Goal: Task Accomplishment & Management: Manage account settings

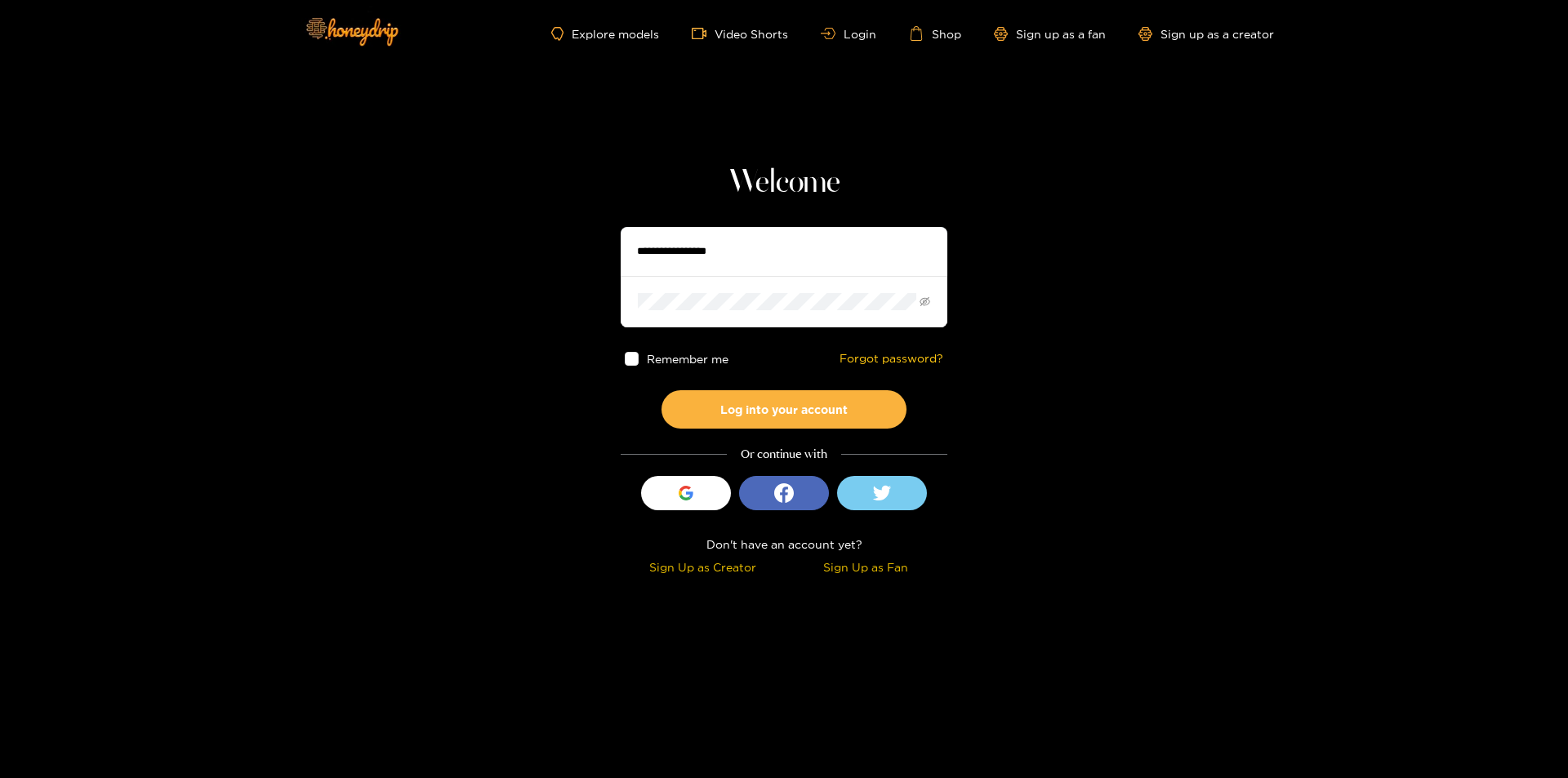
click at [682, 234] on input "text" at bounding box center [784, 251] width 327 height 49
paste input "**********"
type input "**********"
click at [661, 391] on button "Log into your account" at bounding box center [783, 410] width 245 height 38
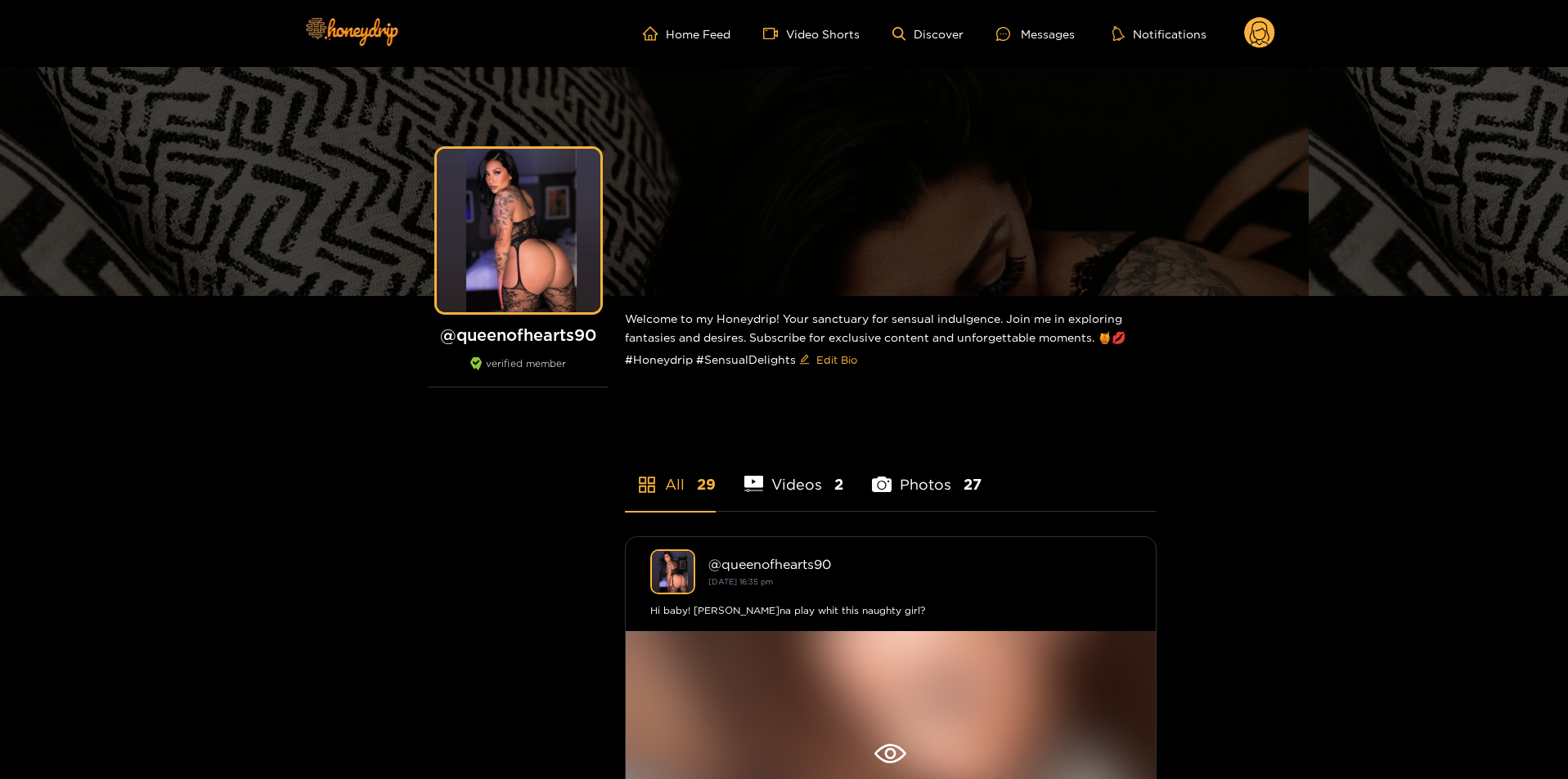
click at [1249, 44] on circle at bounding box center [1260, 33] width 31 height 31
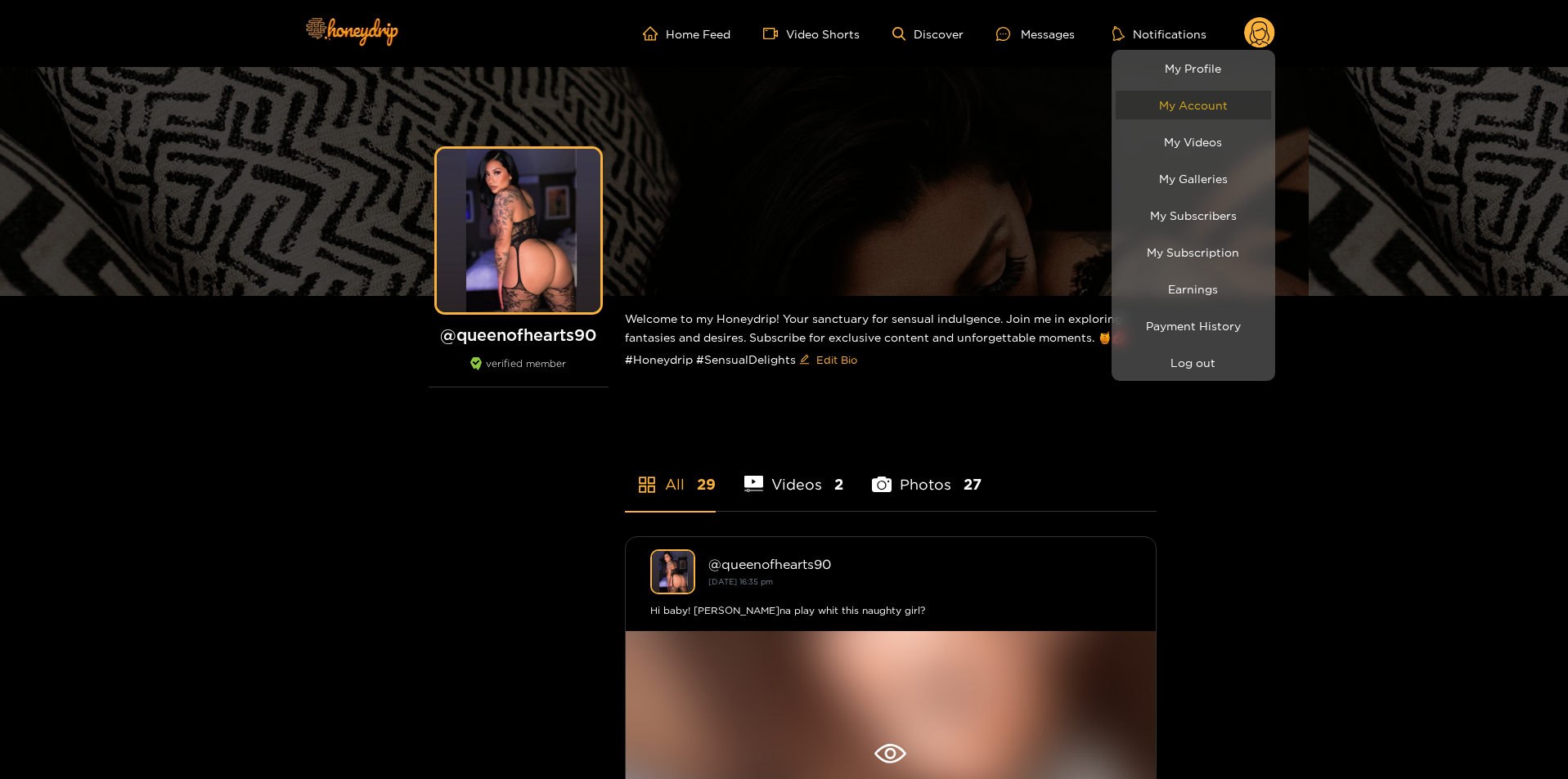
click at [1205, 106] on link "My Account" at bounding box center [1193, 105] width 155 height 29
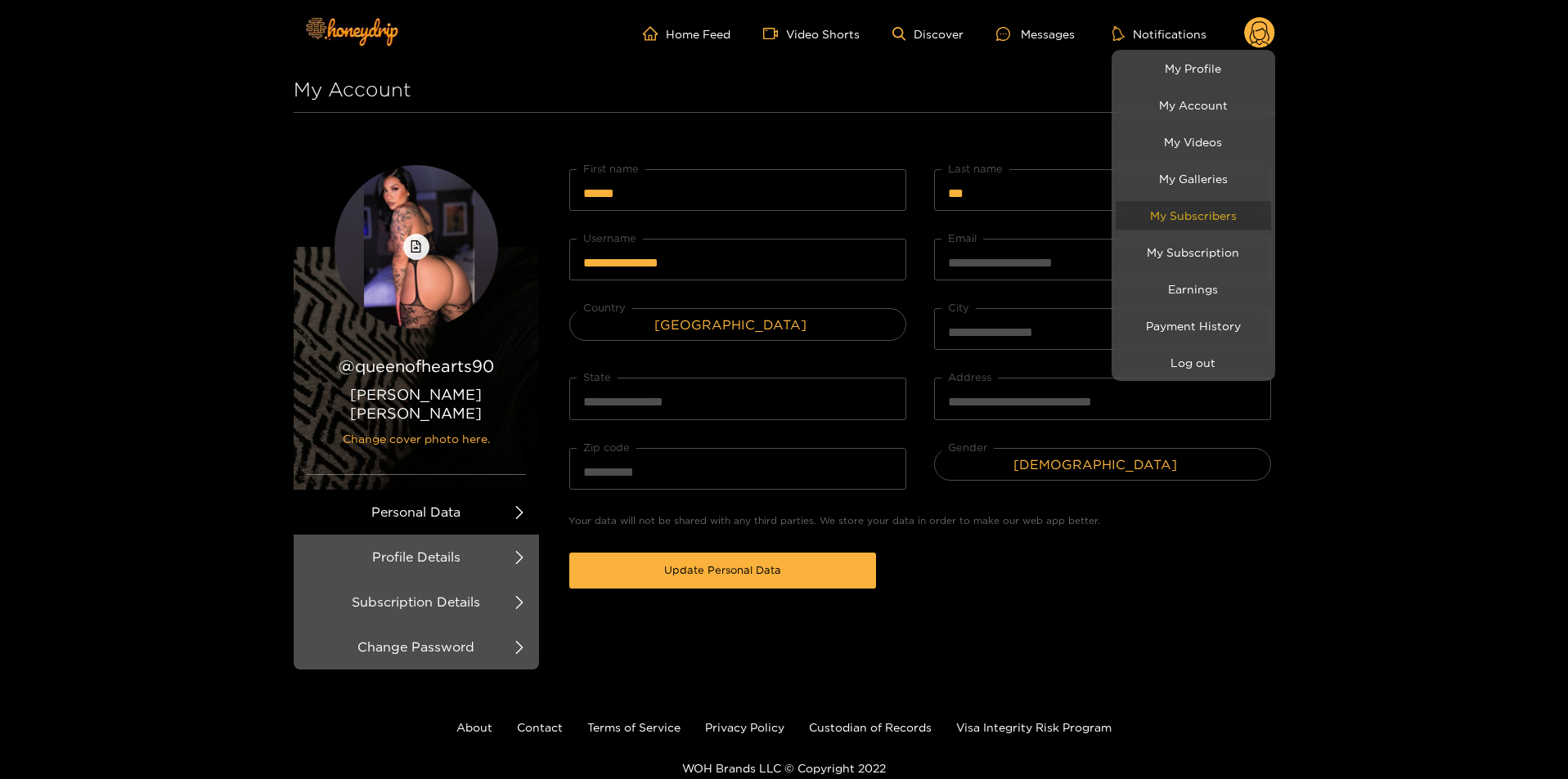
click at [1214, 213] on link "My Subscribers" at bounding box center [1193, 215] width 155 height 29
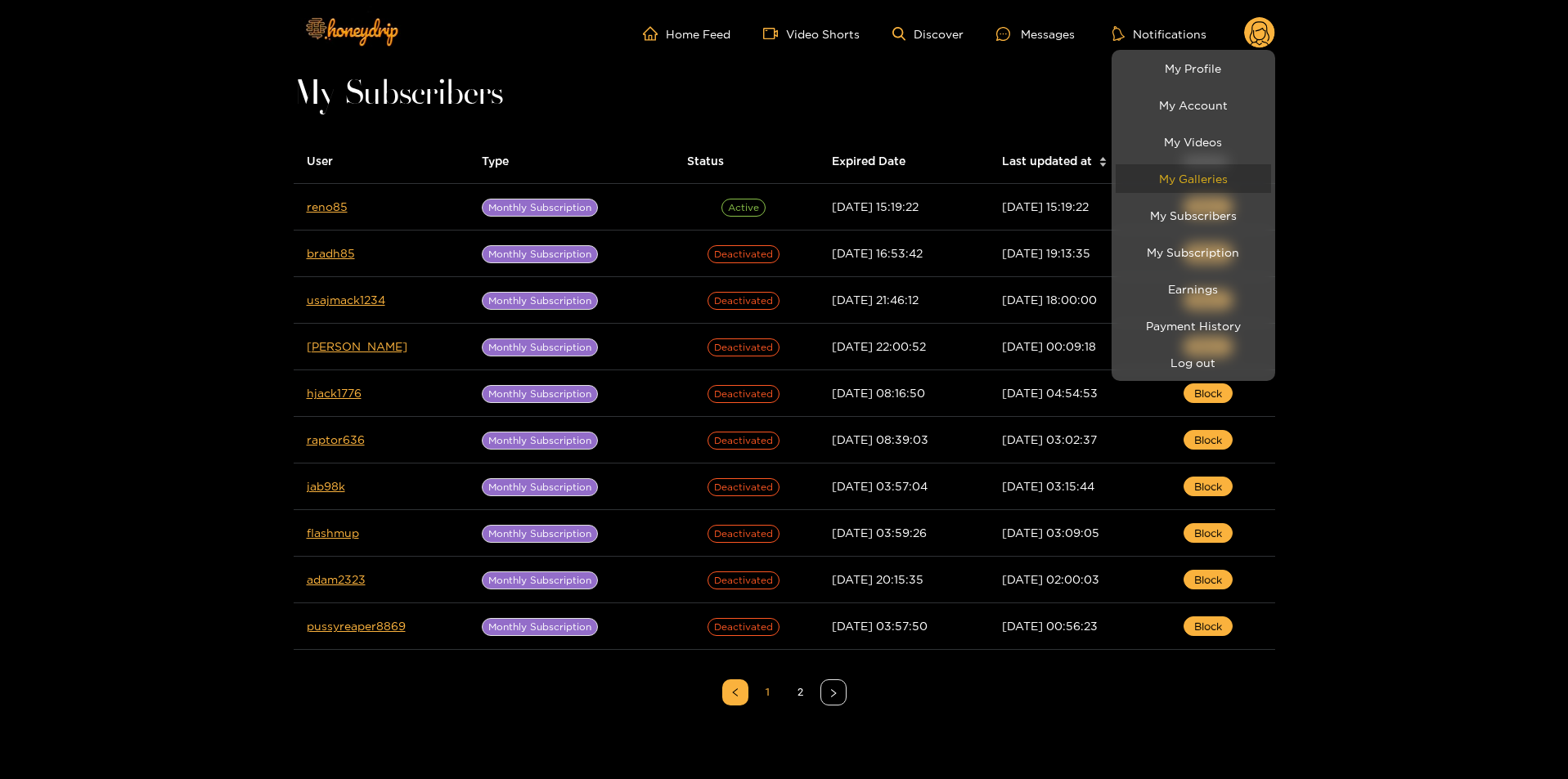
click at [1209, 187] on link "My Galleries" at bounding box center [1193, 178] width 155 height 29
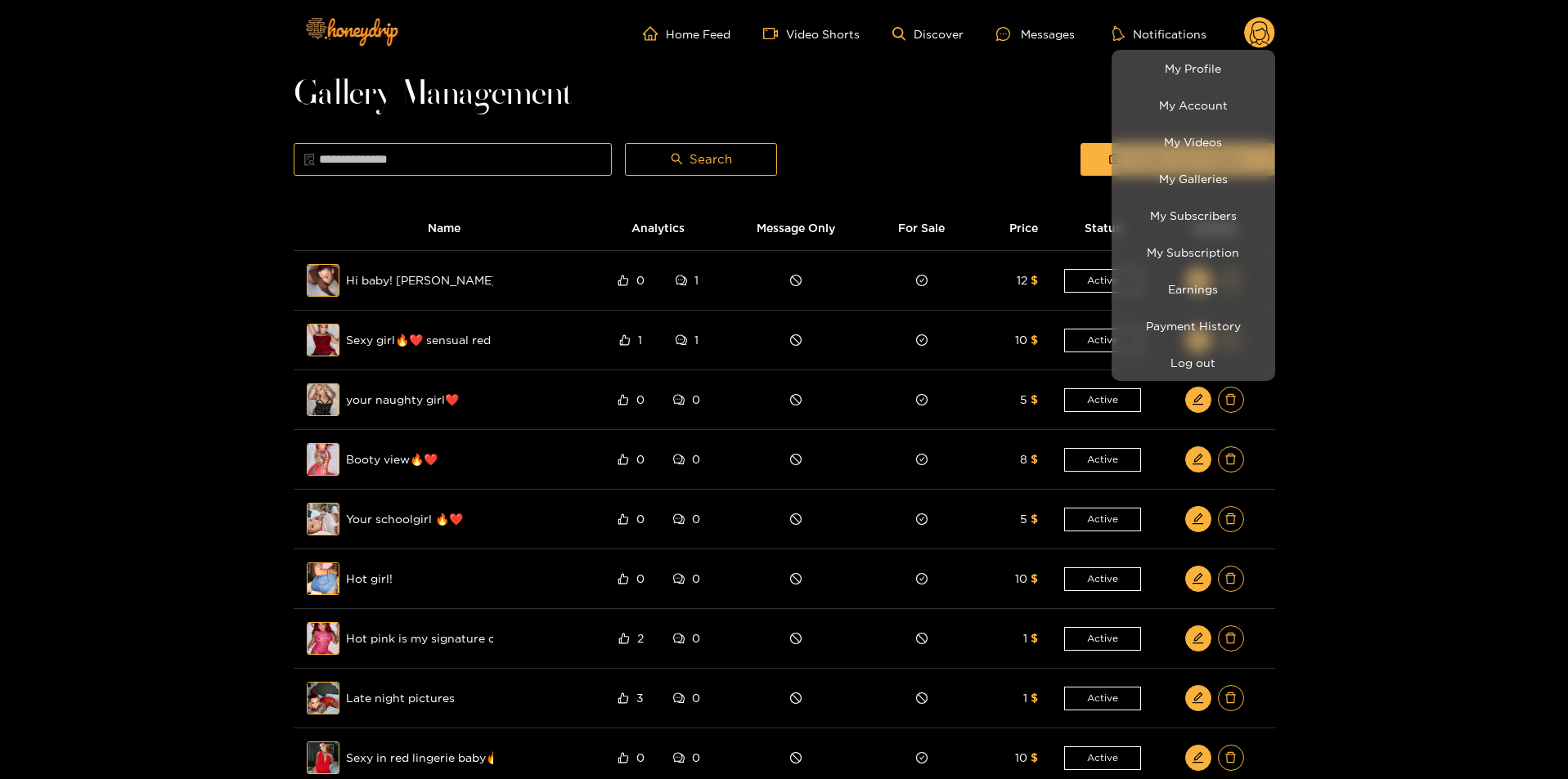
click at [1437, 325] on div at bounding box center [784, 390] width 1568 height 779
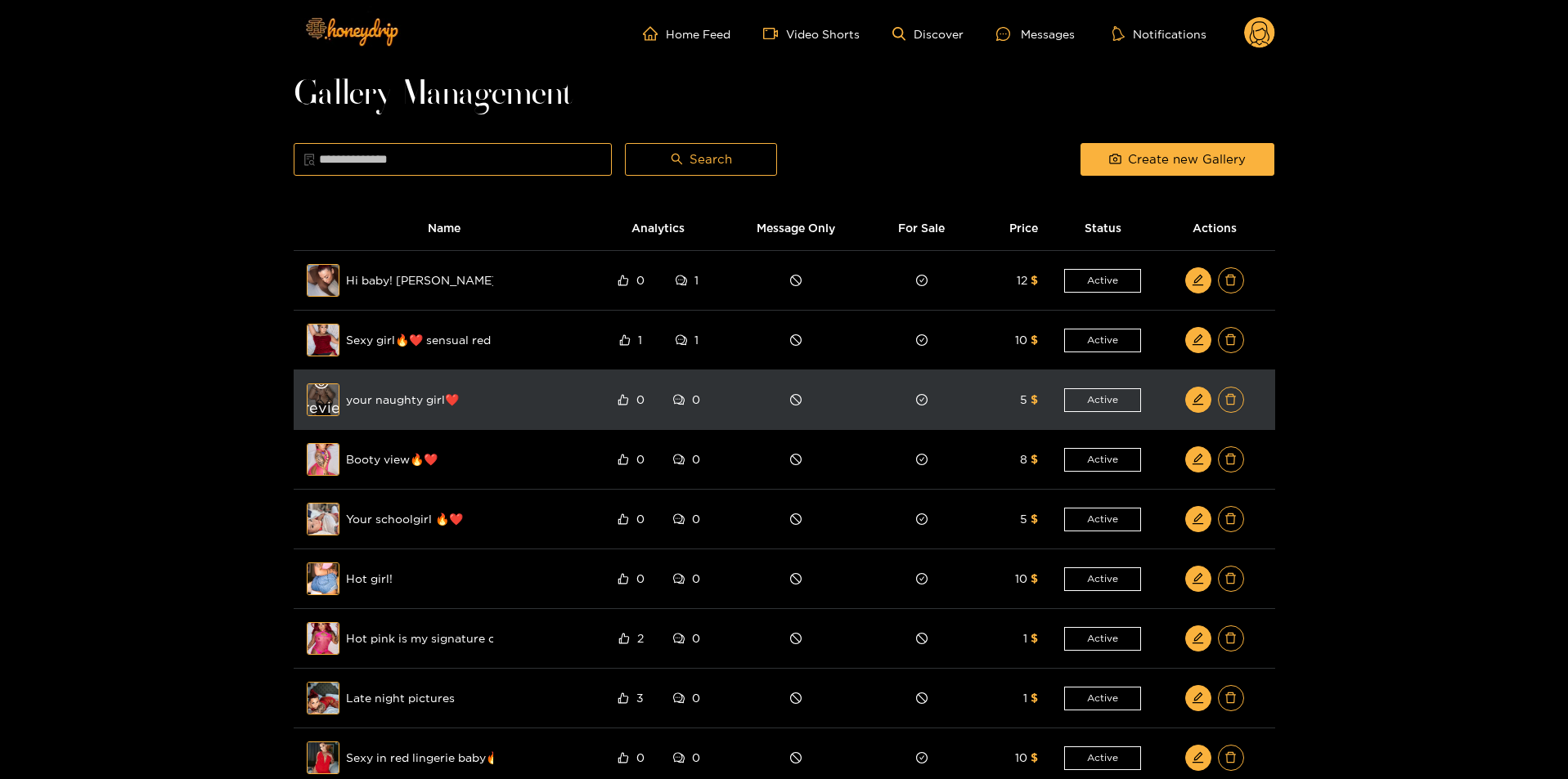
click at [320, 406] on div "Preview" at bounding box center [322, 400] width 59 height 47
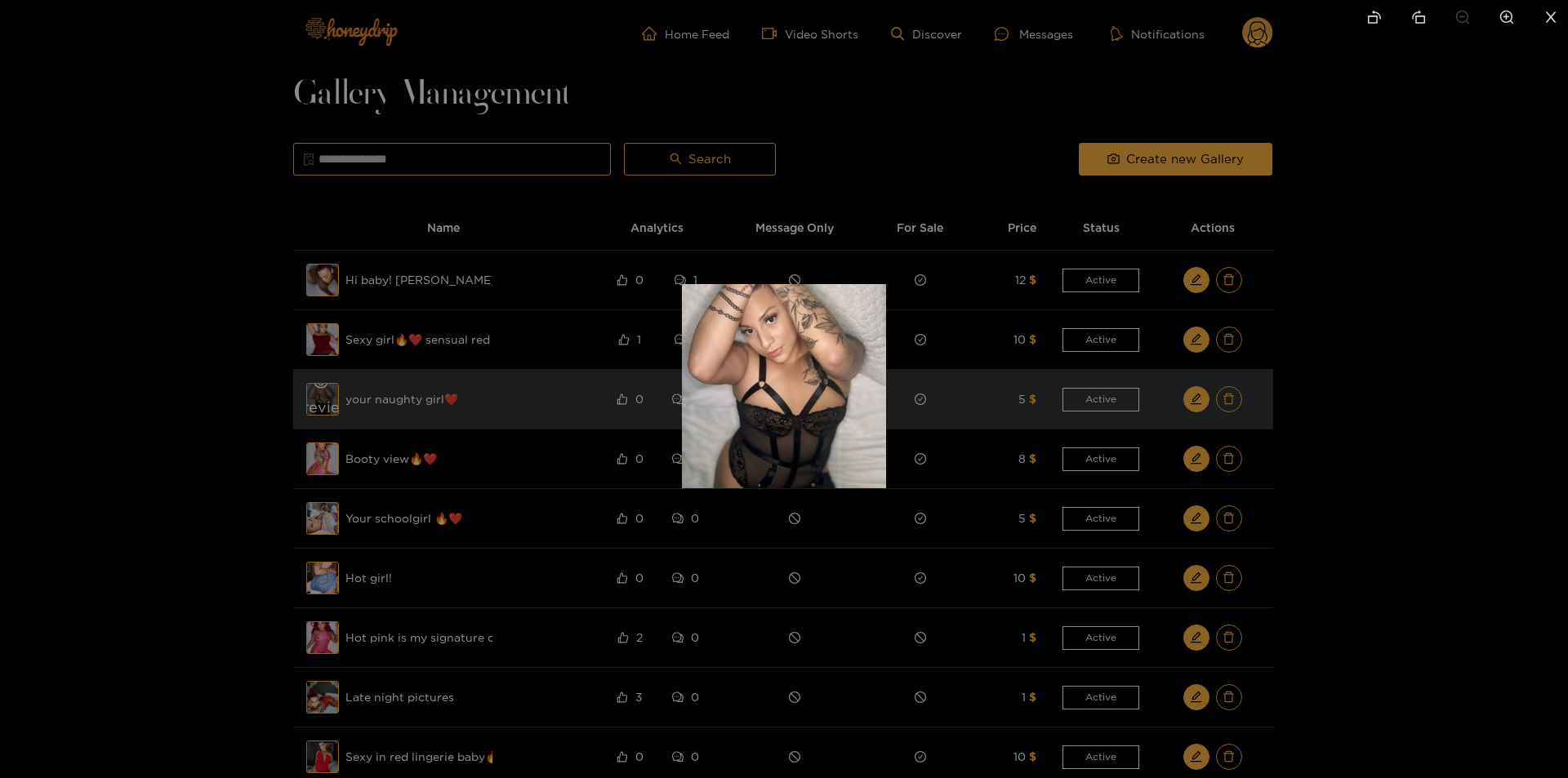
click at [319, 406] on div at bounding box center [784, 389] width 1568 height 778
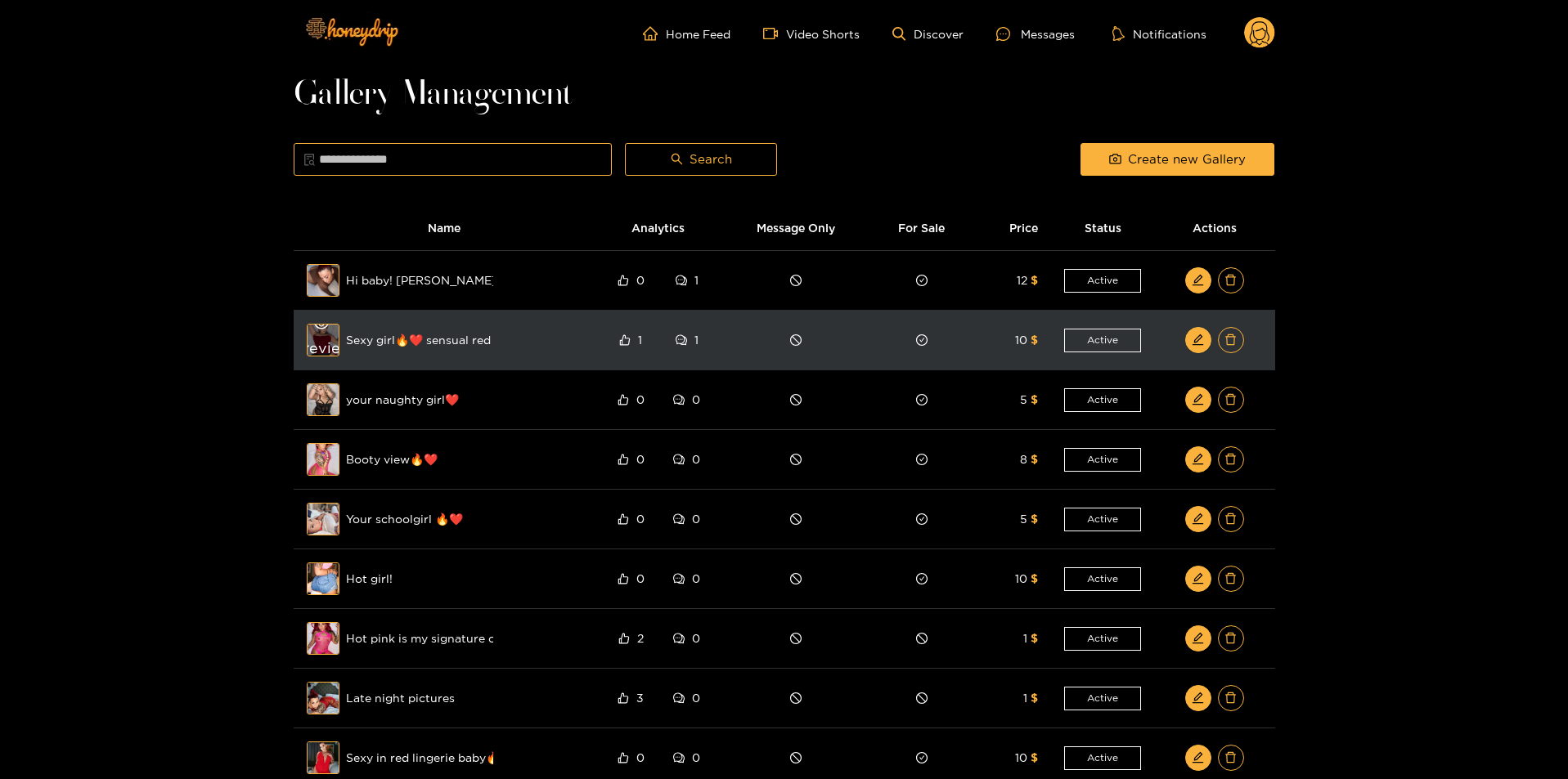
click at [328, 342] on div "Preview" at bounding box center [322, 340] width 59 height 47
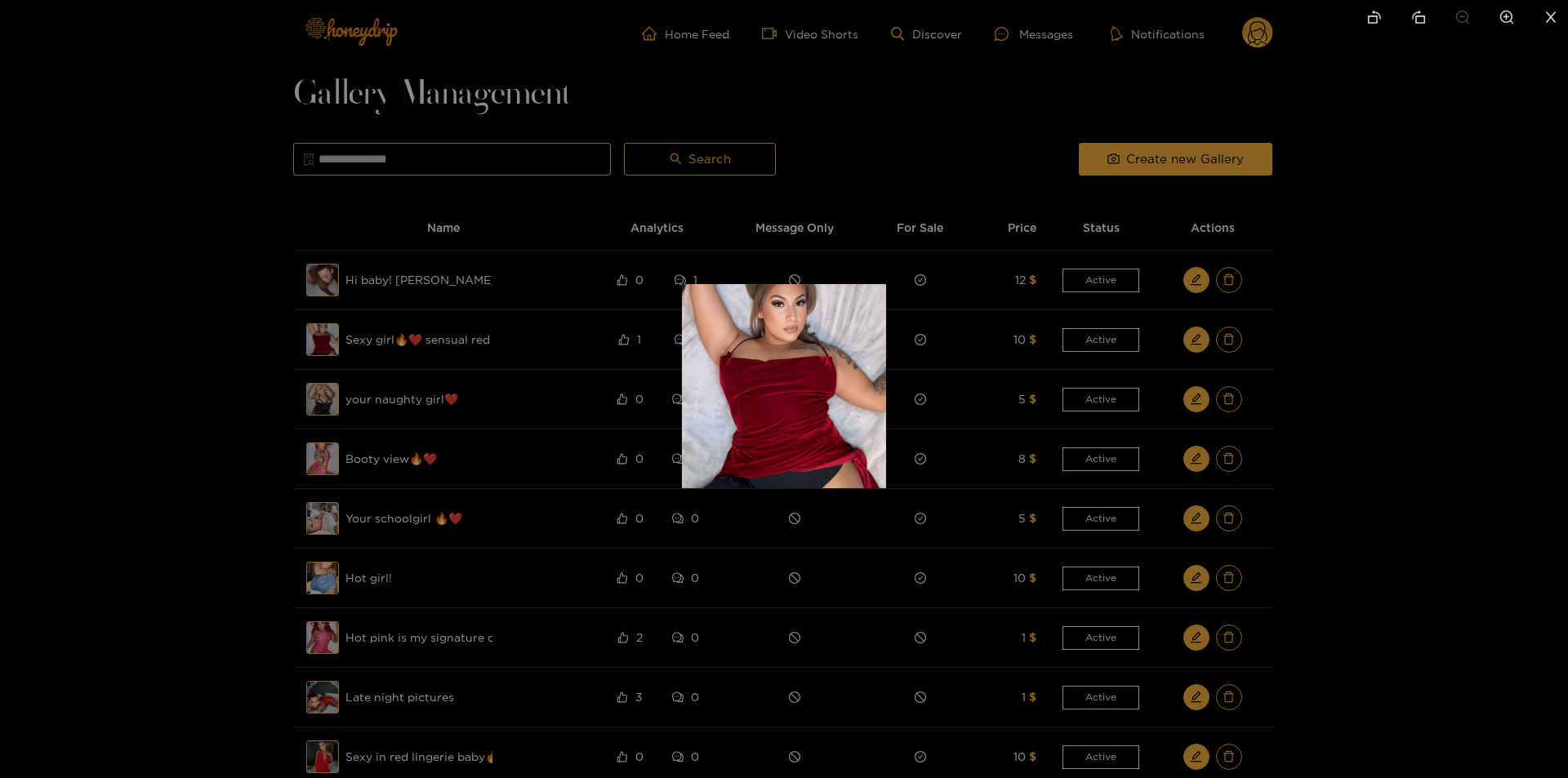
click at [251, 361] on div at bounding box center [784, 389] width 1568 height 778
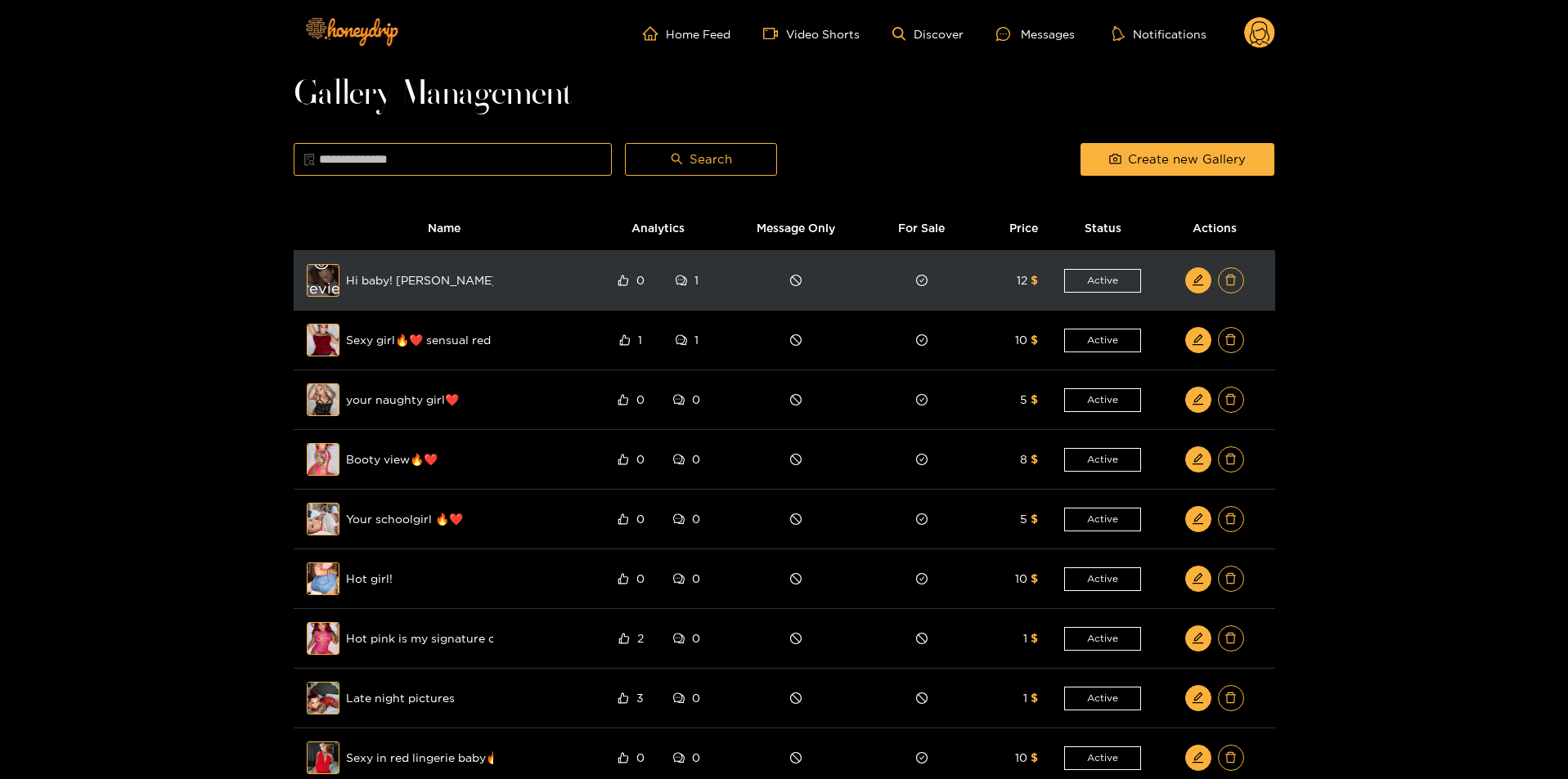
click at [326, 277] on div "Preview" at bounding box center [322, 280] width 59 height 47
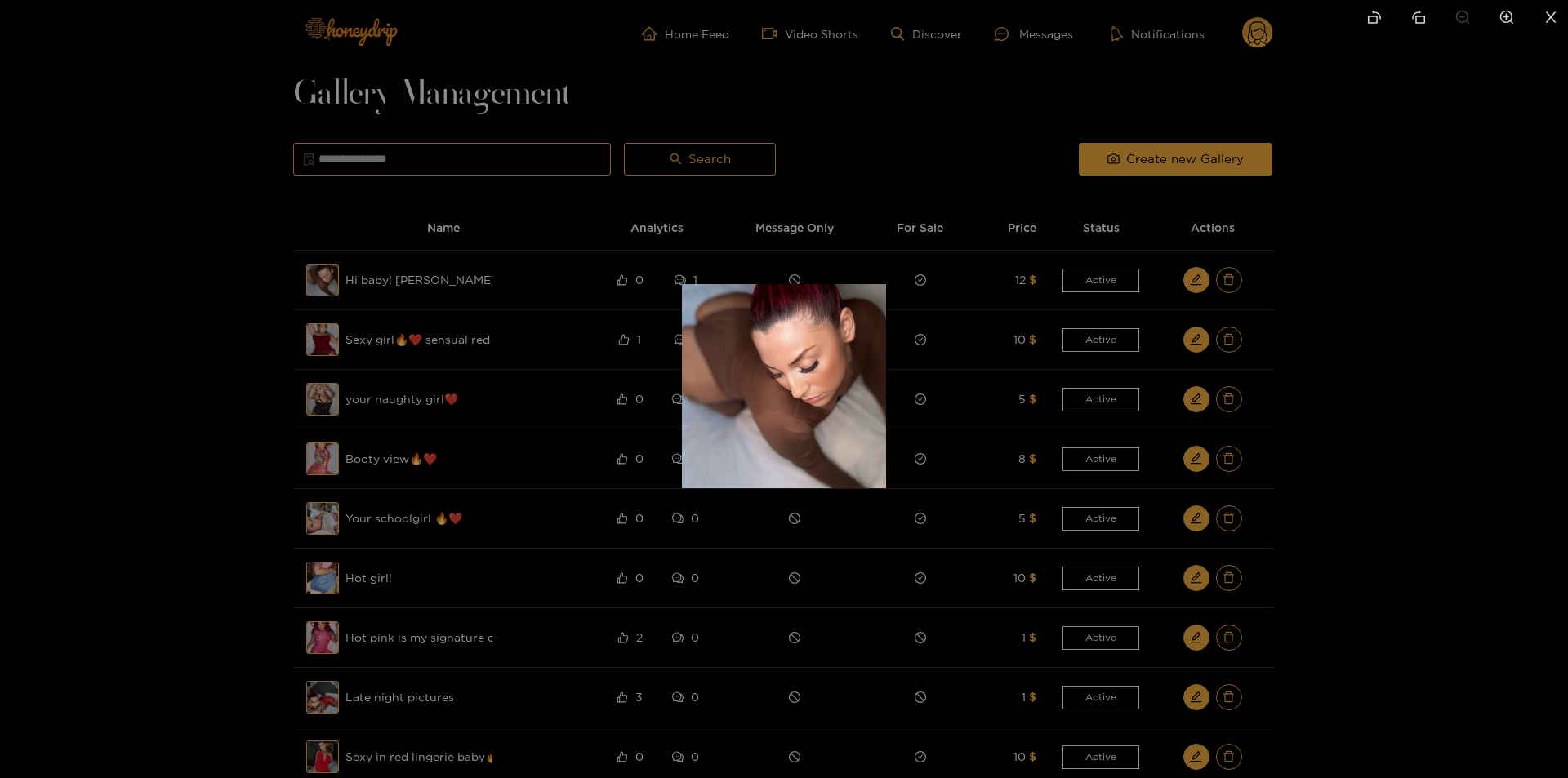
click at [133, 450] on div at bounding box center [784, 389] width 1568 height 778
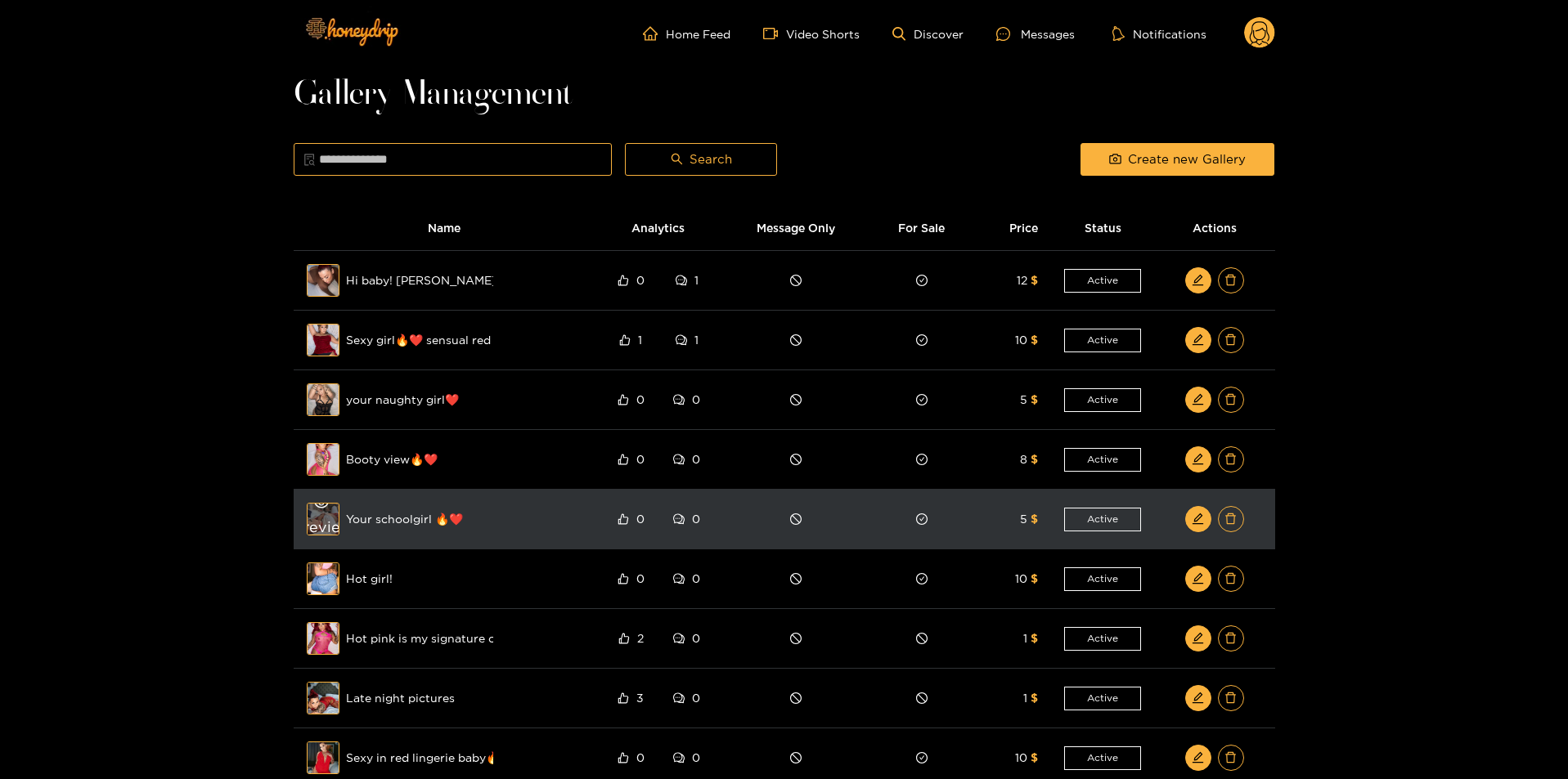
click at [314, 517] on div "Preview" at bounding box center [322, 519] width 59 height 47
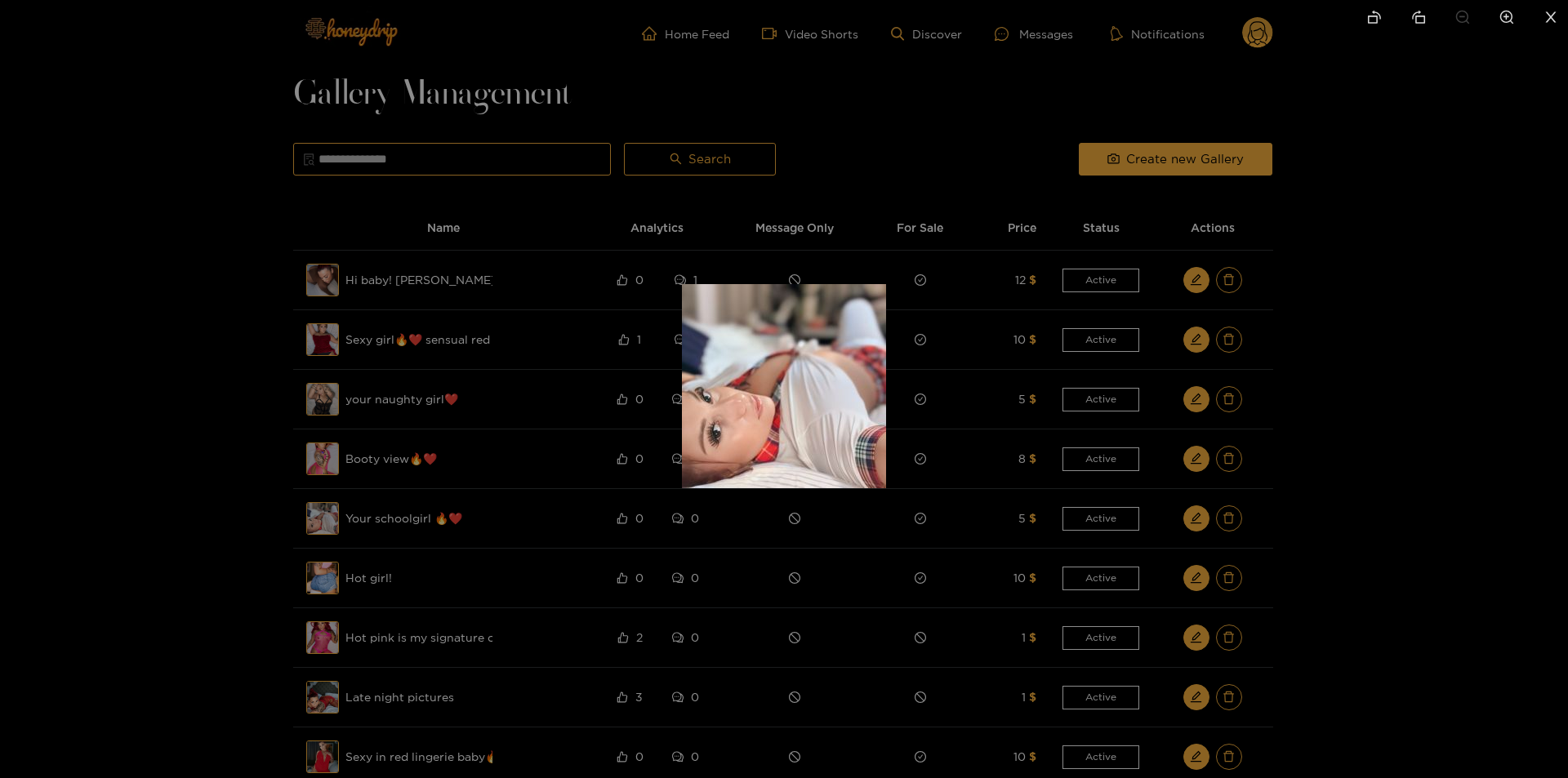
click at [253, 513] on div at bounding box center [784, 389] width 1568 height 778
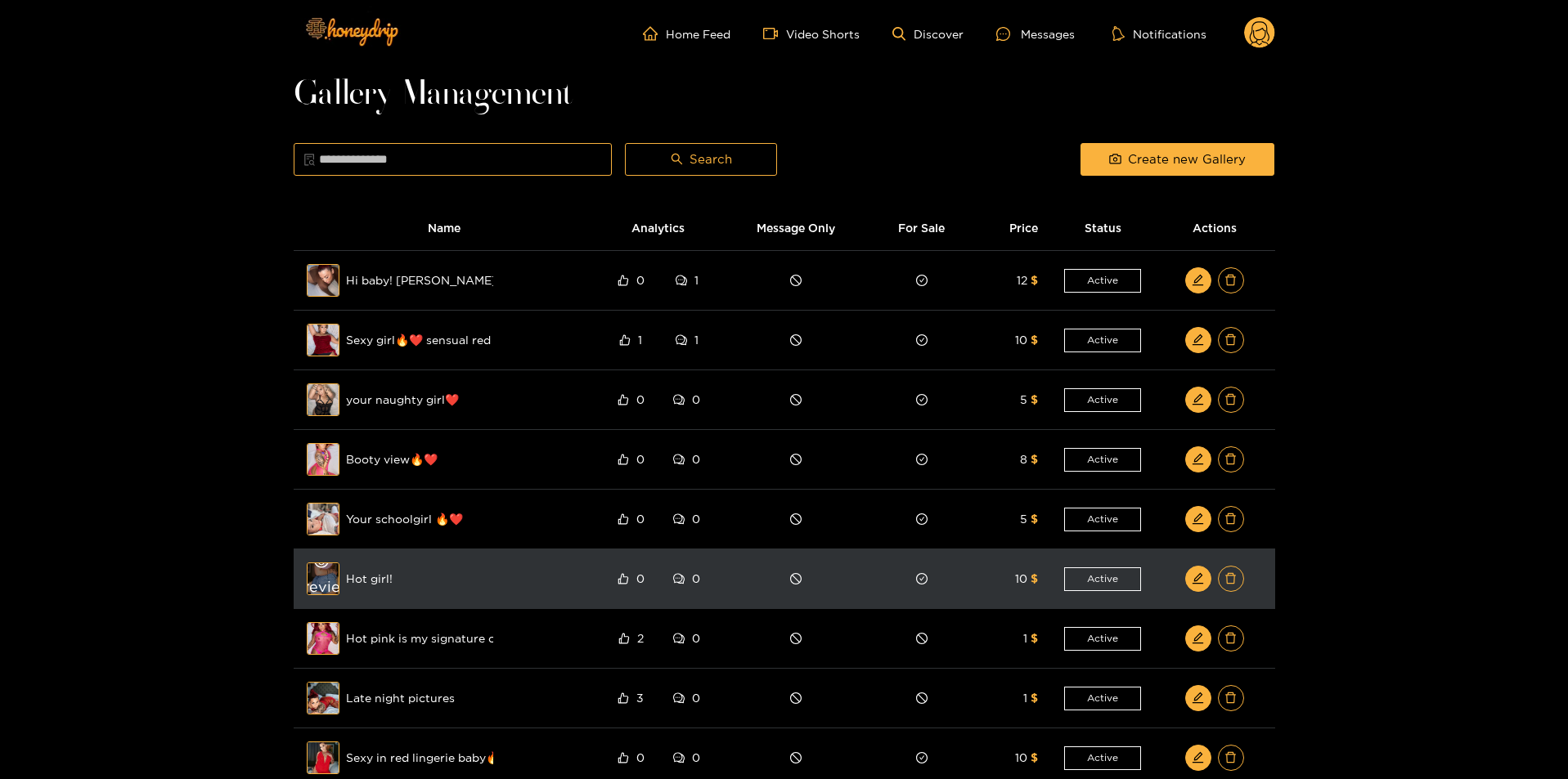
click at [322, 576] on div "Preview" at bounding box center [322, 579] width 59 height 47
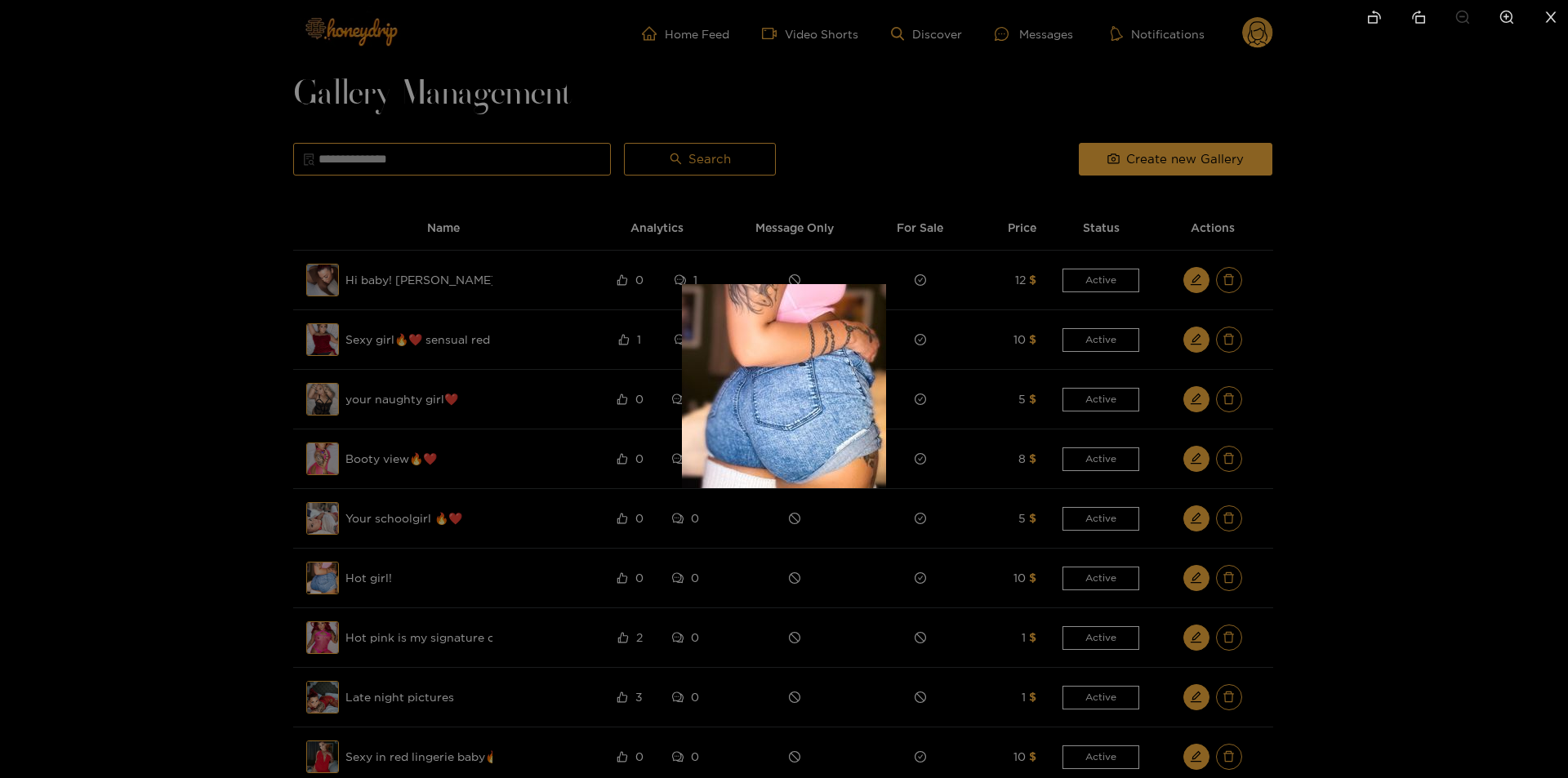
click at [231, 546] on div at bounding box center [784, 389] width 1568 height 778
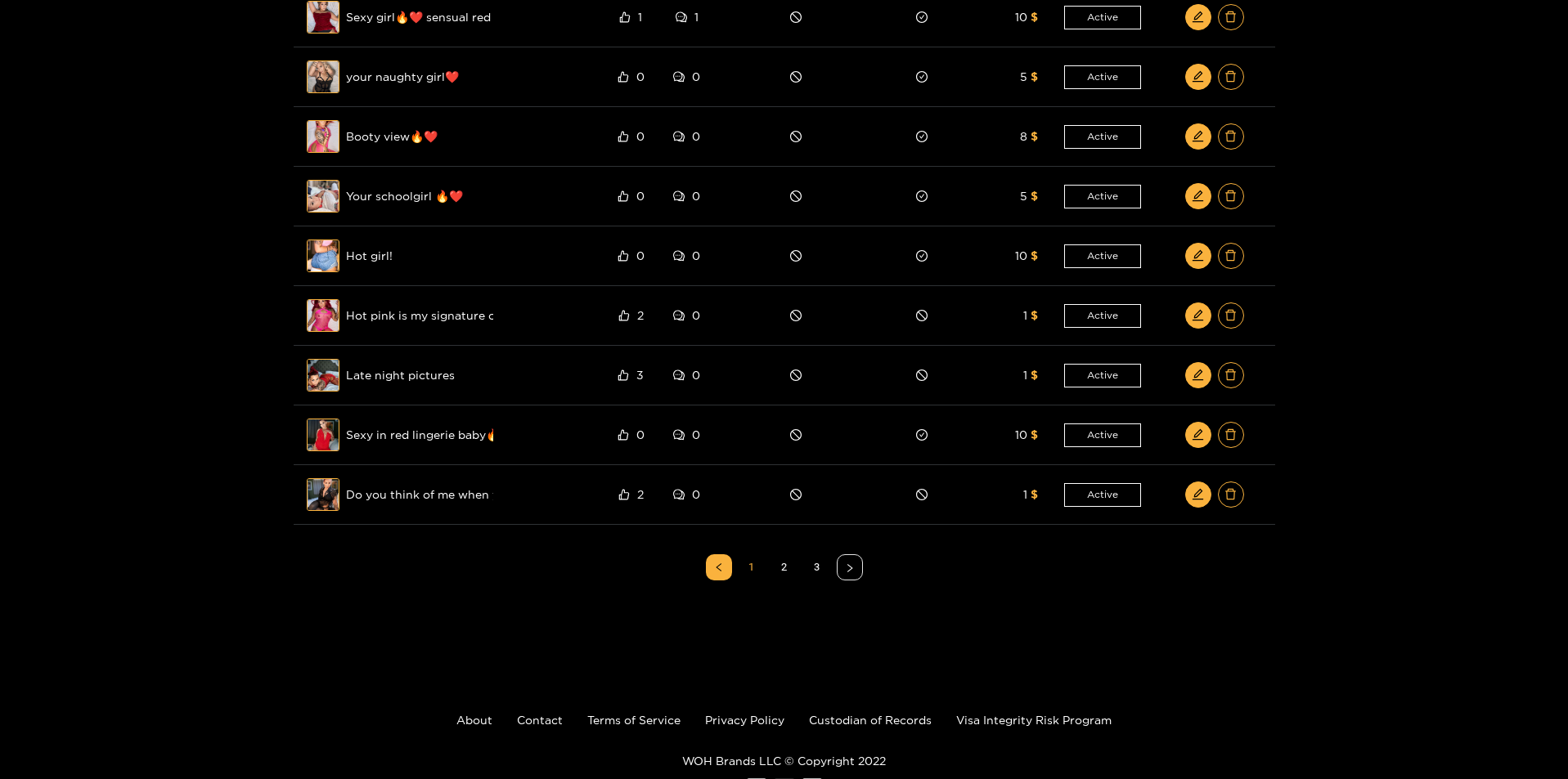
scroll to position [327, 0]
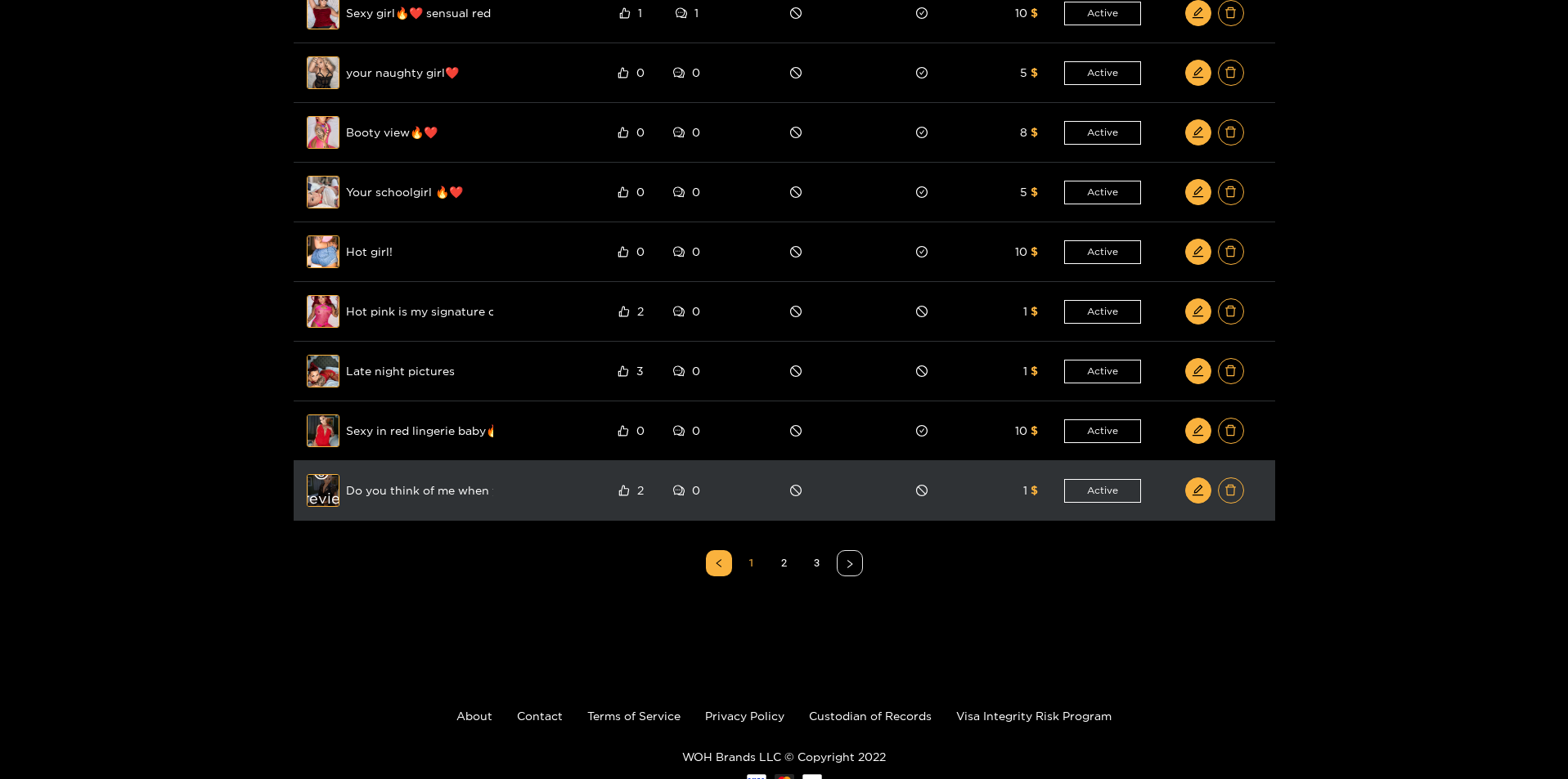
click at [326, 493] on div "Preview" at bounding box center [322, 491] width 59 height 47
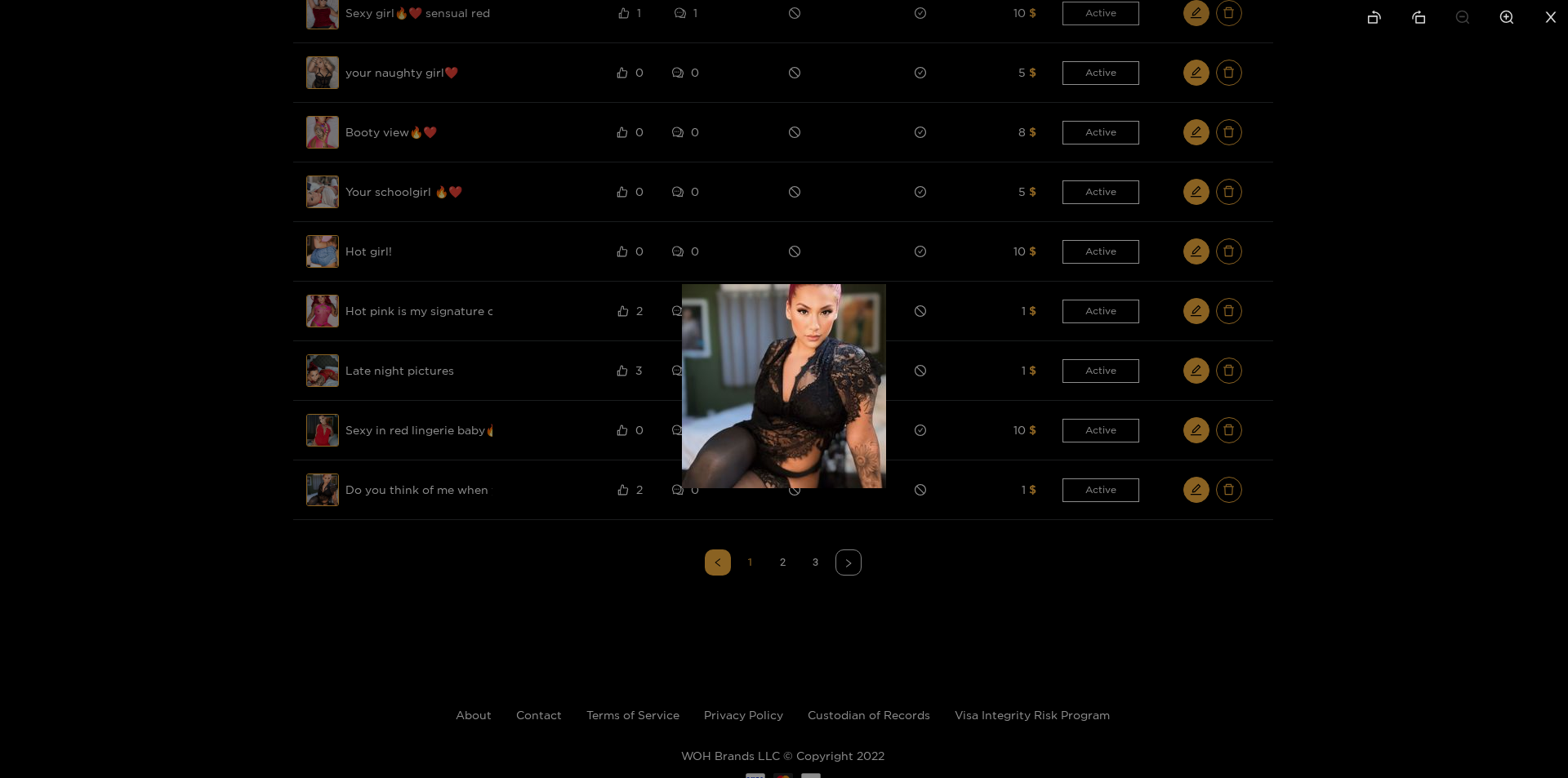
click at [570, 690] on div at bounding box center [784, 389] width 1568 height 778
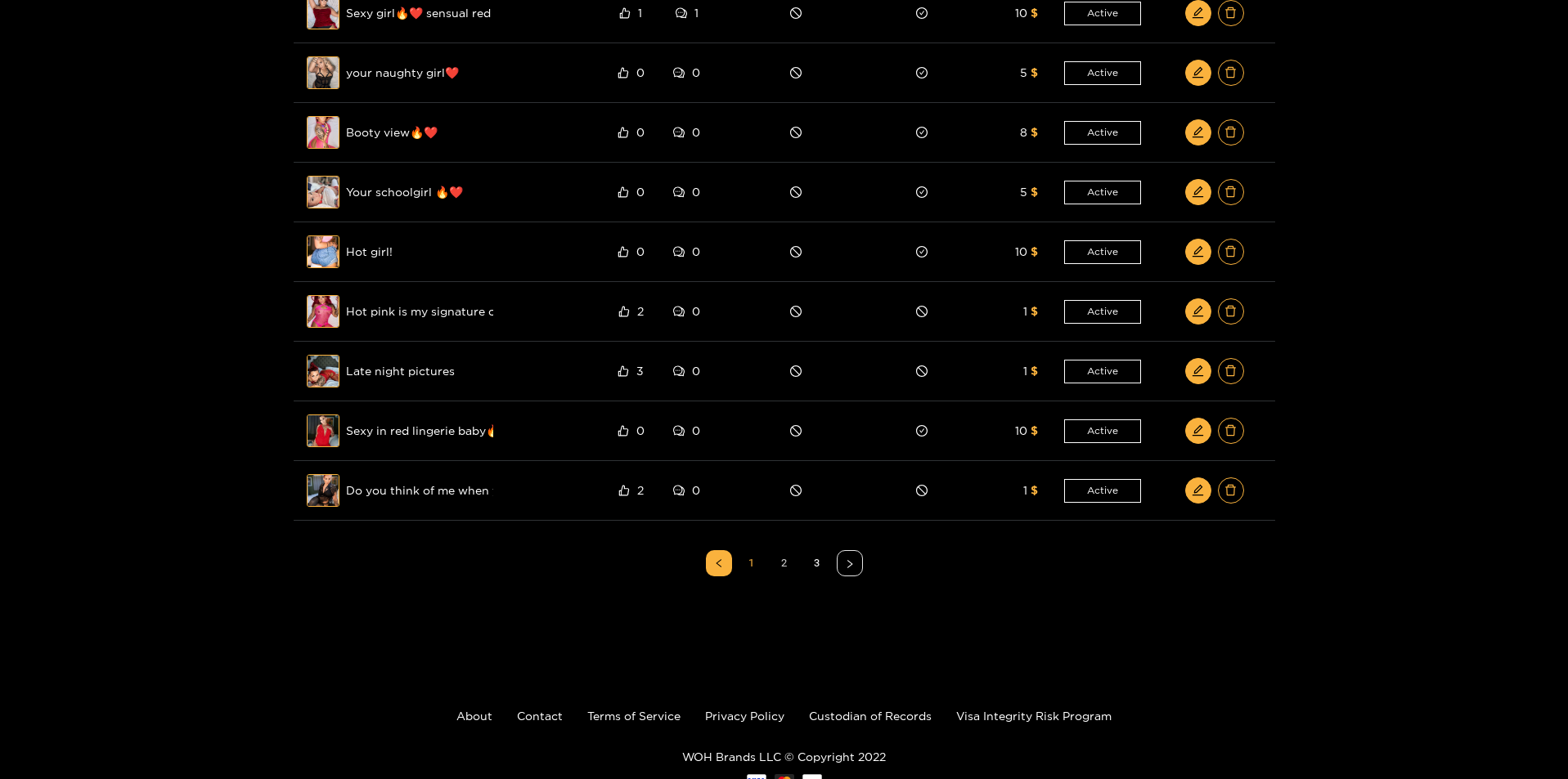
click at [778, 565] on link "2" at bounding box center [784, 563] width 24 height 24
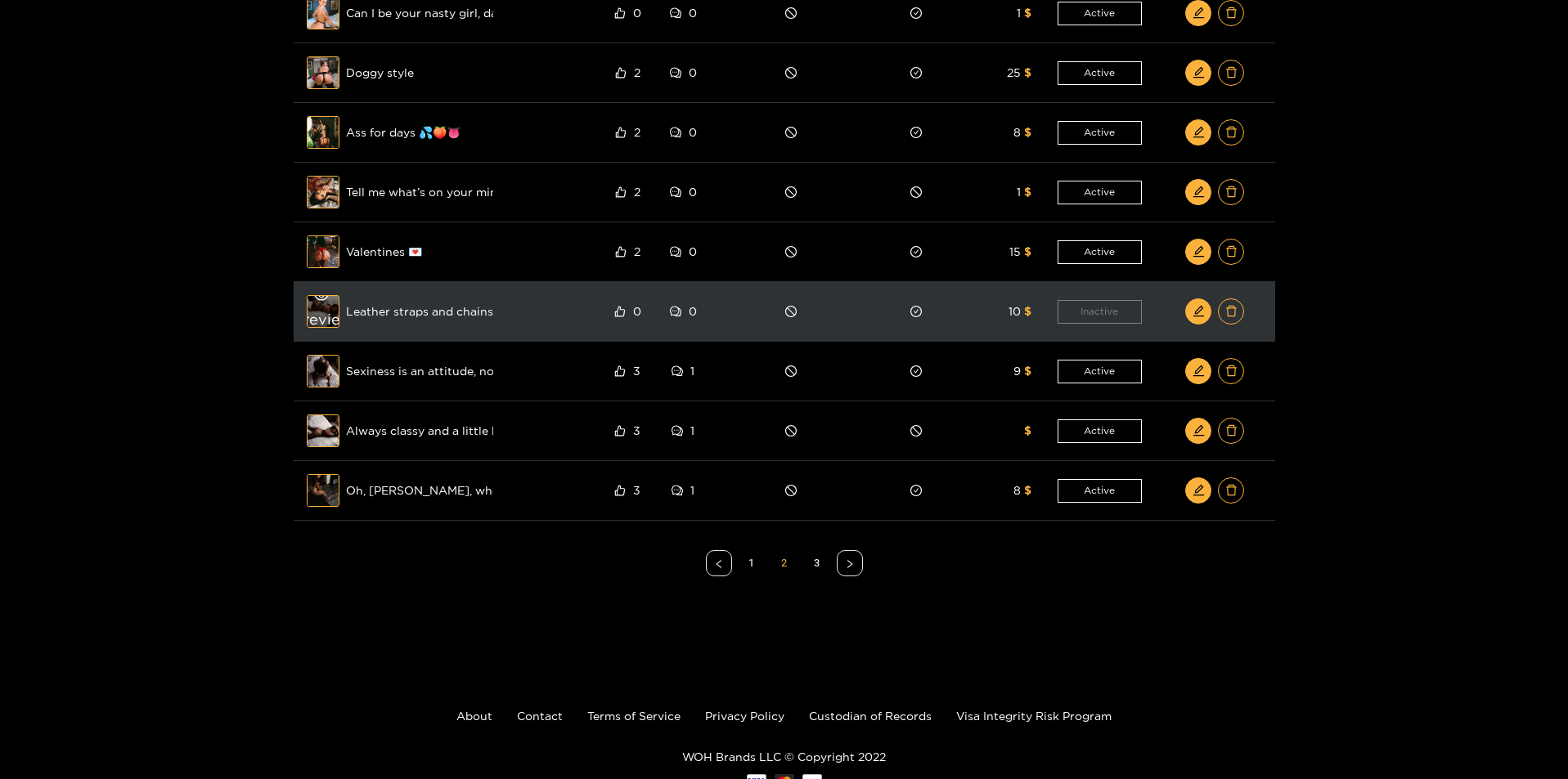
click at [319, 304] on div "Preview" at bounding box center [322, 312] width 59 height 47
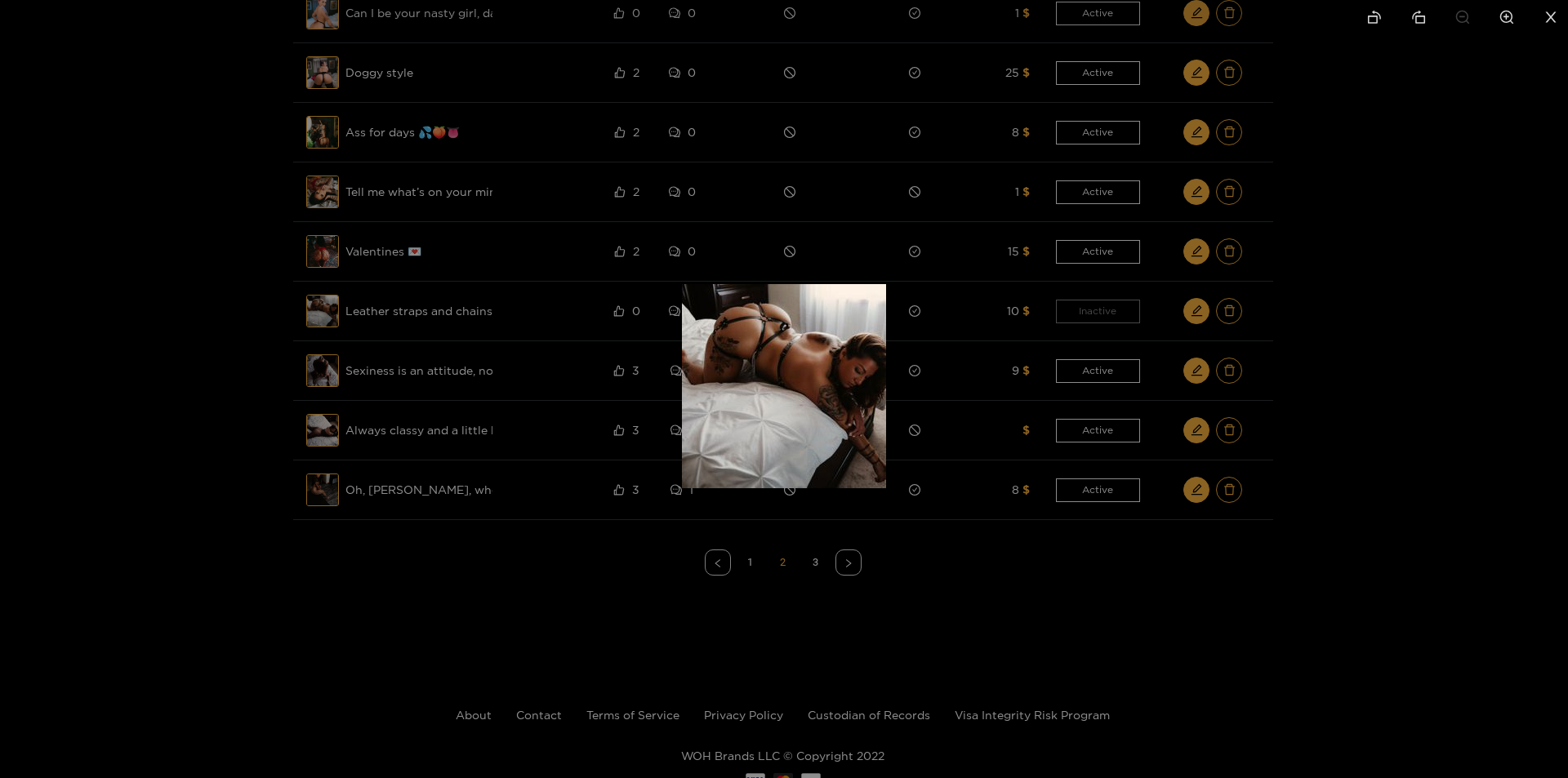
click at [257, 356] on div at bounding box center [784, 389] width 1568 height 778
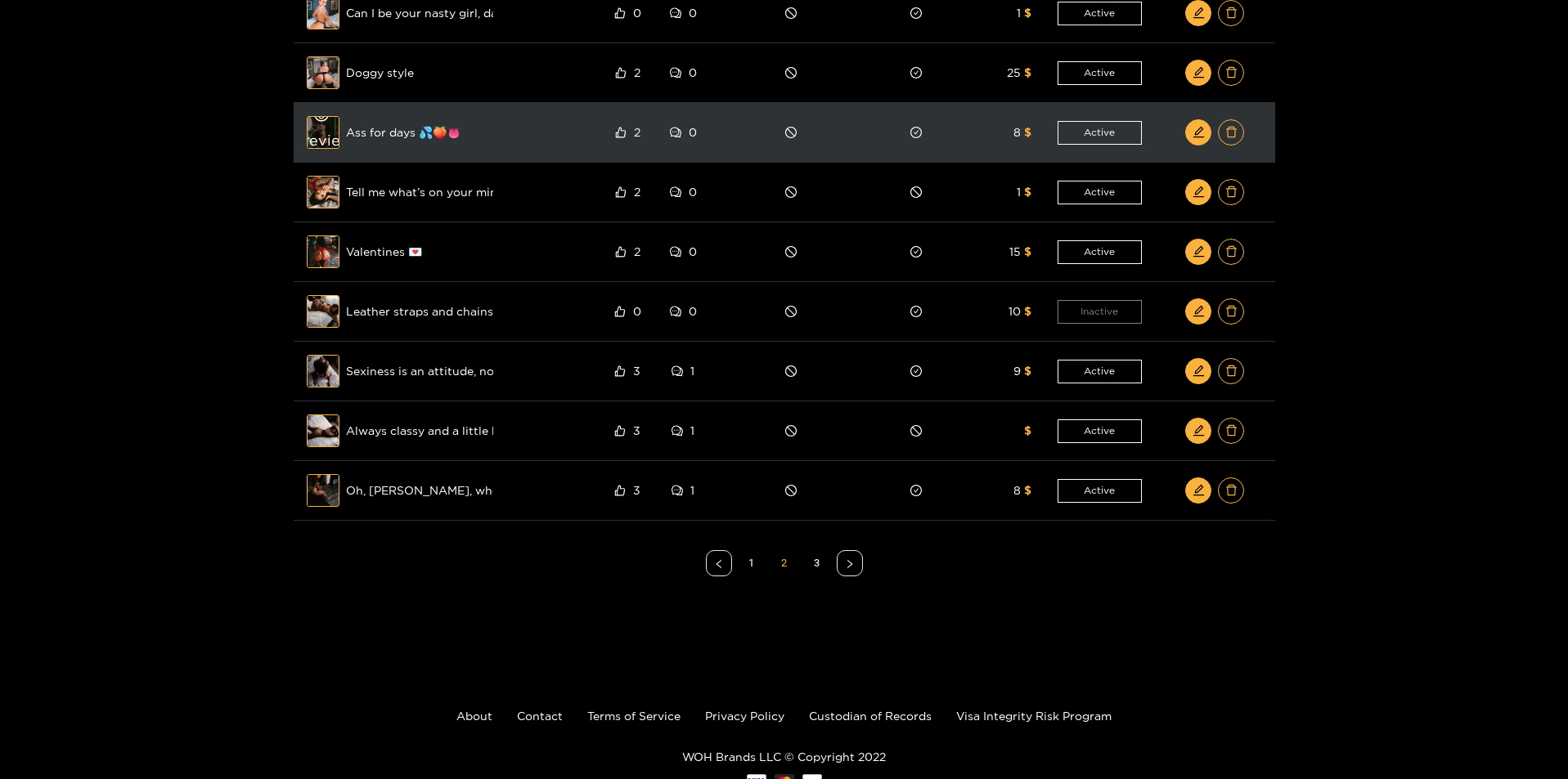
click at [330, 121] on span "eye" at bounding box center [321, 116] width 56 height 15
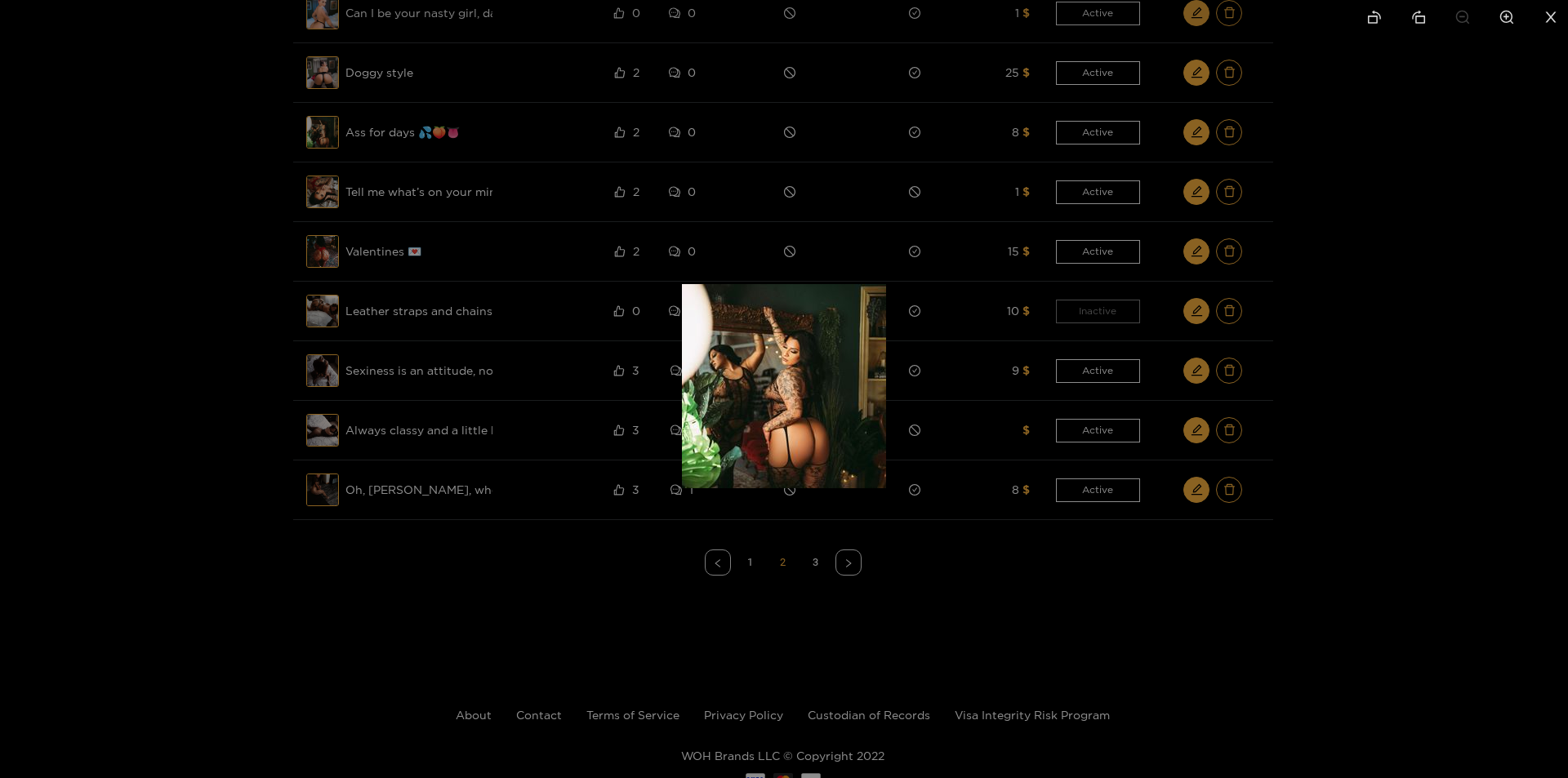
click at [233, 300] on div at bounding box center [784, 389] width 1568 height 778
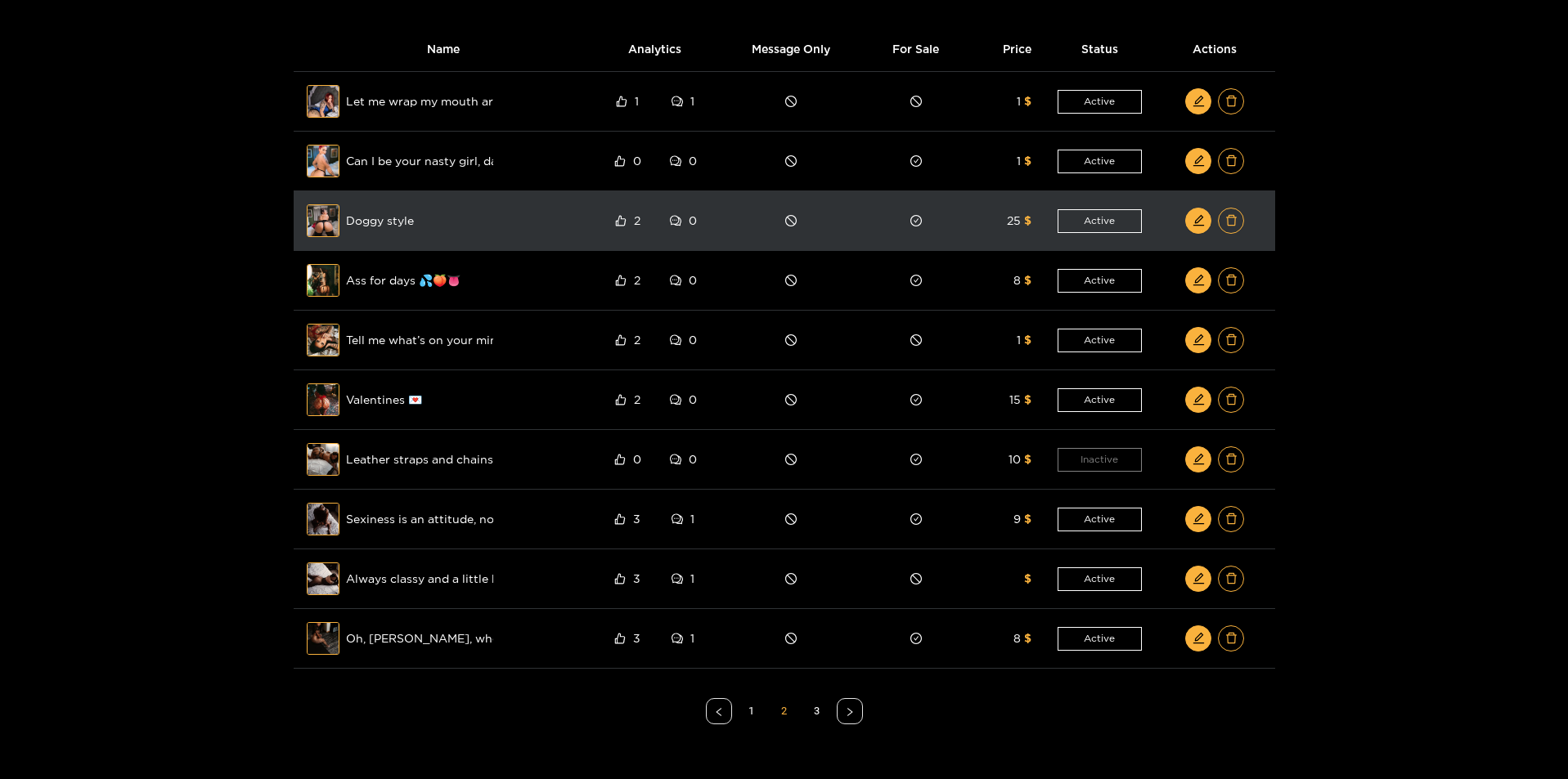
scroll to position [163, 0]
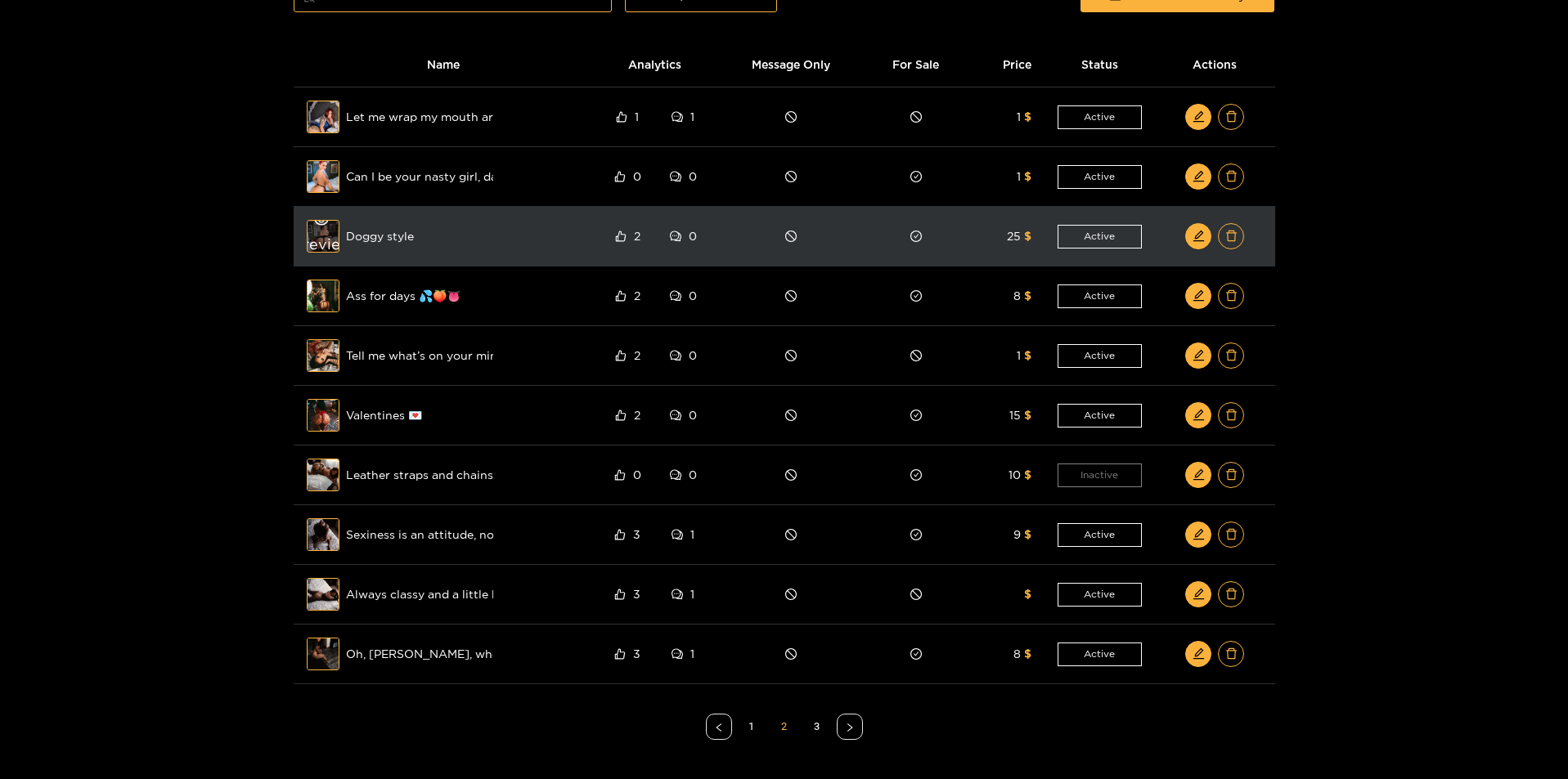
click at [320, 227] on div "Preview" at bounding box center [322, 236] width 59 height 47
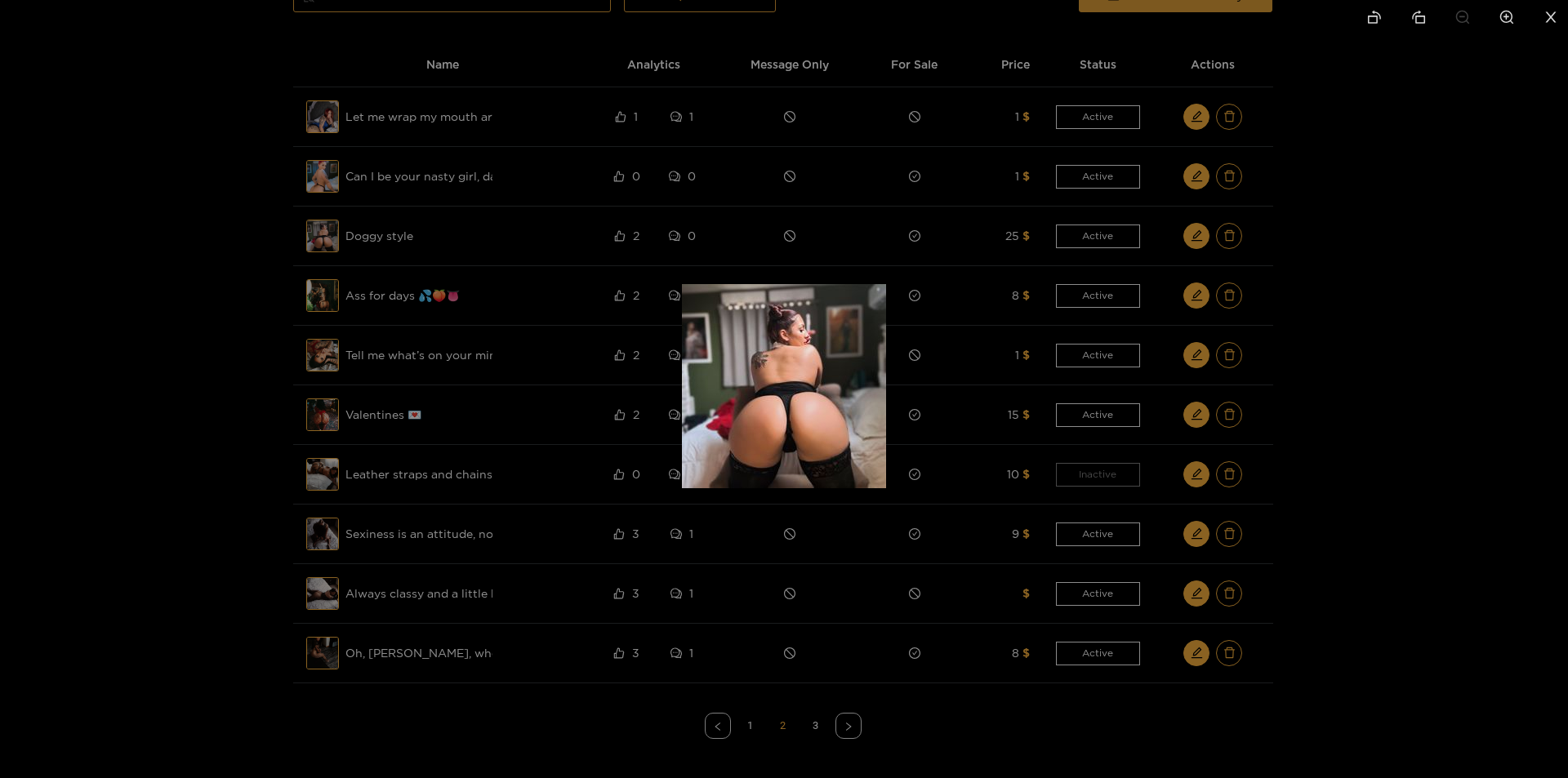
click at [228, 284] on div at bounding box center [784, 389] width 1568 height 778
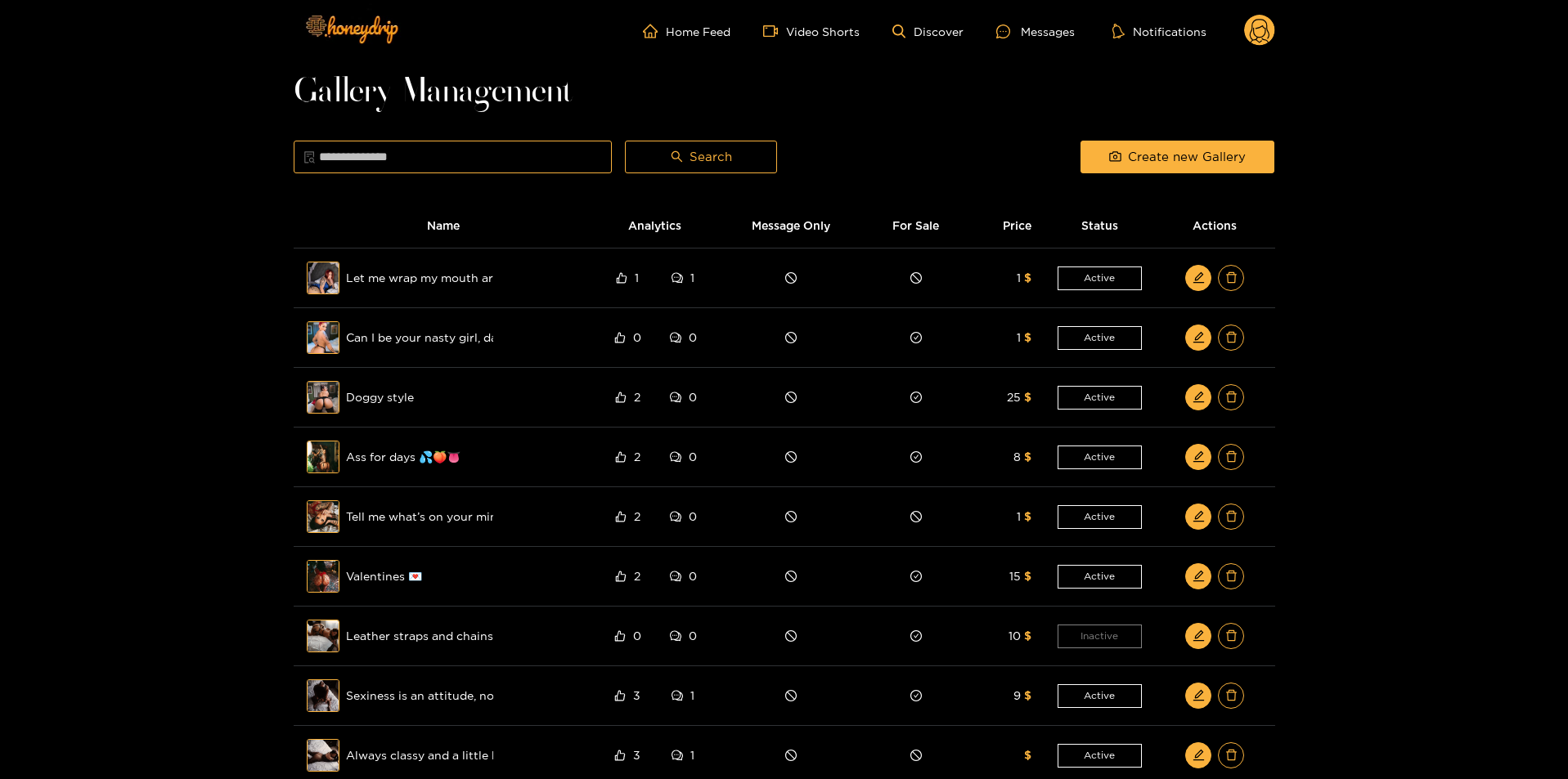
scroll to position [0, 0]
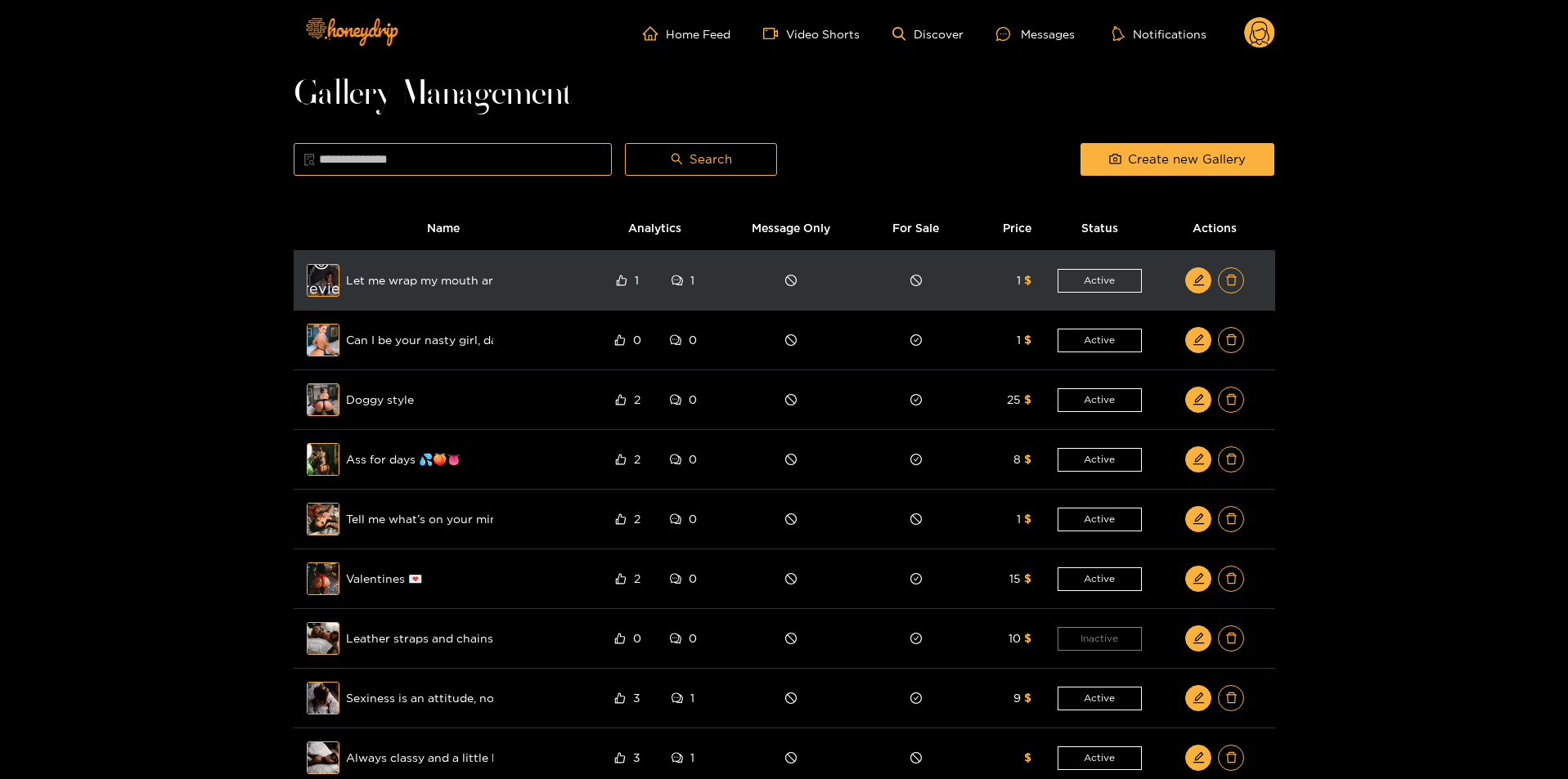
click at [326, 281] on div "Preview" at bounding box center [322, 280] width 59 height 47
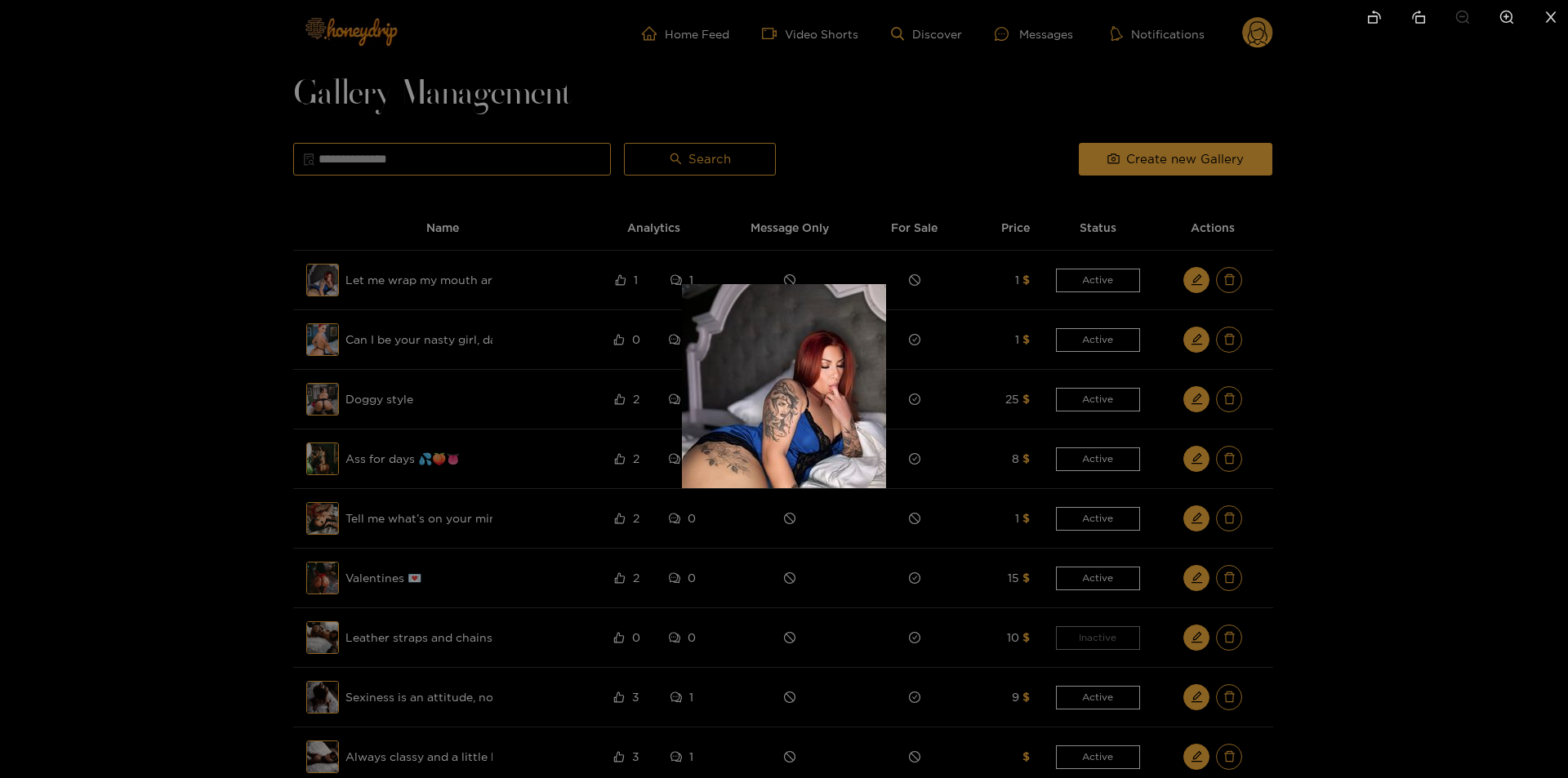
click at [250, 297] on div at bounding box center [784, 389] width 1568 height 778
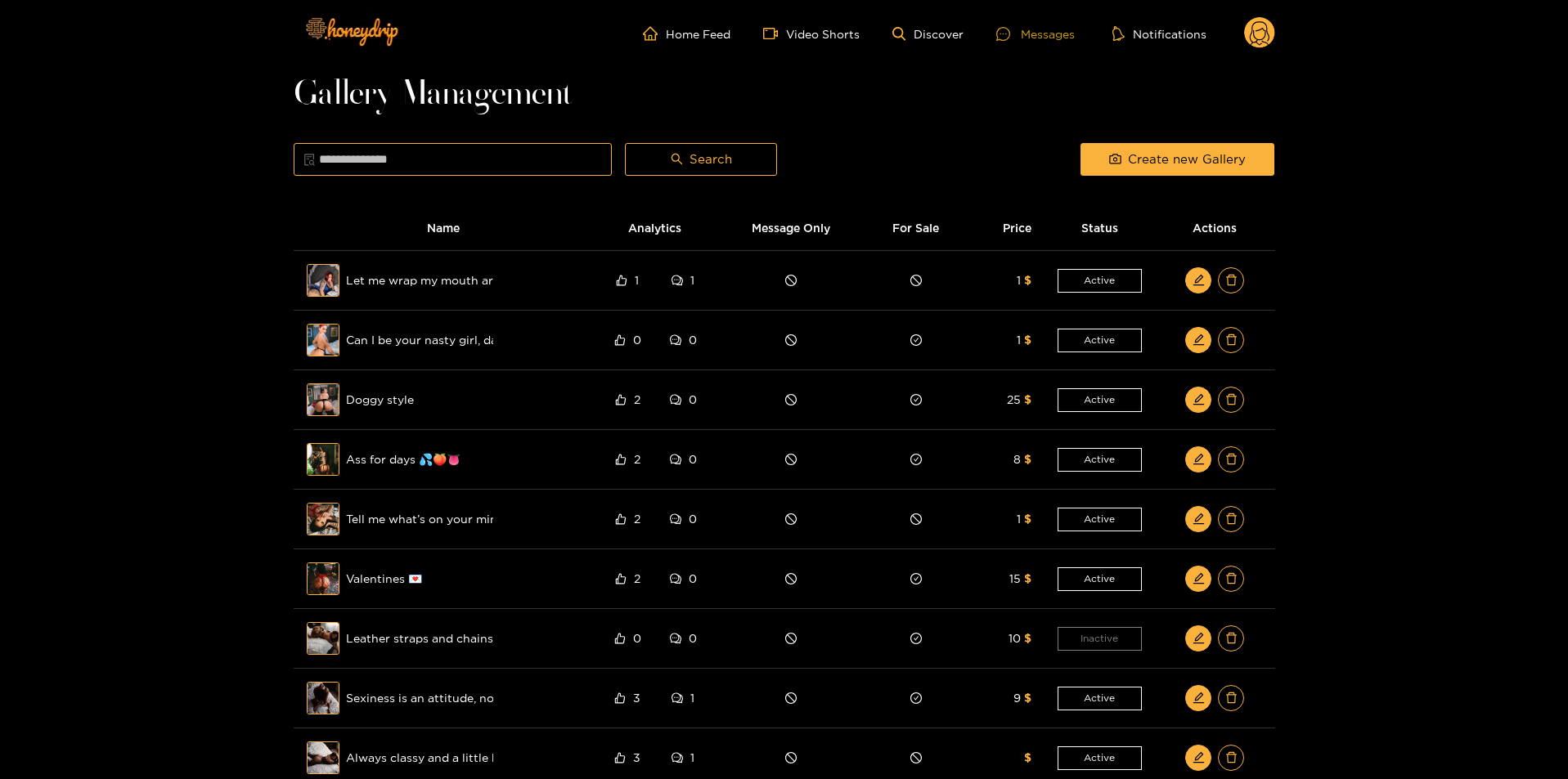
click at [1035, 39] on div "Messages" at bounding box center [1036, 34] width 79 height 19
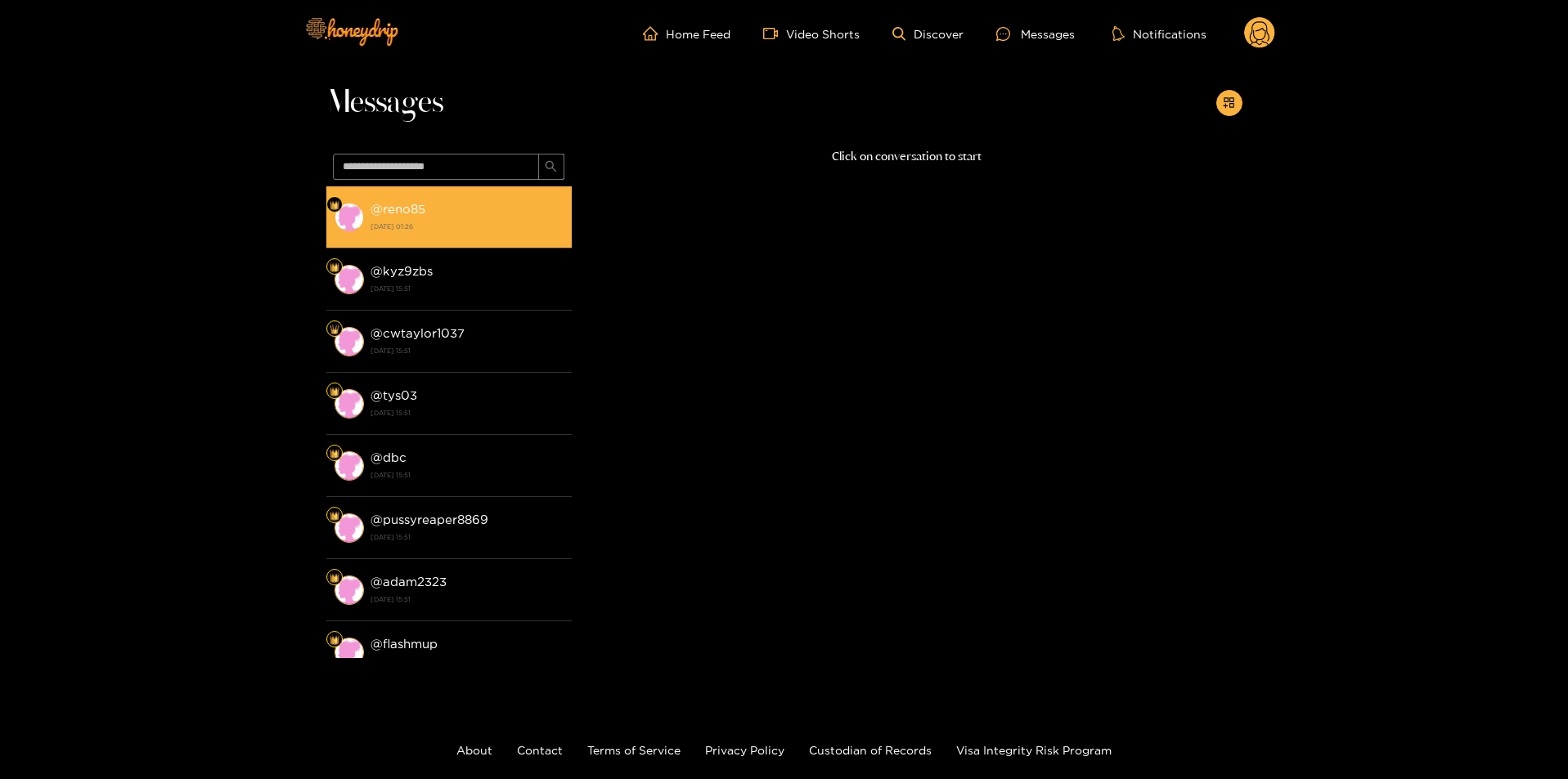
click at [435, 220] on strong "[DATE] 01:26" at bounding box center [466, 226] width 193 height 15
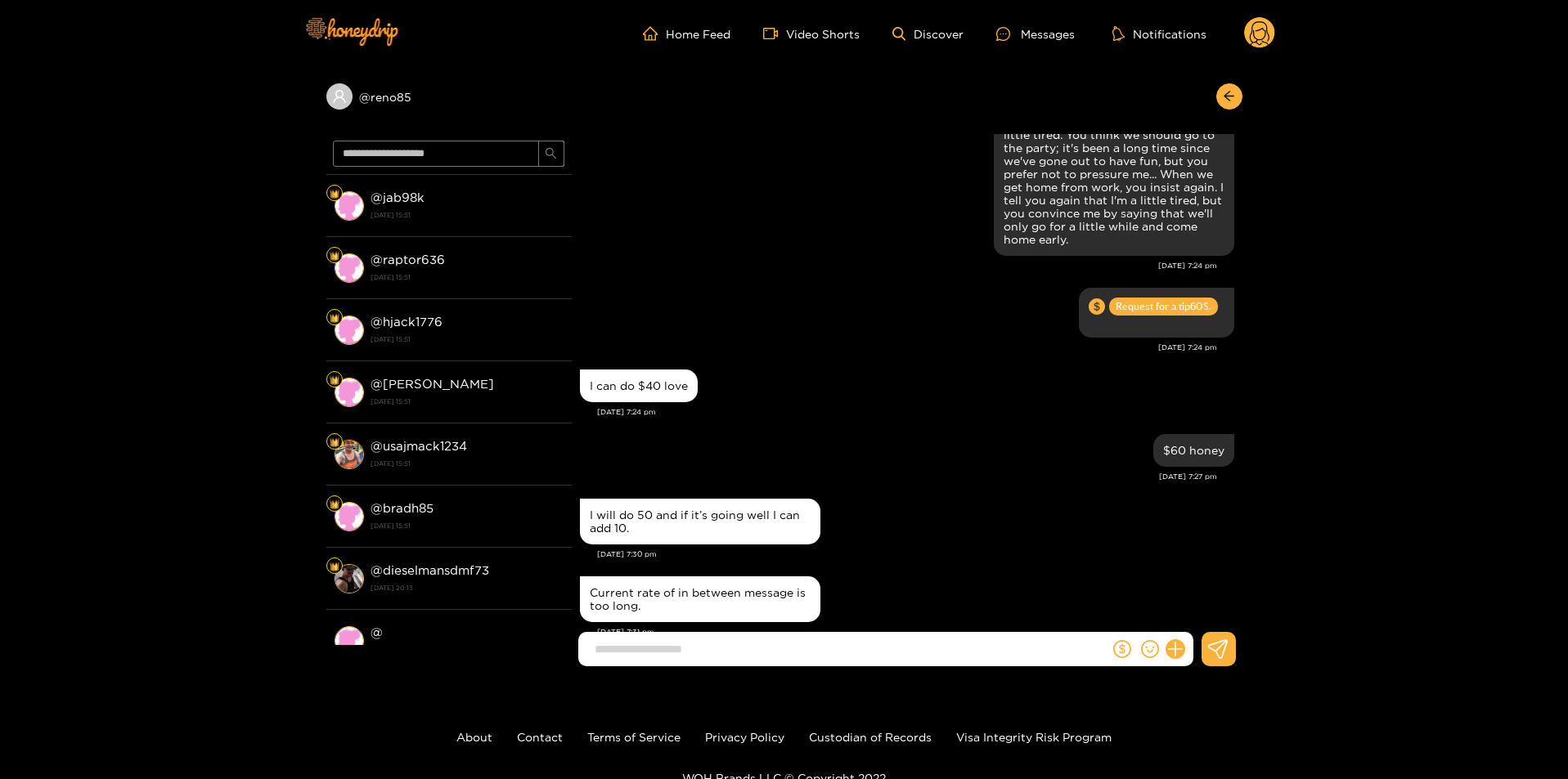
scroll to position [654, 0]
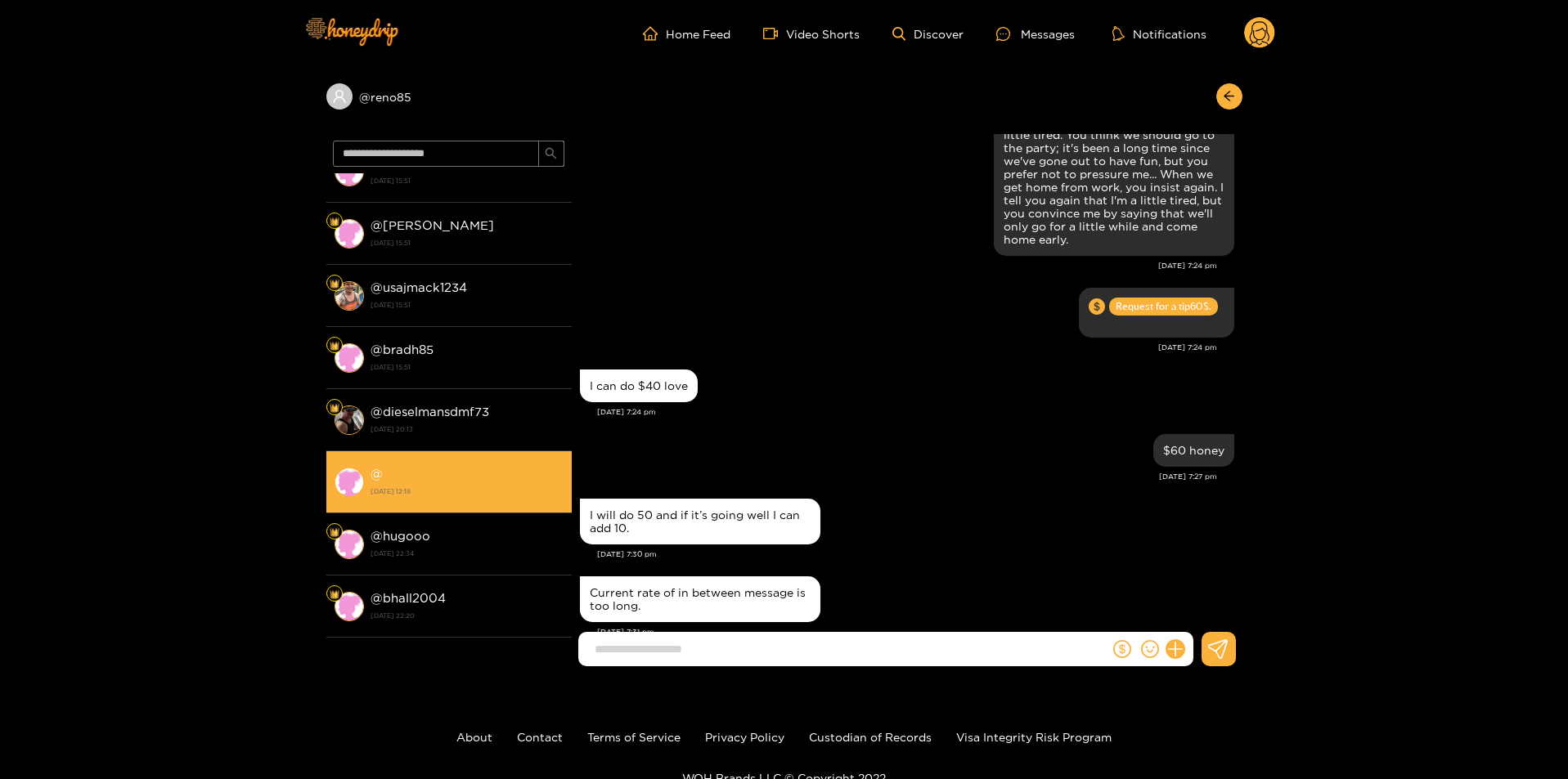
click at [451, 465] on div "@ [DATE] 12:18" at bounding box center [466, 482] width 193 height 37
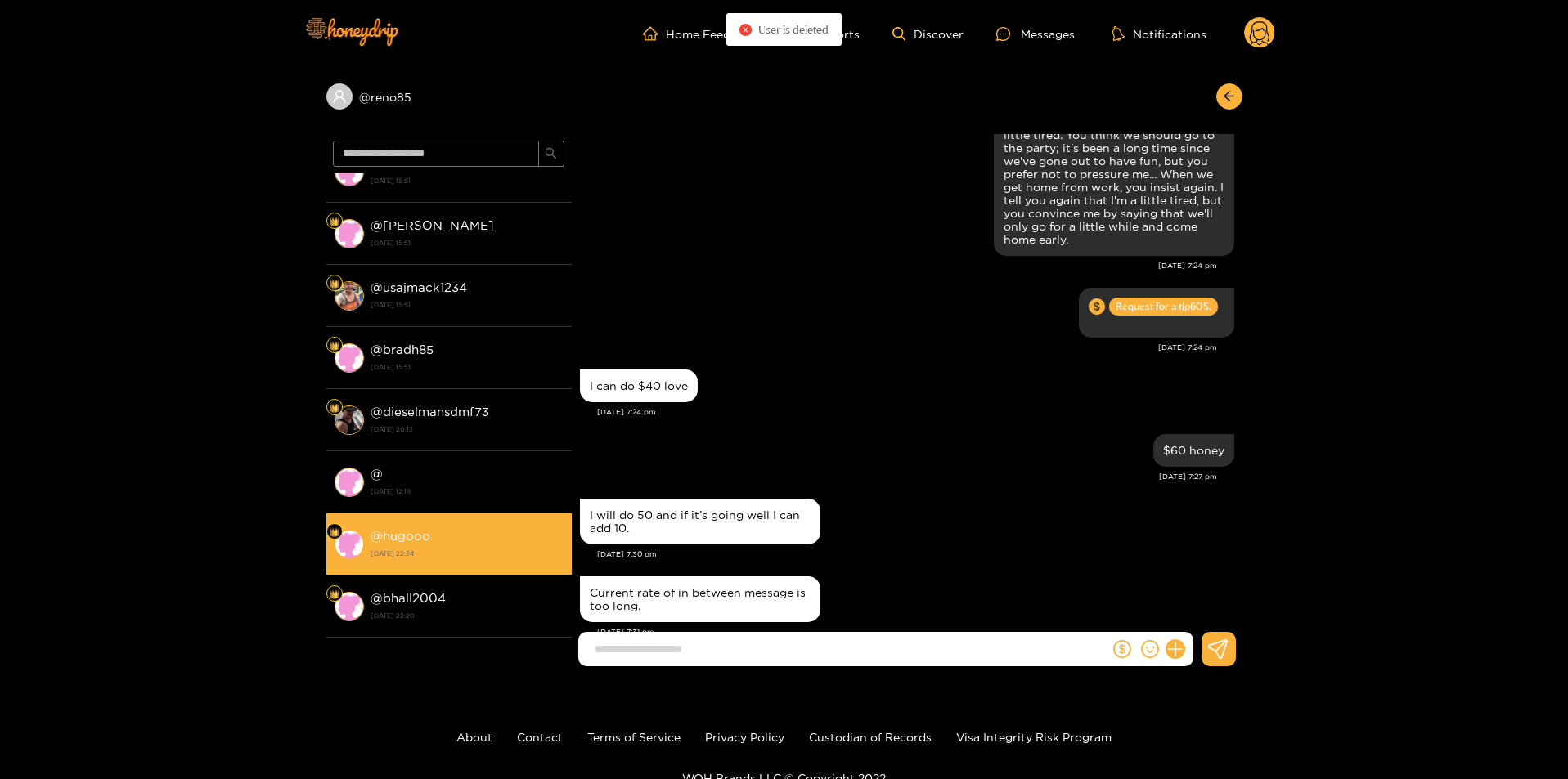
click at [448, 524] on li "@ [GEOGRAPHIC_DATA] [DATE] 22:34" at bounding box center [449, 544] width 245 height 62
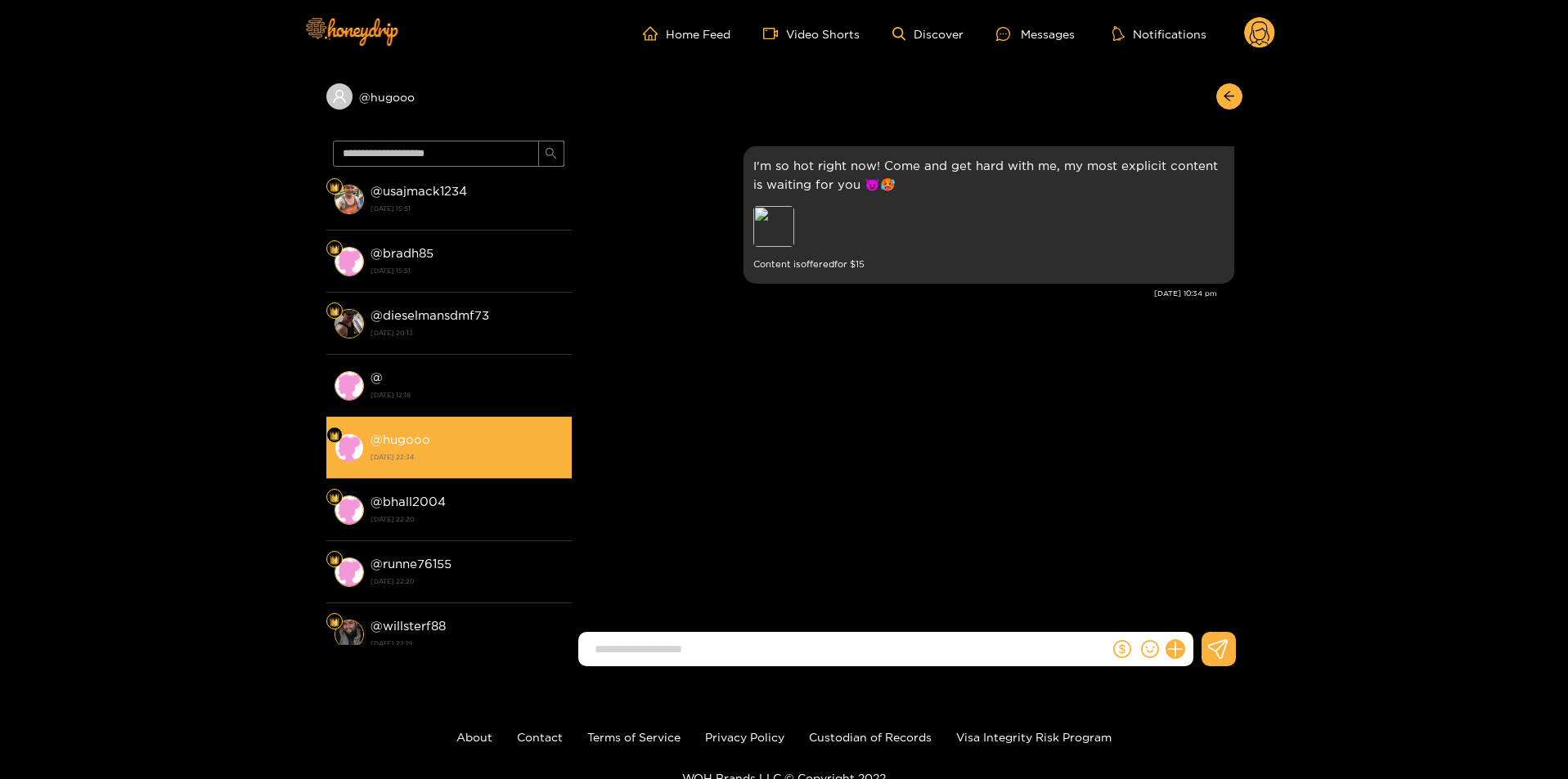
scroll to position [900, 0]
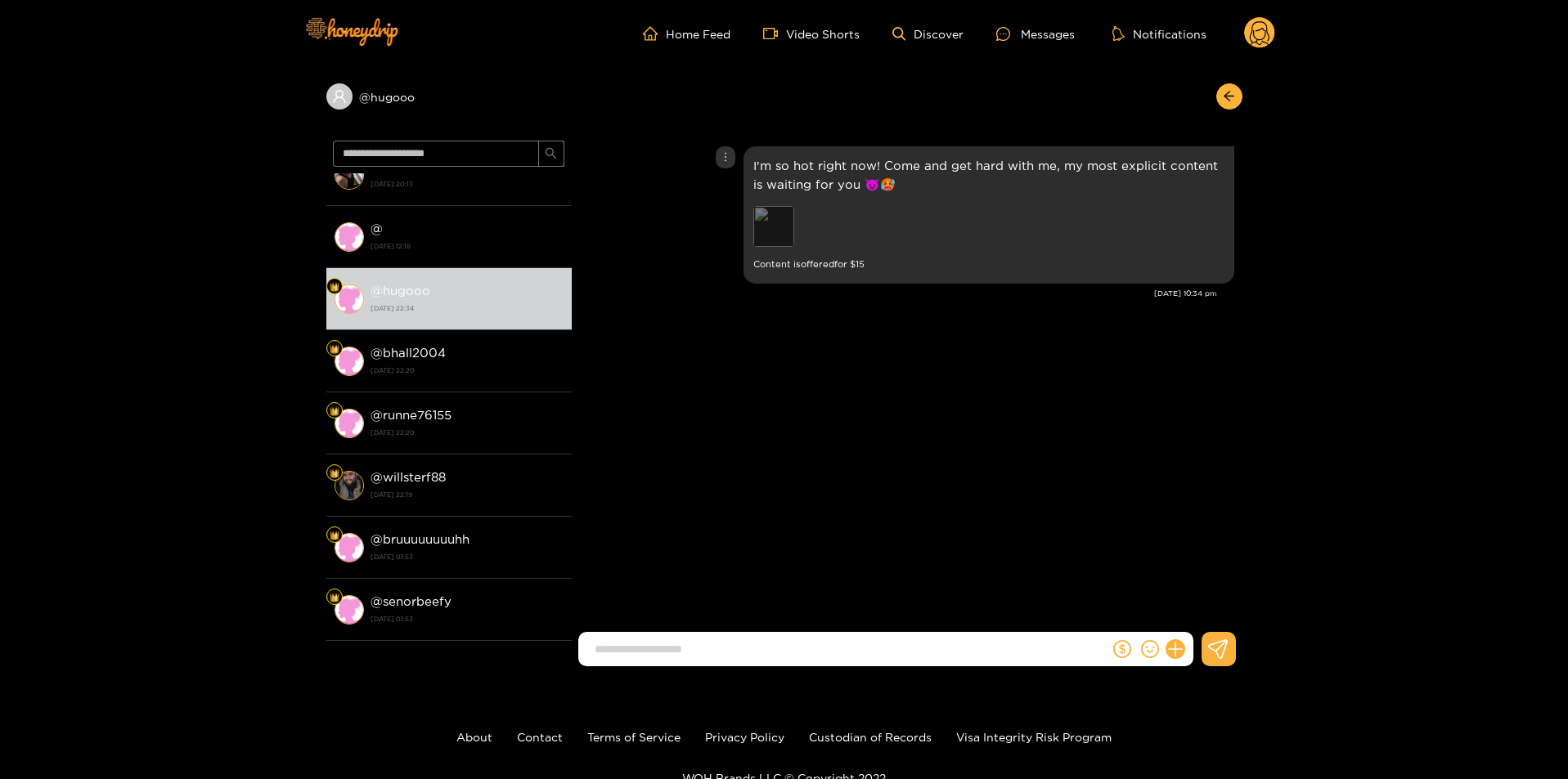
click at [780, 226] on div "Preview" at bounding box center [773, 226] width 41 height 41
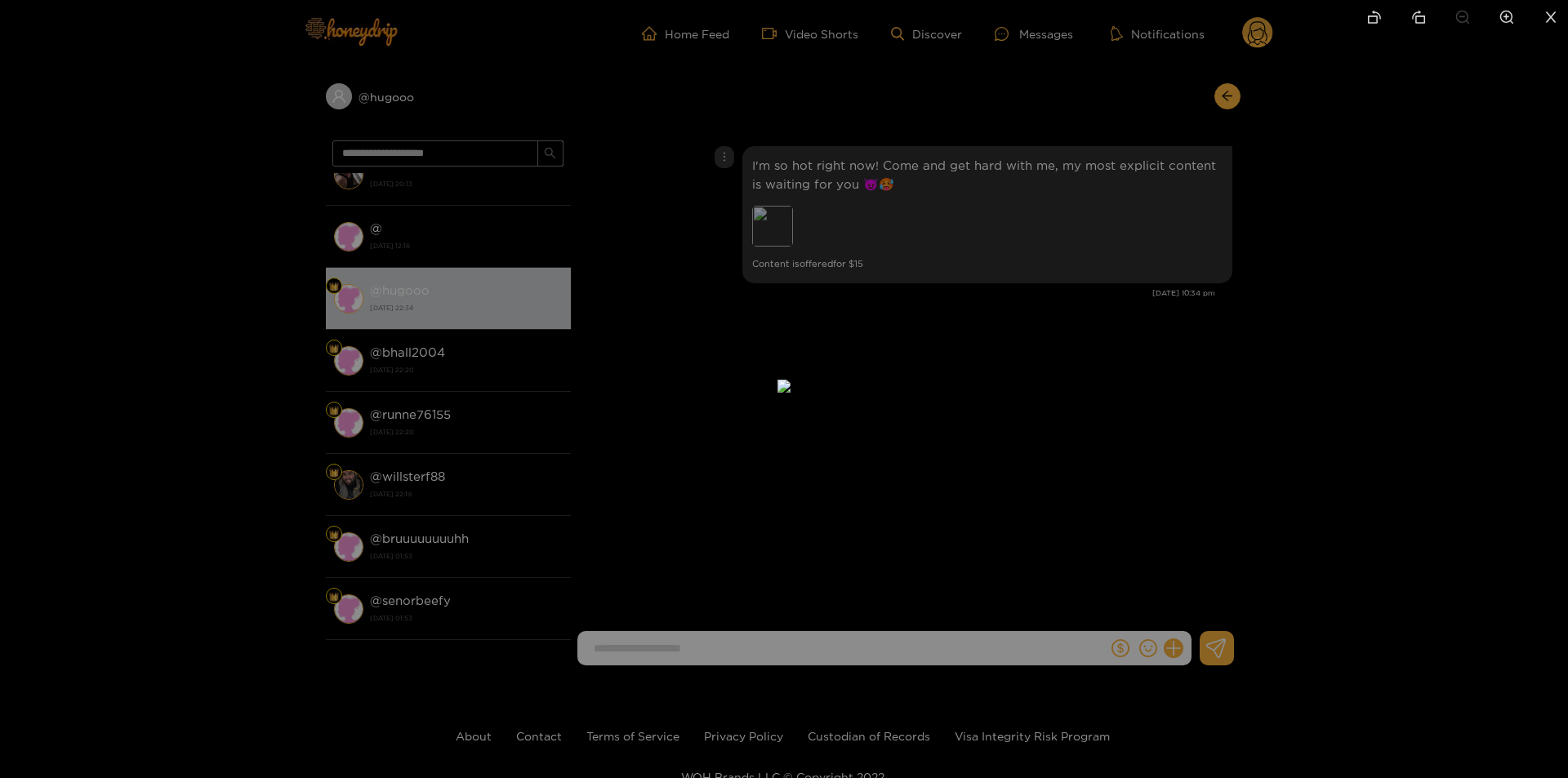
click at [1188, 391] on div at bounding box center [784, 389] width 1568 height 778
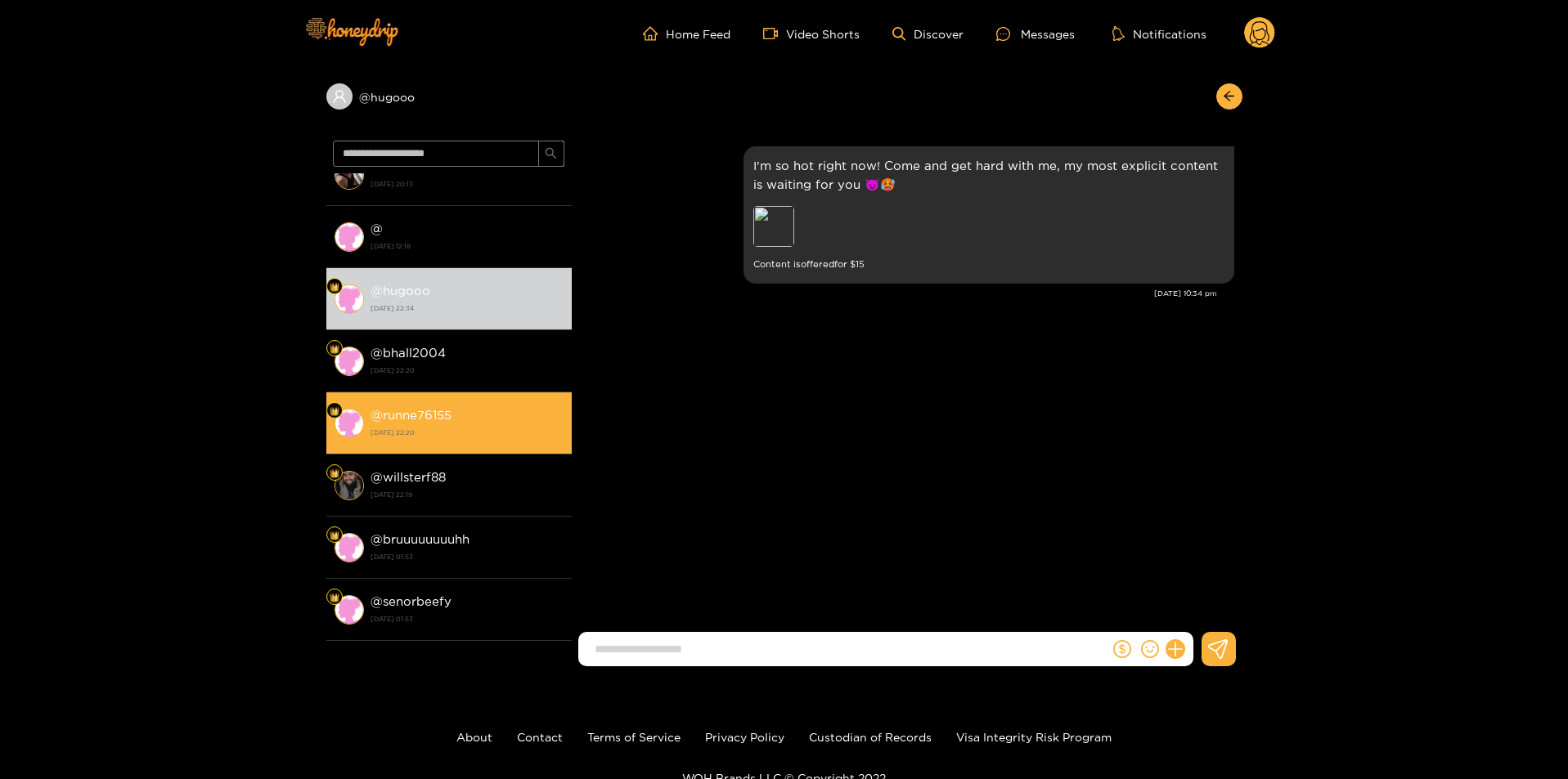
click at [452, 399] on li "@ runne76155 [DATE] 22:20" at bounding box center [449, 423] width 245 height 62
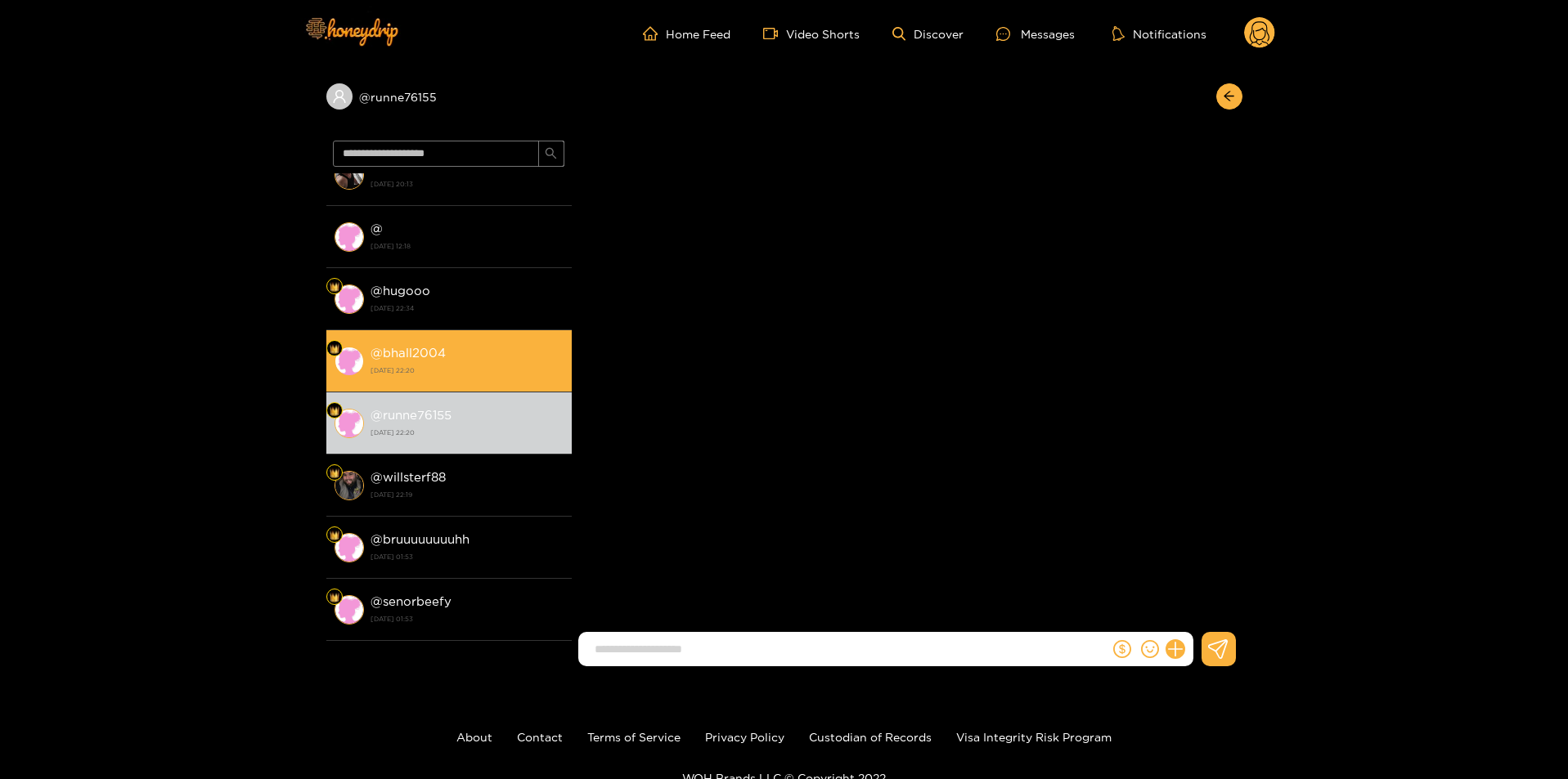
click at [432, 358] on strong "@ bhall2004" at bounding box center [408, 353] width 75 height 14
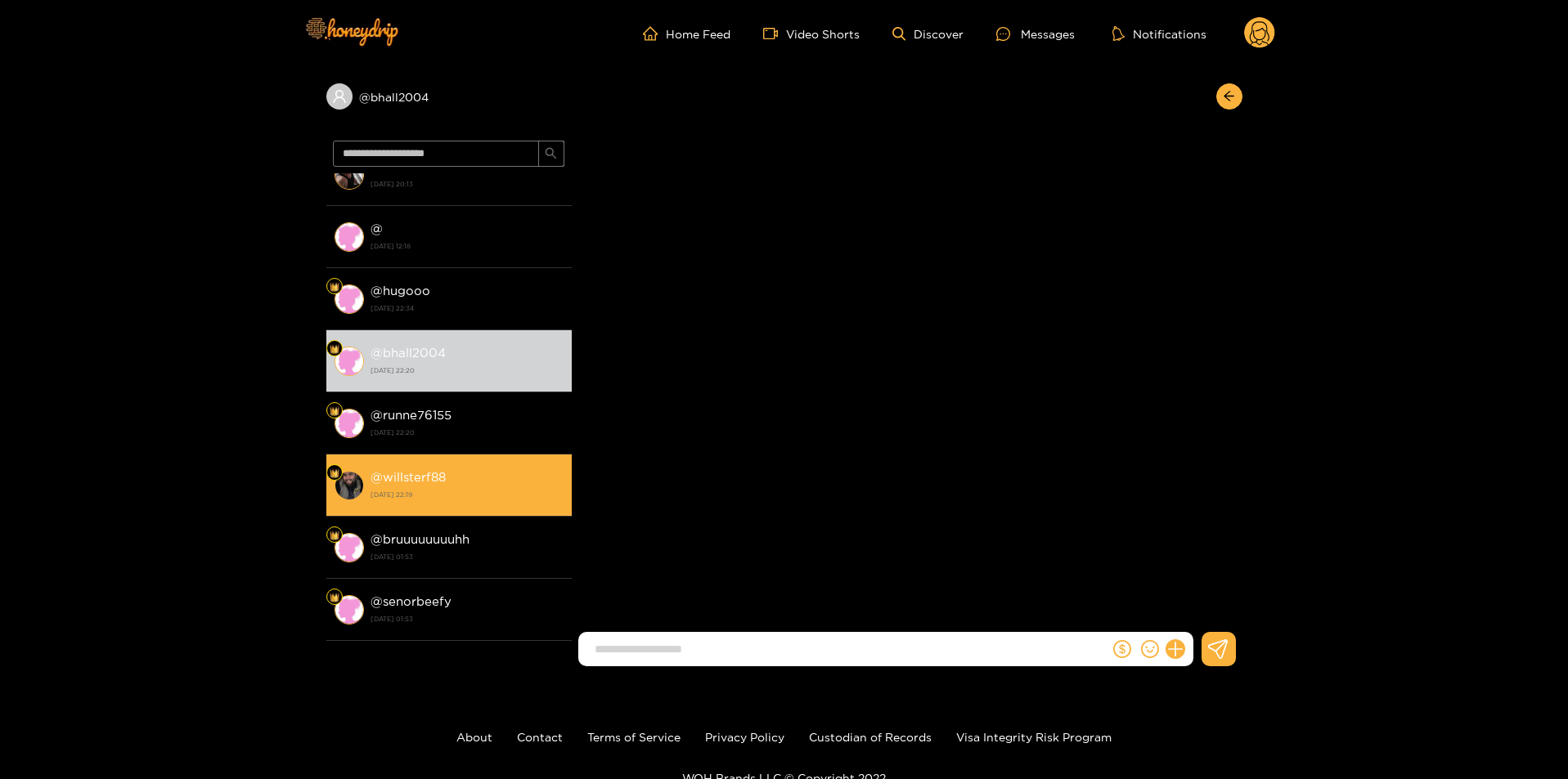
click at [455, 500] on strong "[DATE] 22:19" at bounding box center [466, 494] width 193 height 15
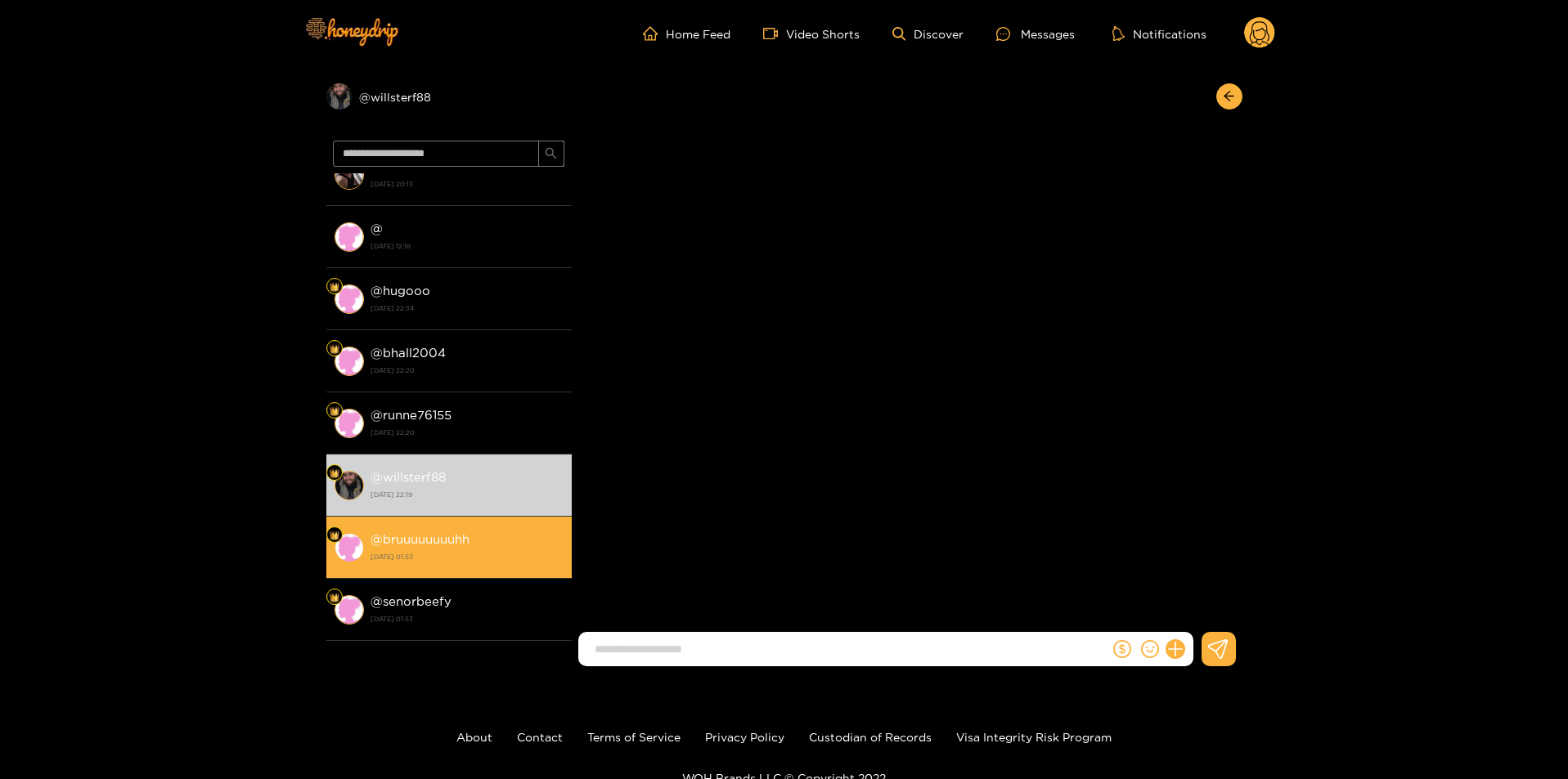
click at [436, 540] on strong "@ bruuuuuuuuhh" at bounding box center [419, 540] width 99 height 14
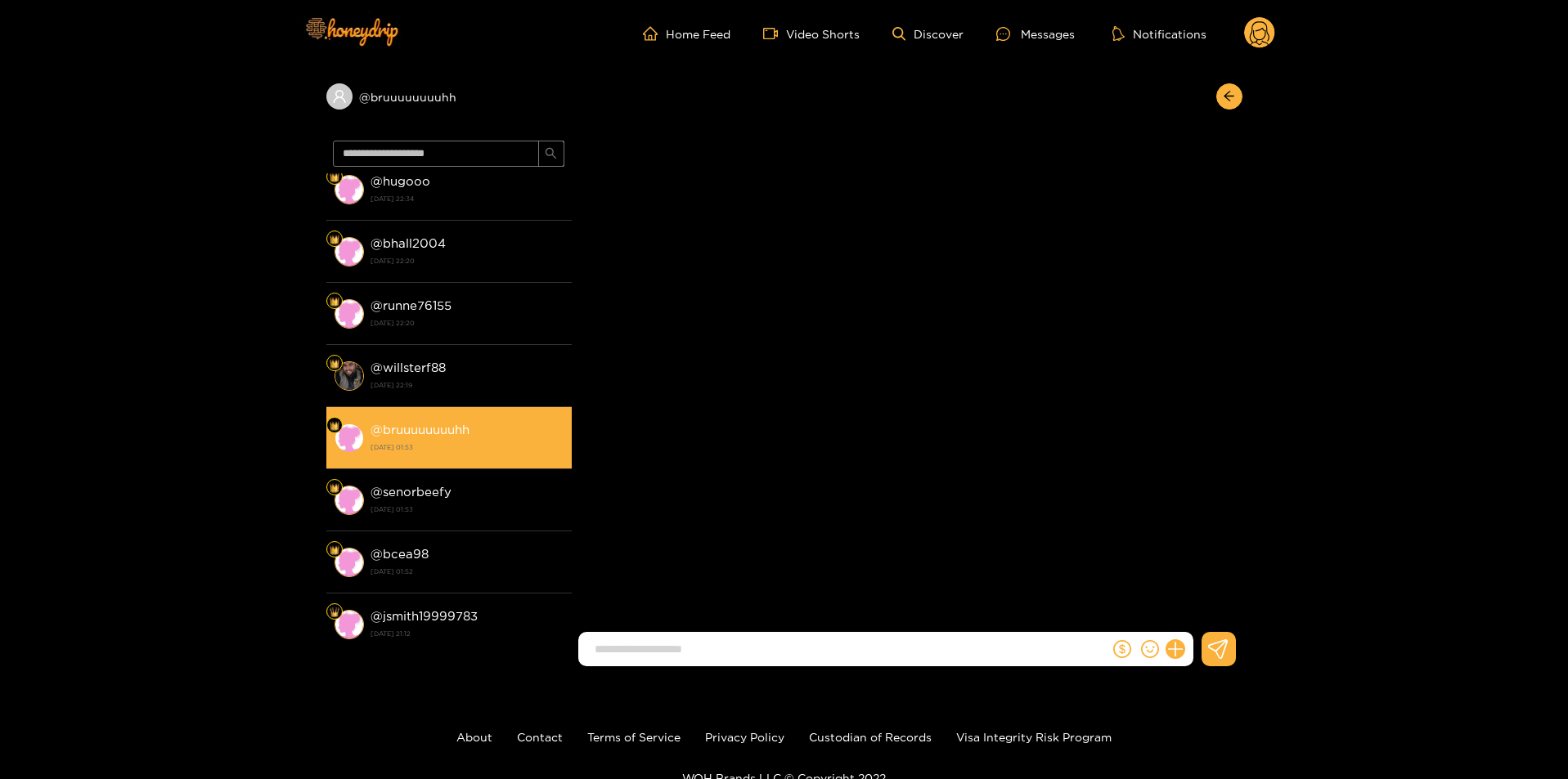
scroll to position [1020, 0]
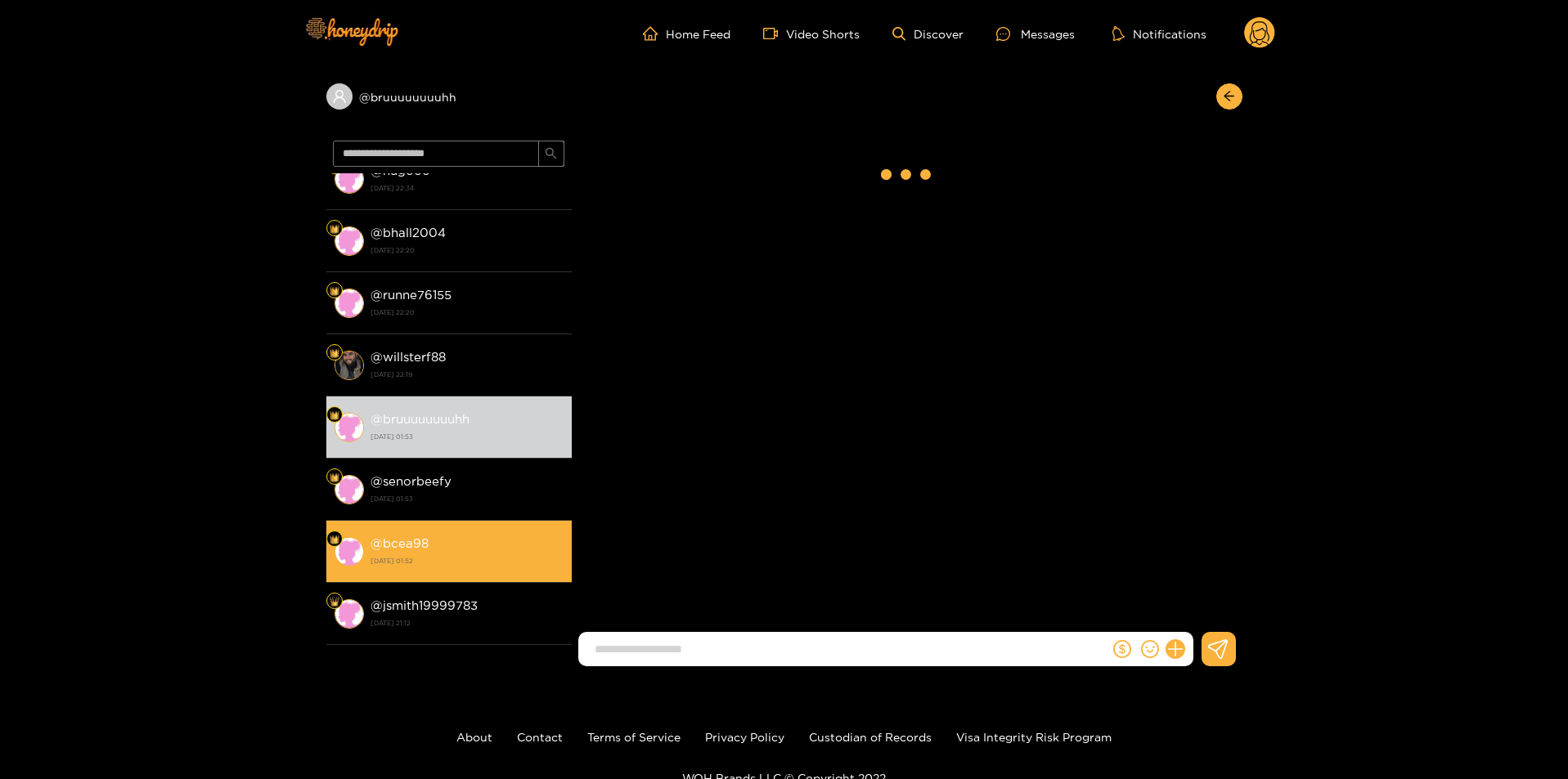
click at [437, 540] on div "@ bcea98 [DATE] 01:52" at bounding box center [466, 552] width 193 height 37
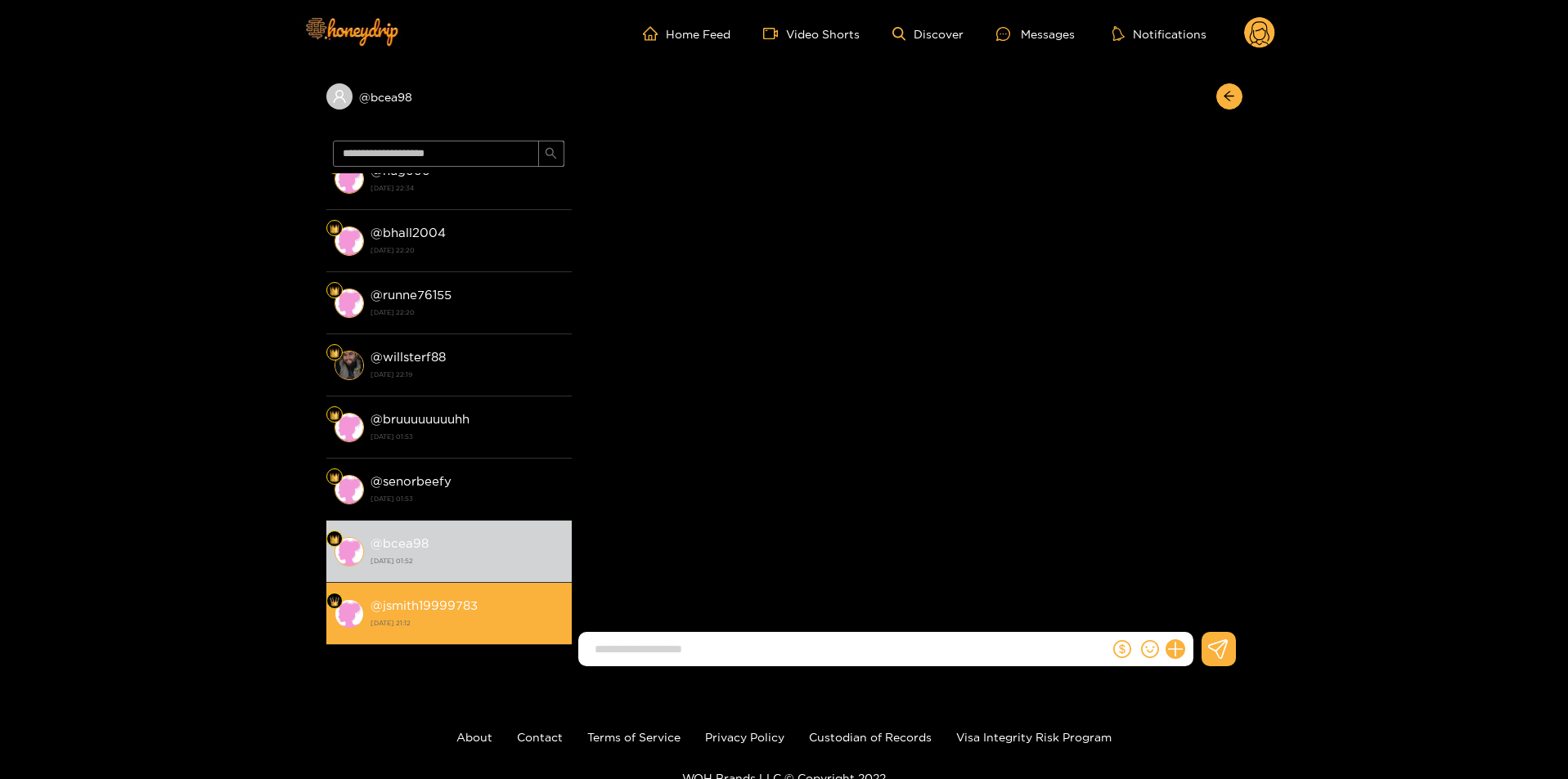
click at [444, 598] on div "@ jsmith19999783 [DATE] 21:12" at bounding box center [466, 614] width 193 height 37
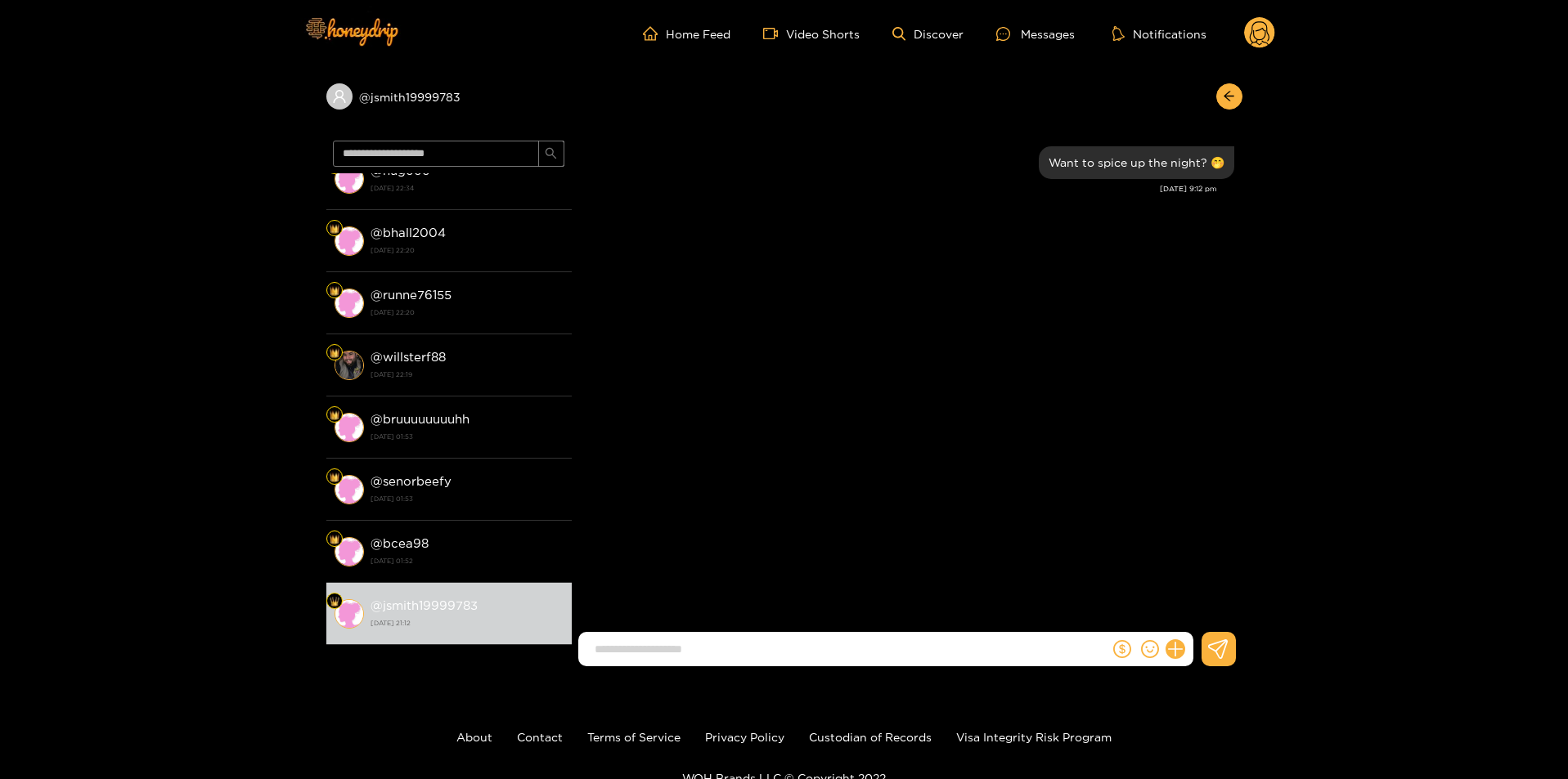
click at [1261, 39] on icon at bounding box center [1260, 35] width 19 height 29
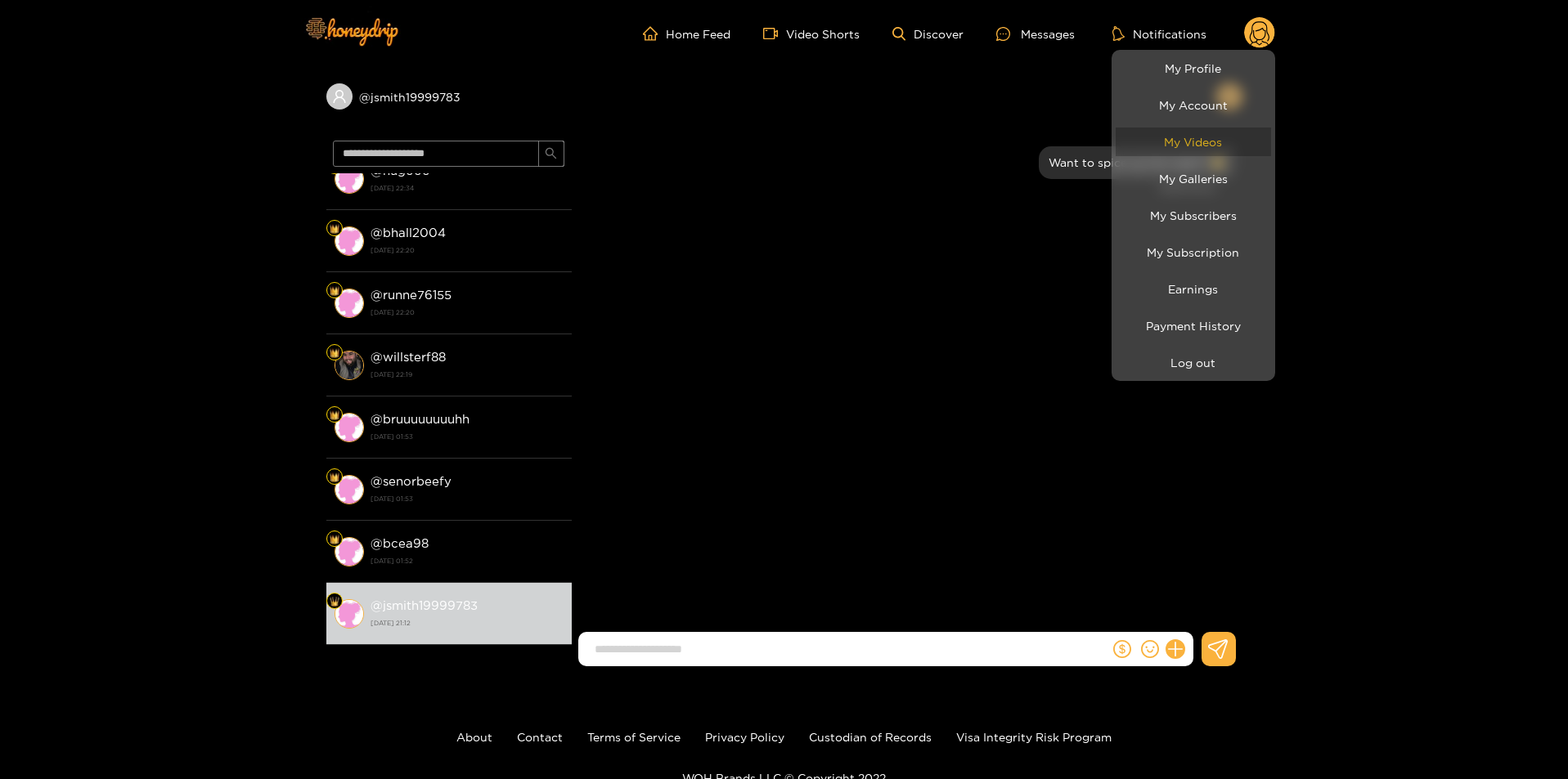
click at [1219, 140] on link "My Videos" at bounding box center [1193, 141] width 155 height 29
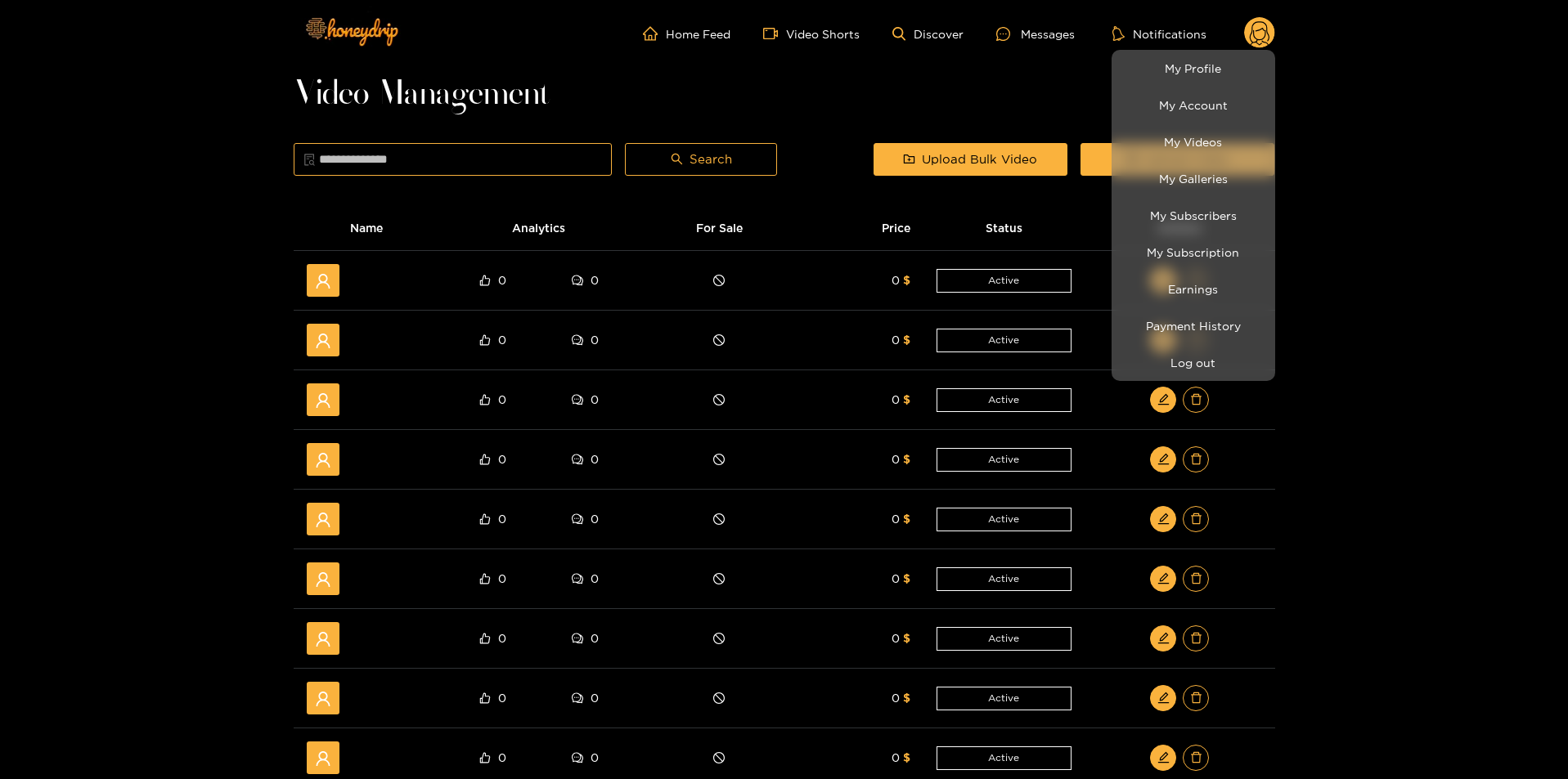
click at [1347, 518] on div at bounding box center [784, 390] width 1568 height 779
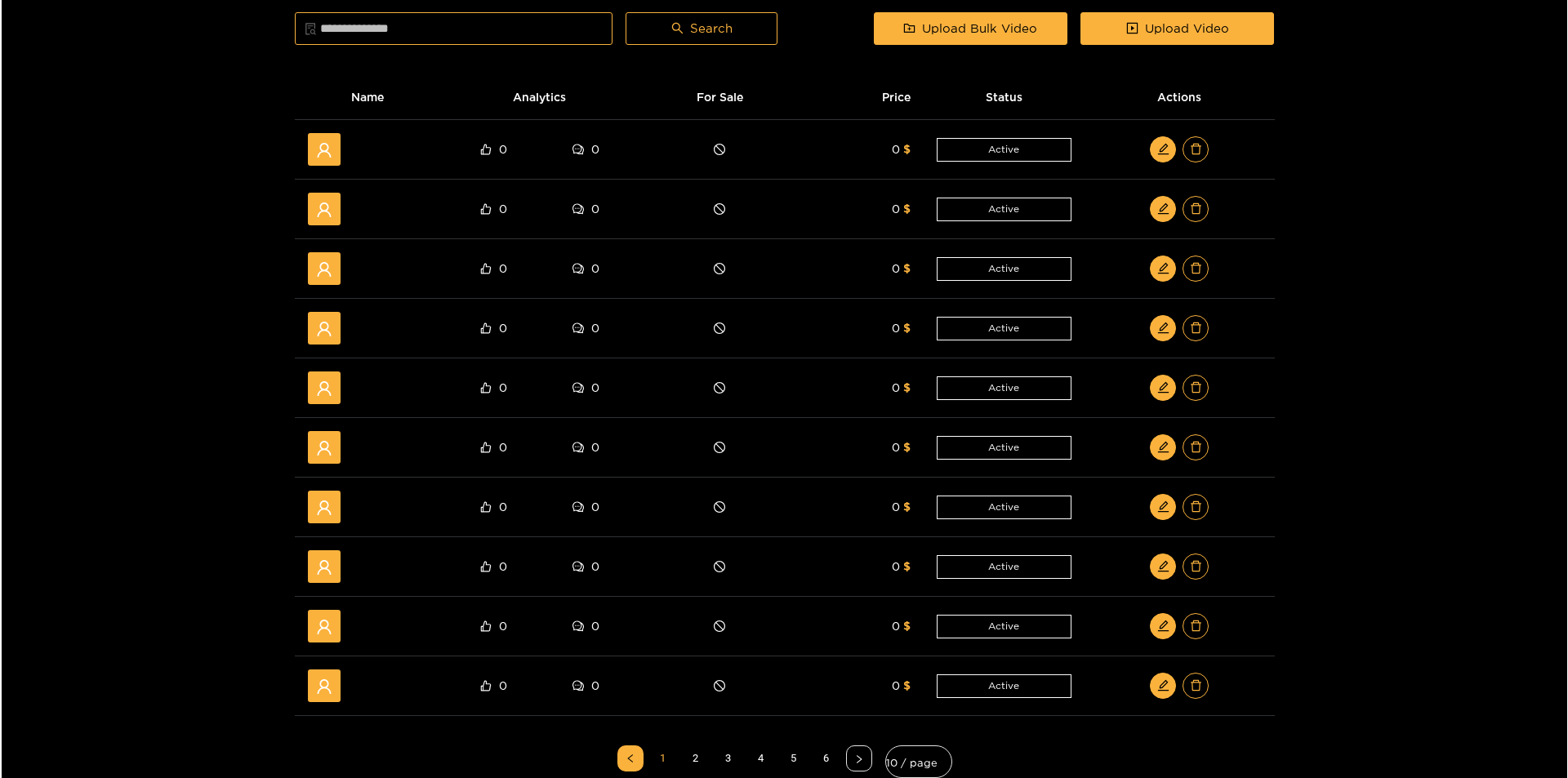
scroll to position [327, 0]
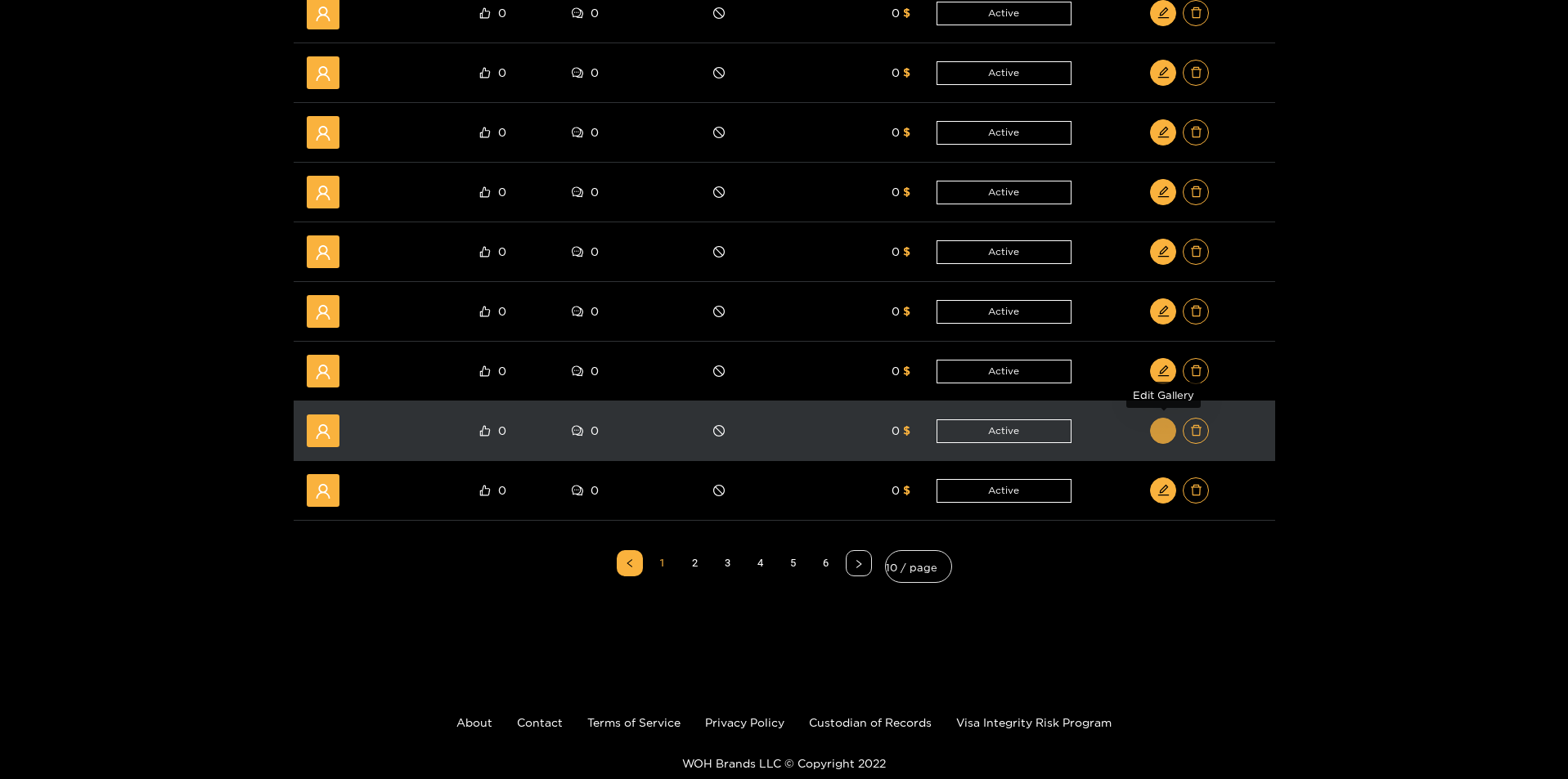
click at [1171, 428] on button "button" at bounding box center [1164, 431] width 26 height 26
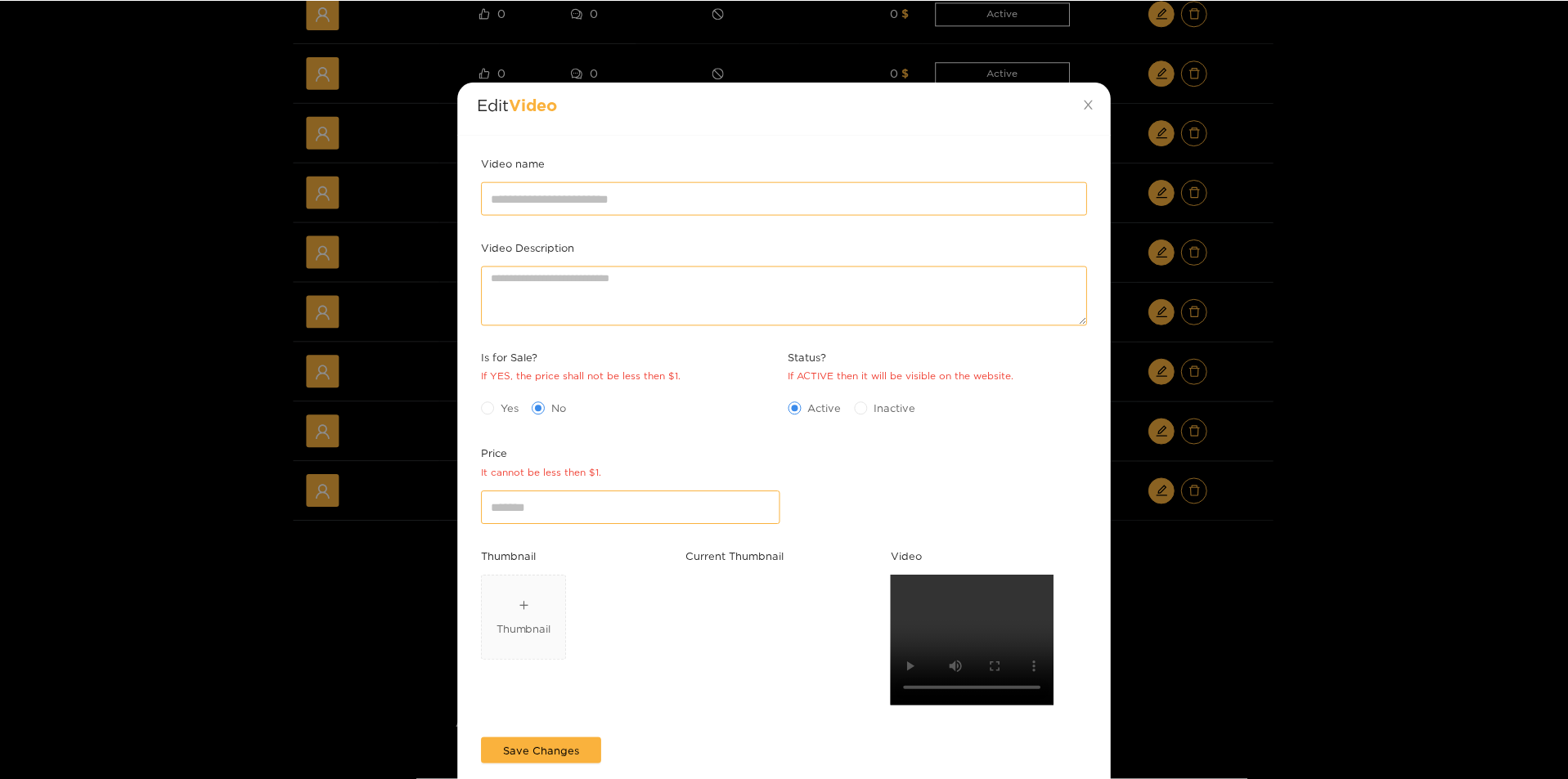
scroll to position [0, 0]
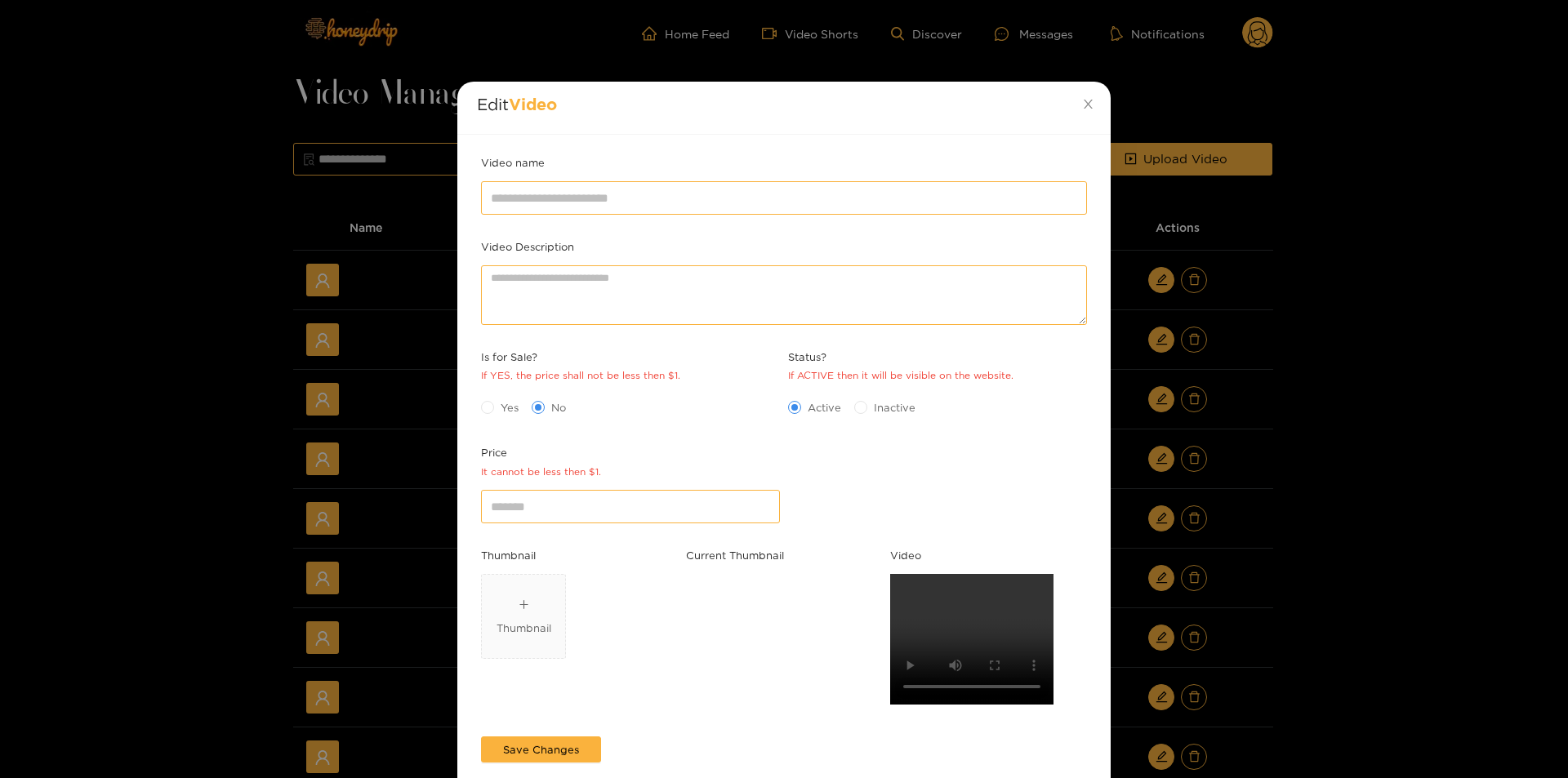
click at [1384, 605] on div "Edit Video Video name Video Description Is for Sale? If YES, the price shall no…" at bounding box center [784, 389] width 1568 height 778
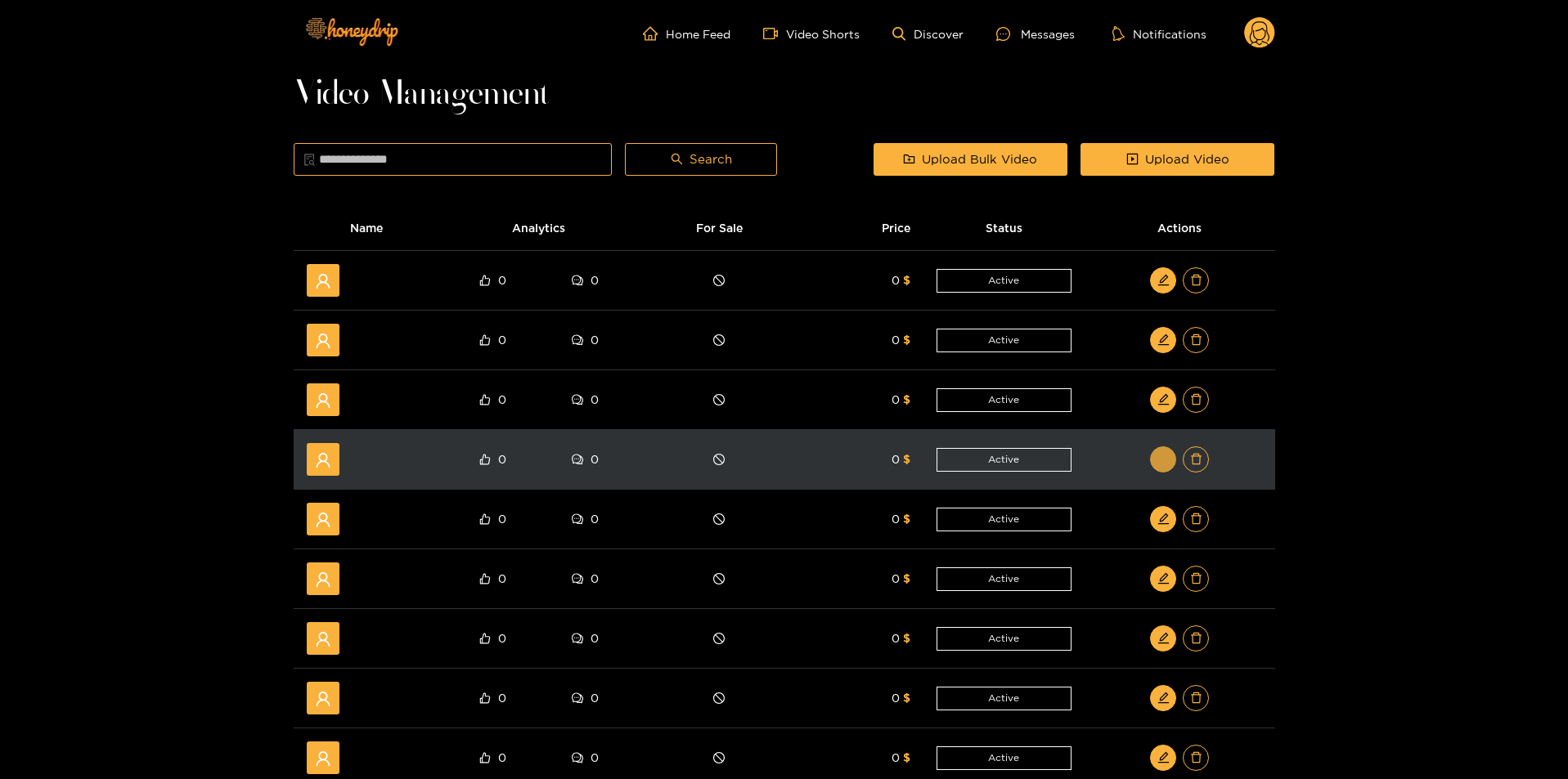
click at [1163, 453] on icon "edit" at bounding box center [1164, 459] width 12 height 12
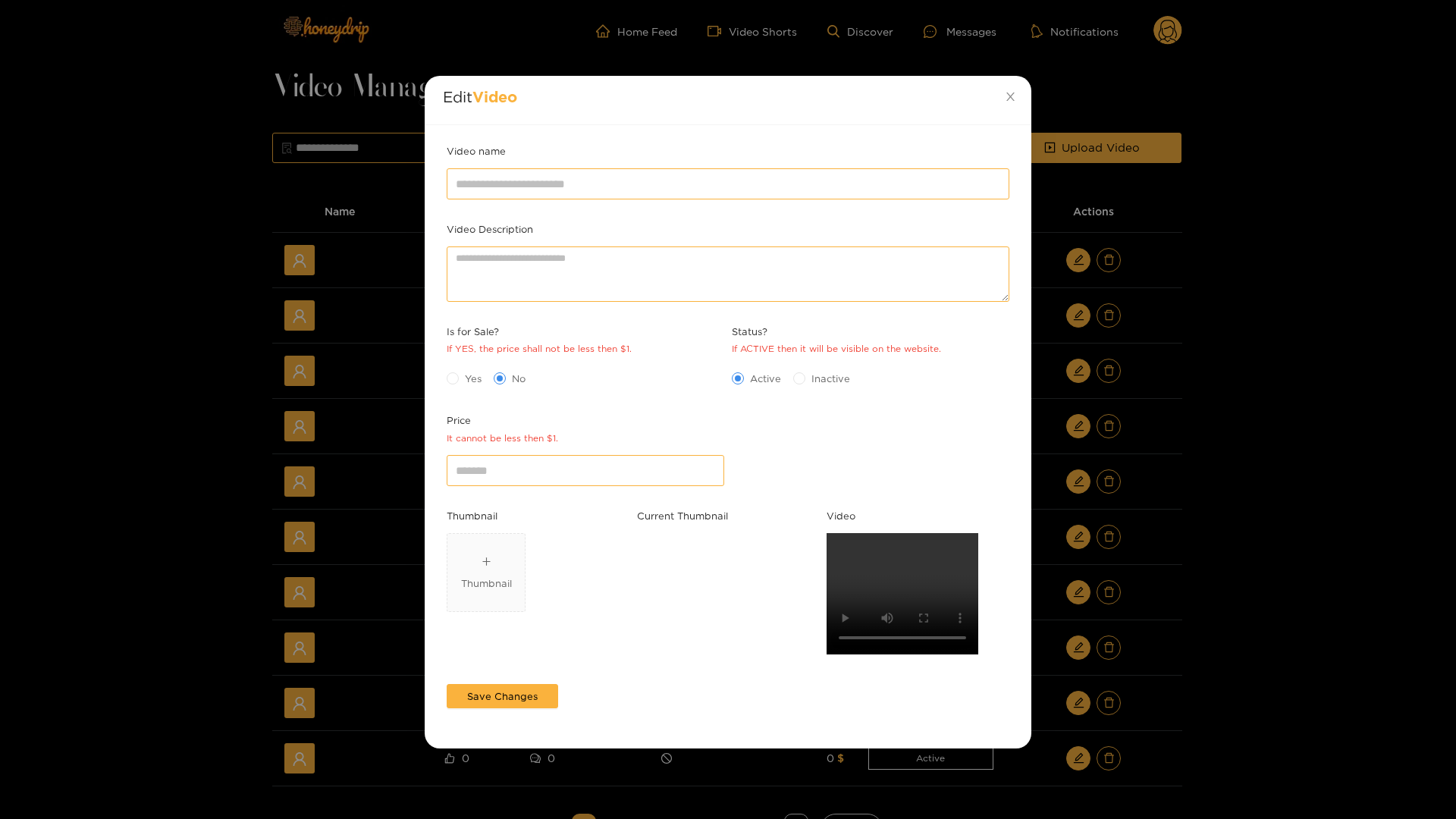
click at [827, 533] on video at bounding box center [902, 594] width 151 height 122
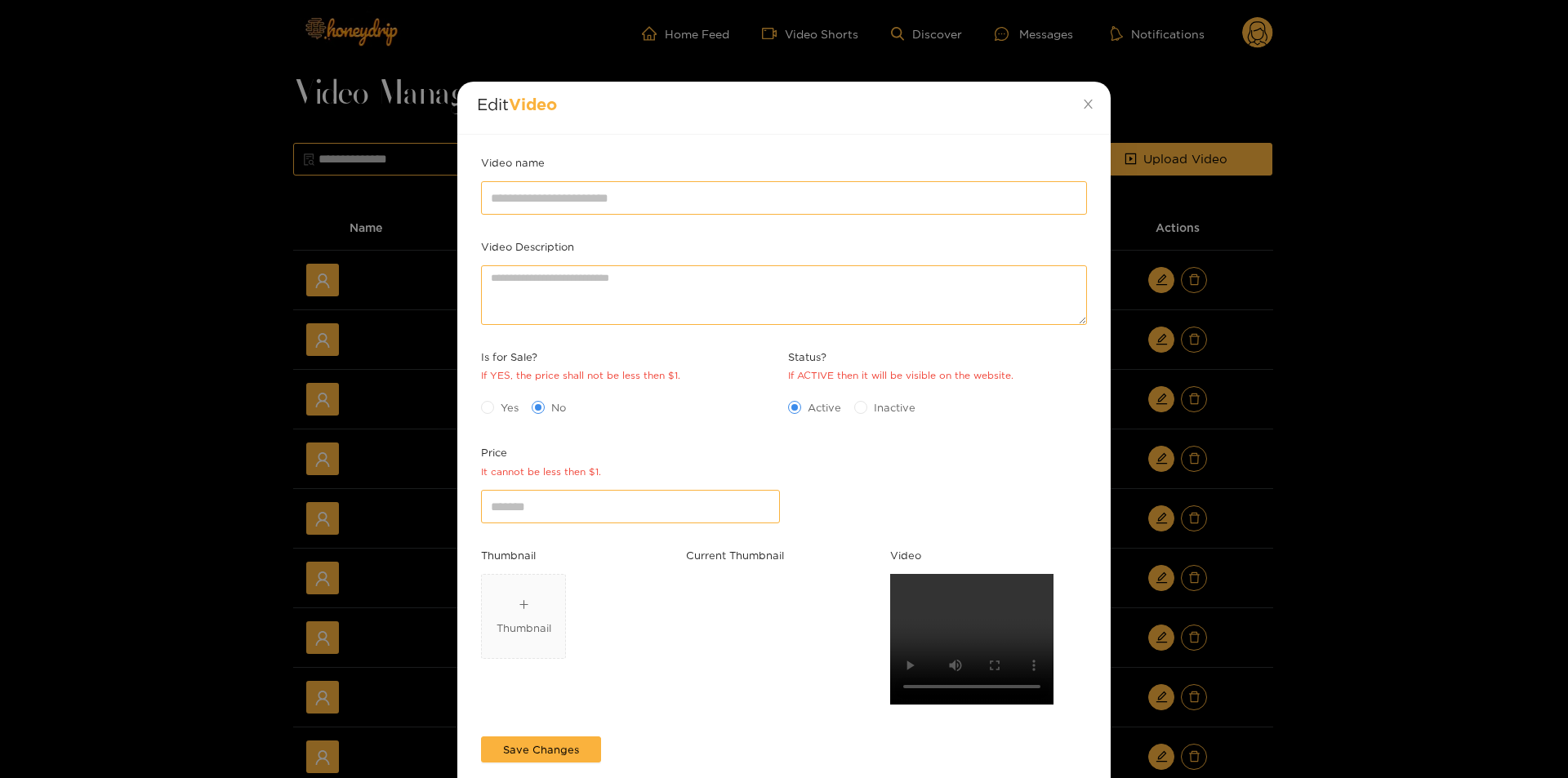
click at [1468, 470] on div "Edit Video Video name Video Description Is for Sale? If YES, the price shall no…" at bounding box center [784, 389] width 1568 height 778
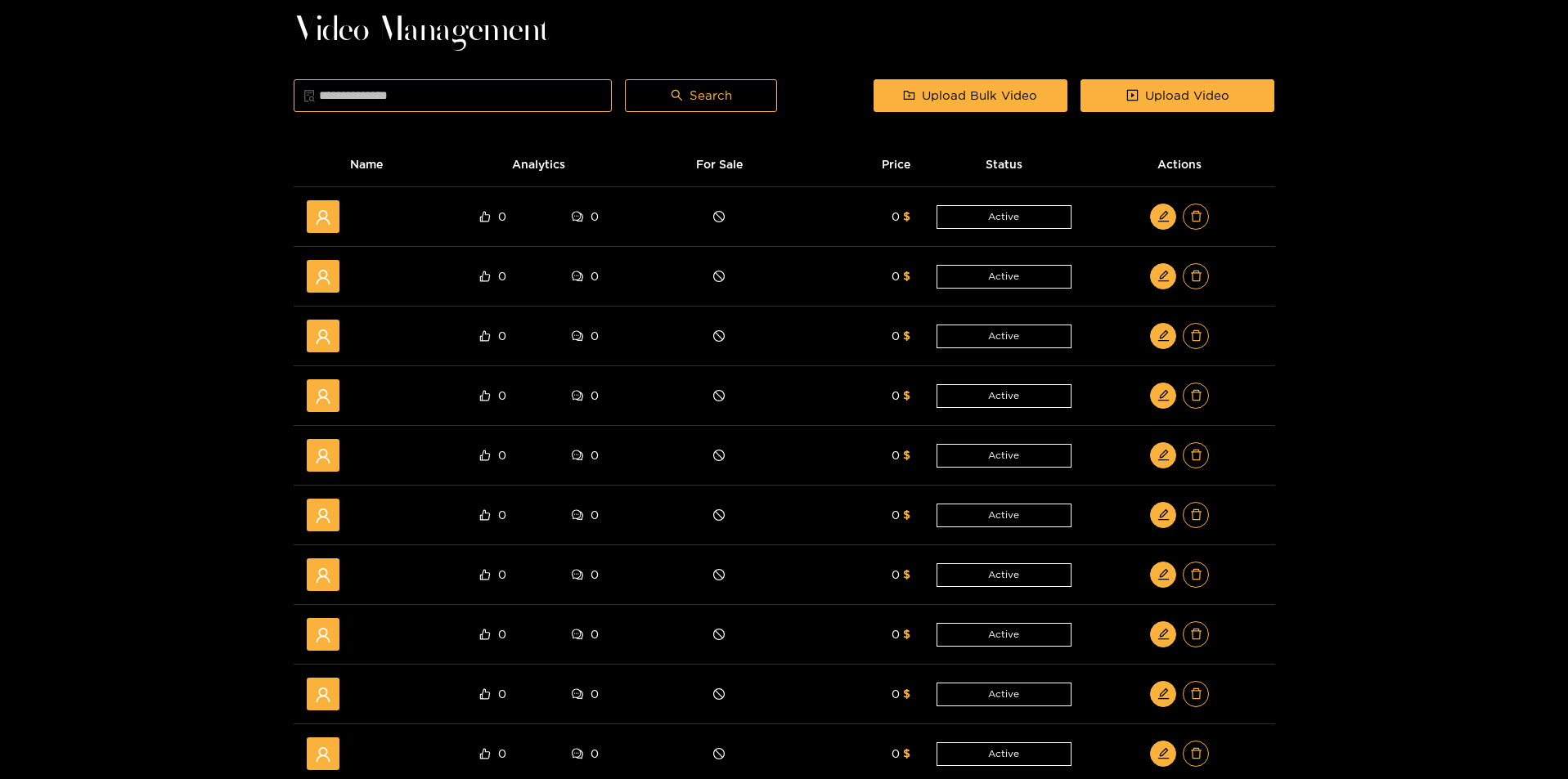
scroll to position [391, 0]
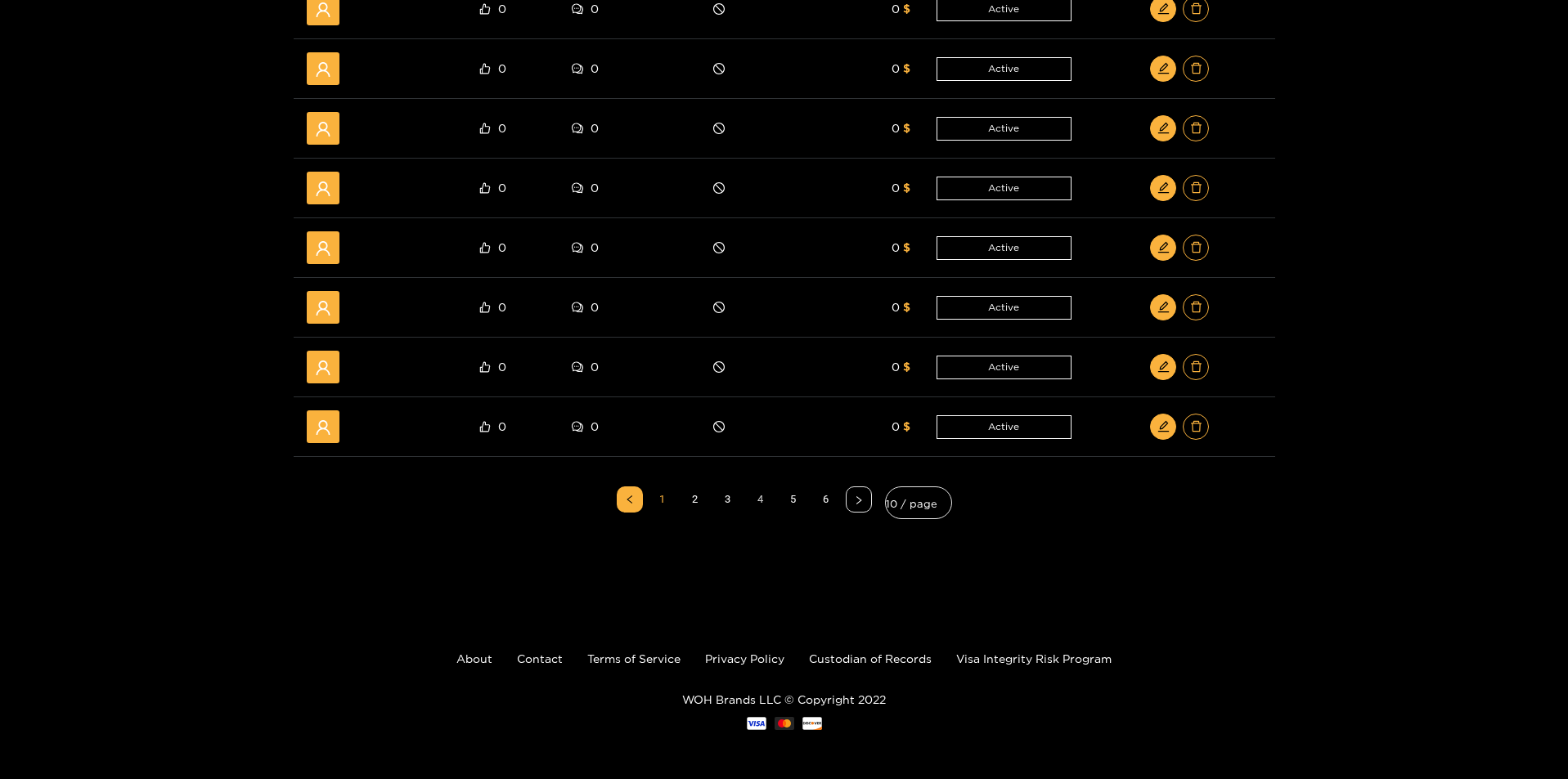
click at [762, 507] on link "4" at bounding box center [761, 500] width 24 height 24
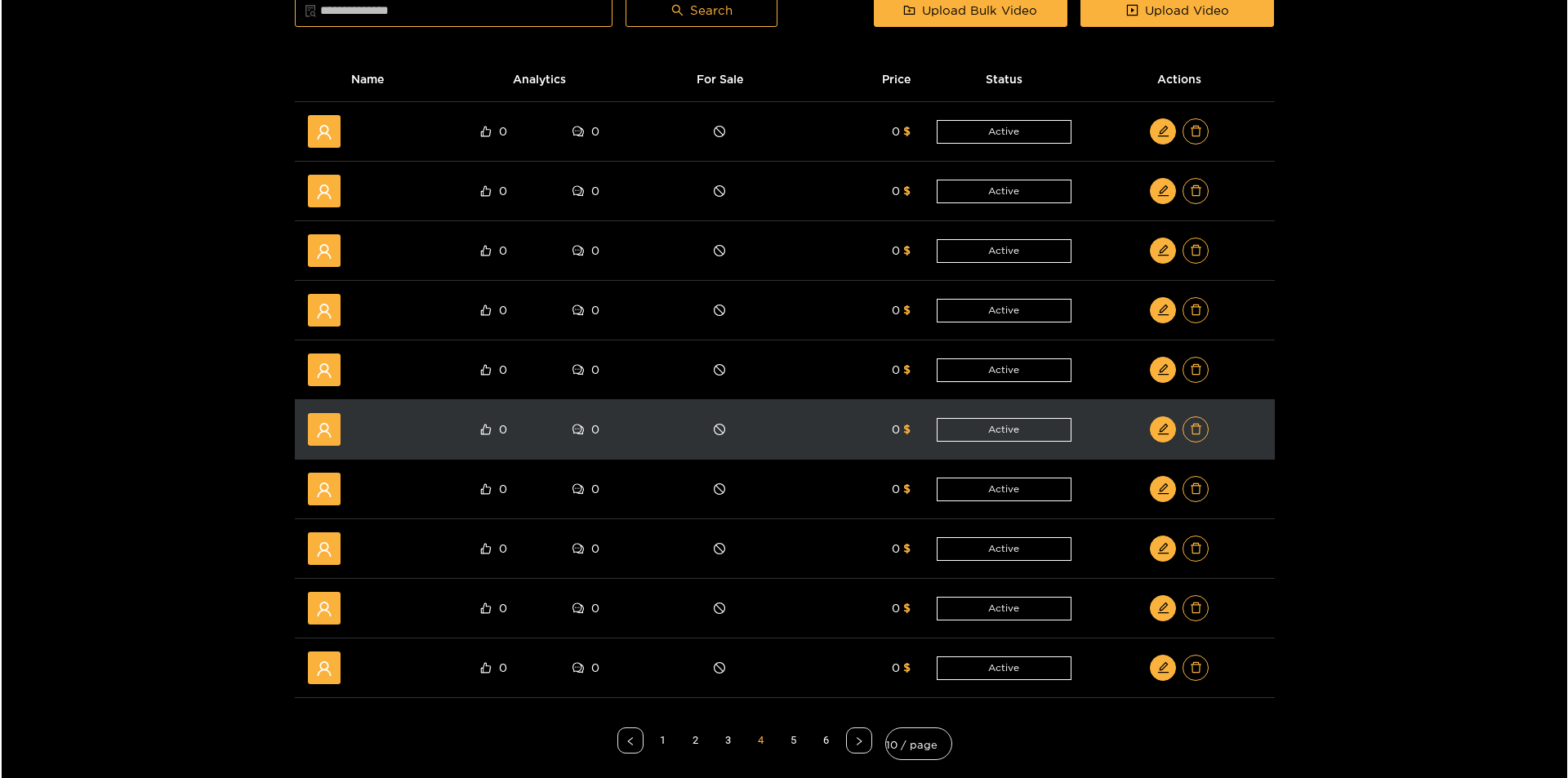
scroll to position [146, 0]
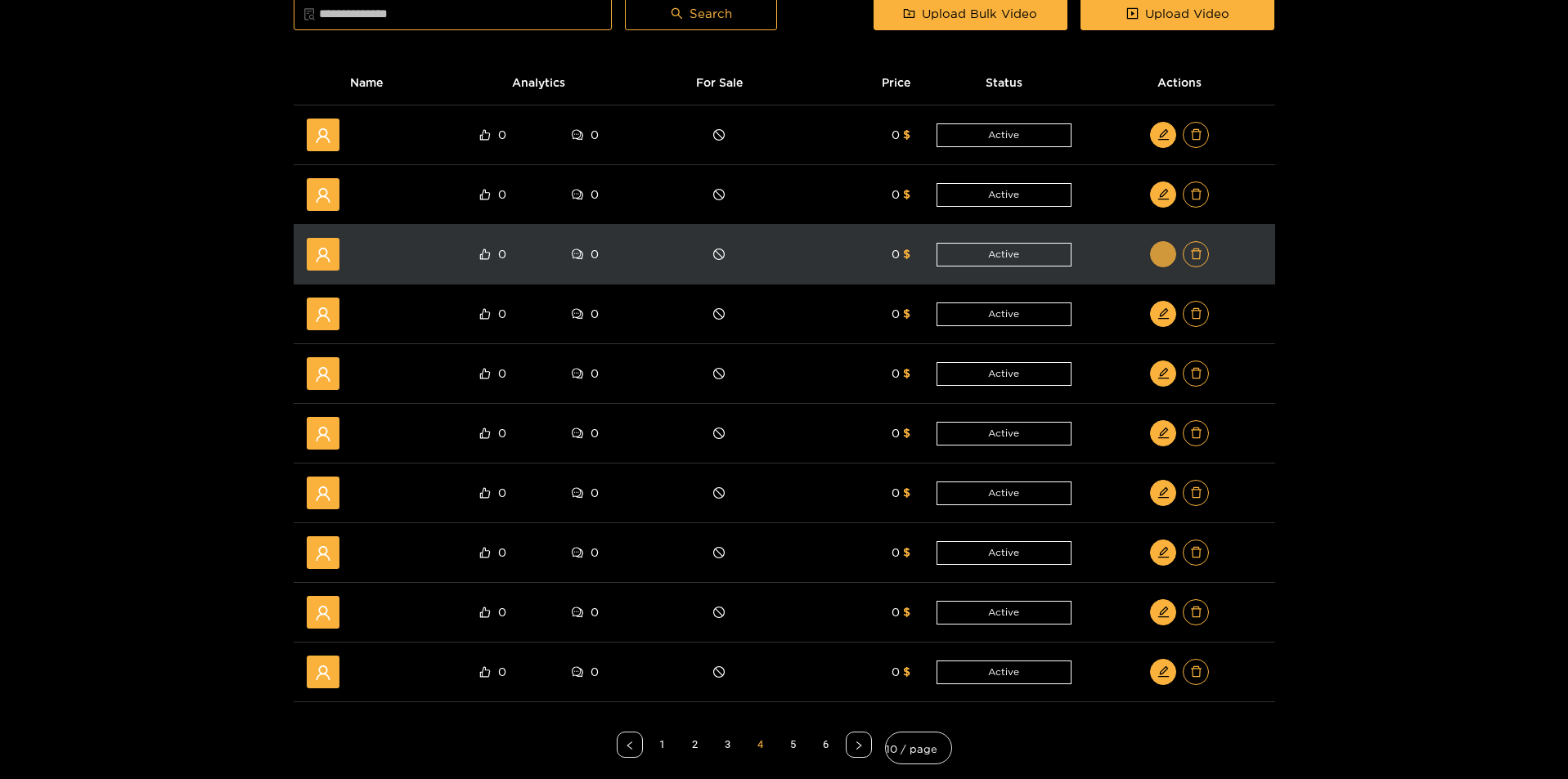
click at [1166, 265] on button "button" at bounding box center [1164, 254] width 26 height 26
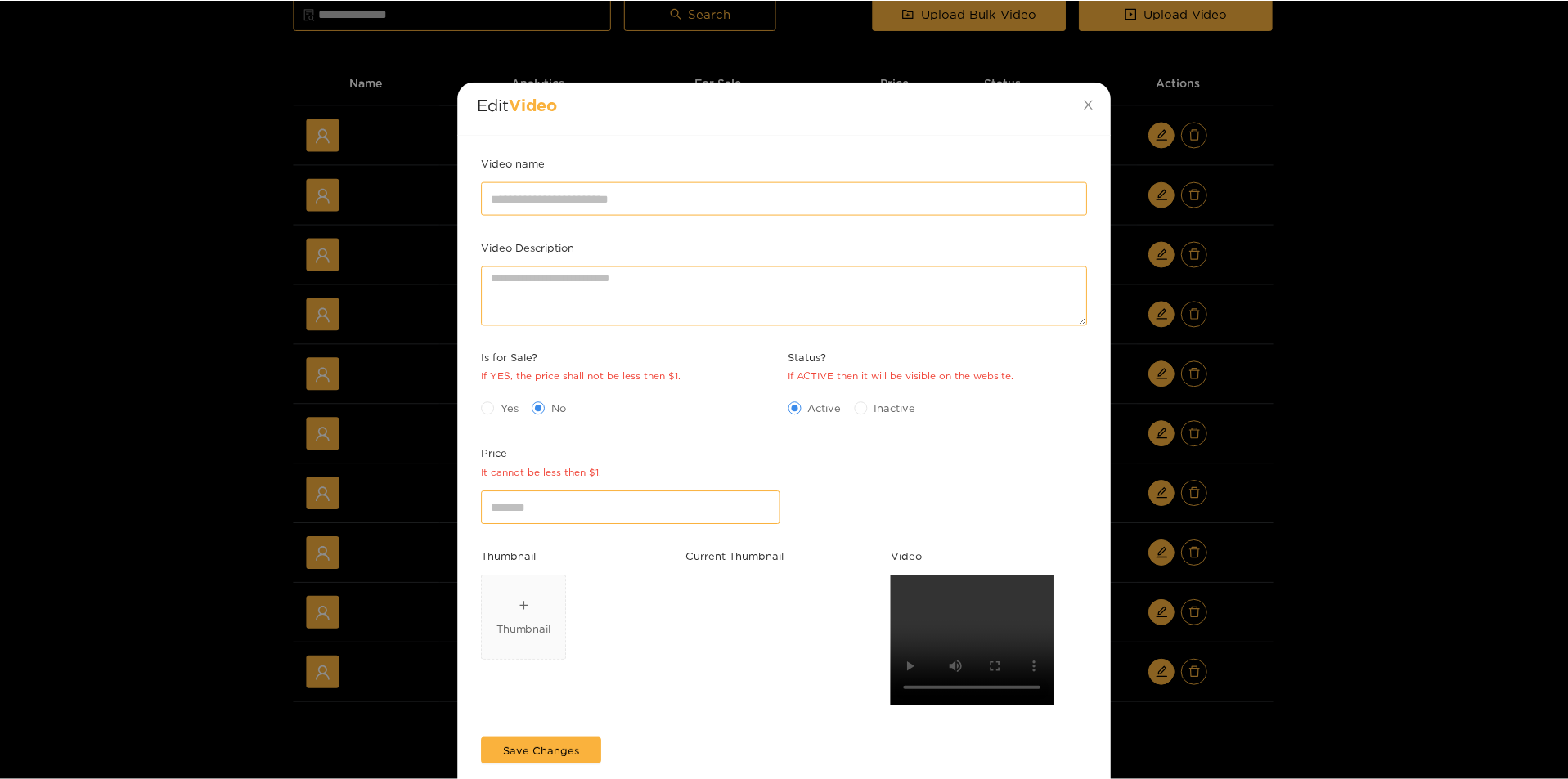
scroll to position [0, 0]
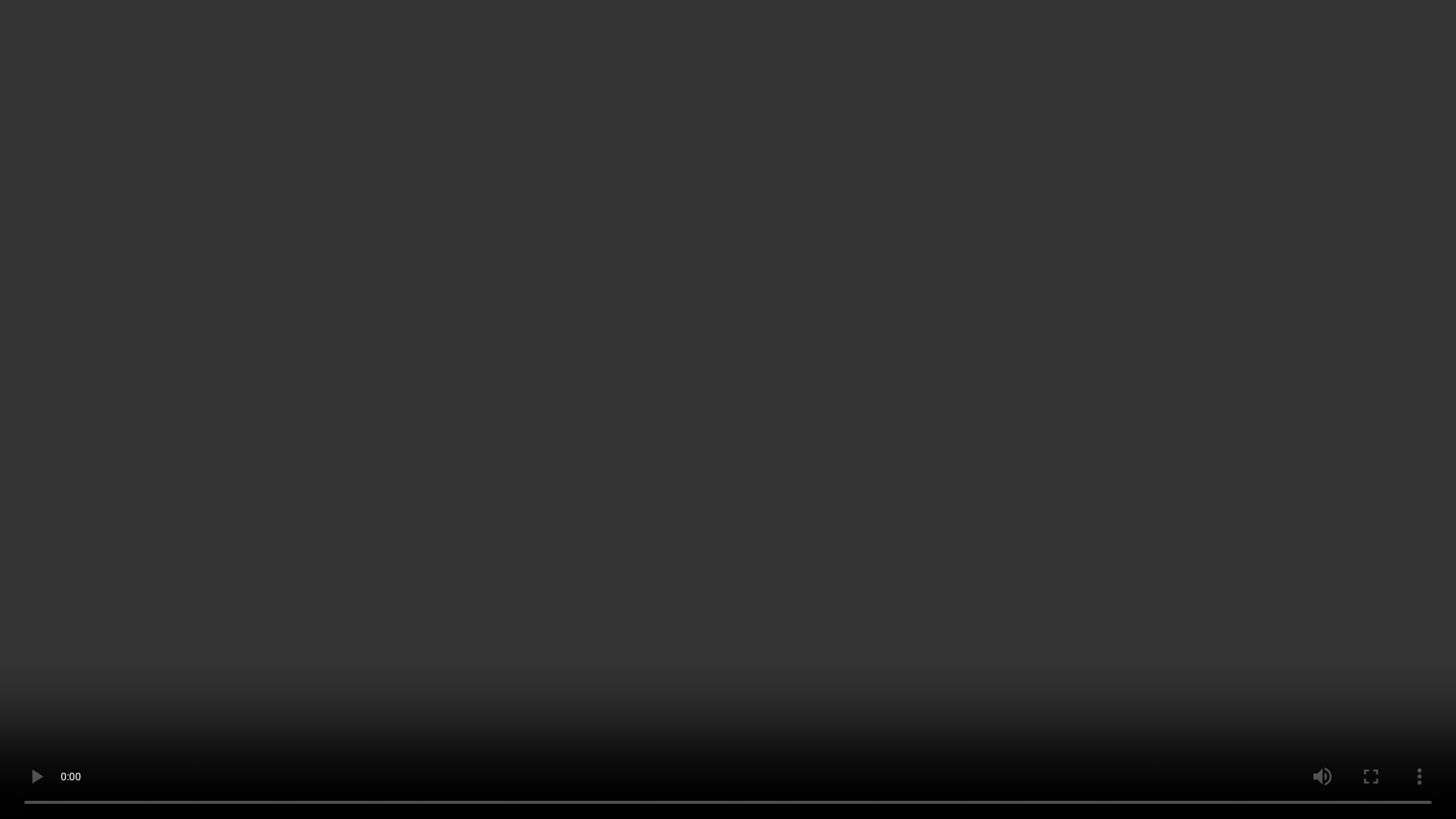
click at [1038, 641] on video at bounding box center [728, 409] width 1456 height 819
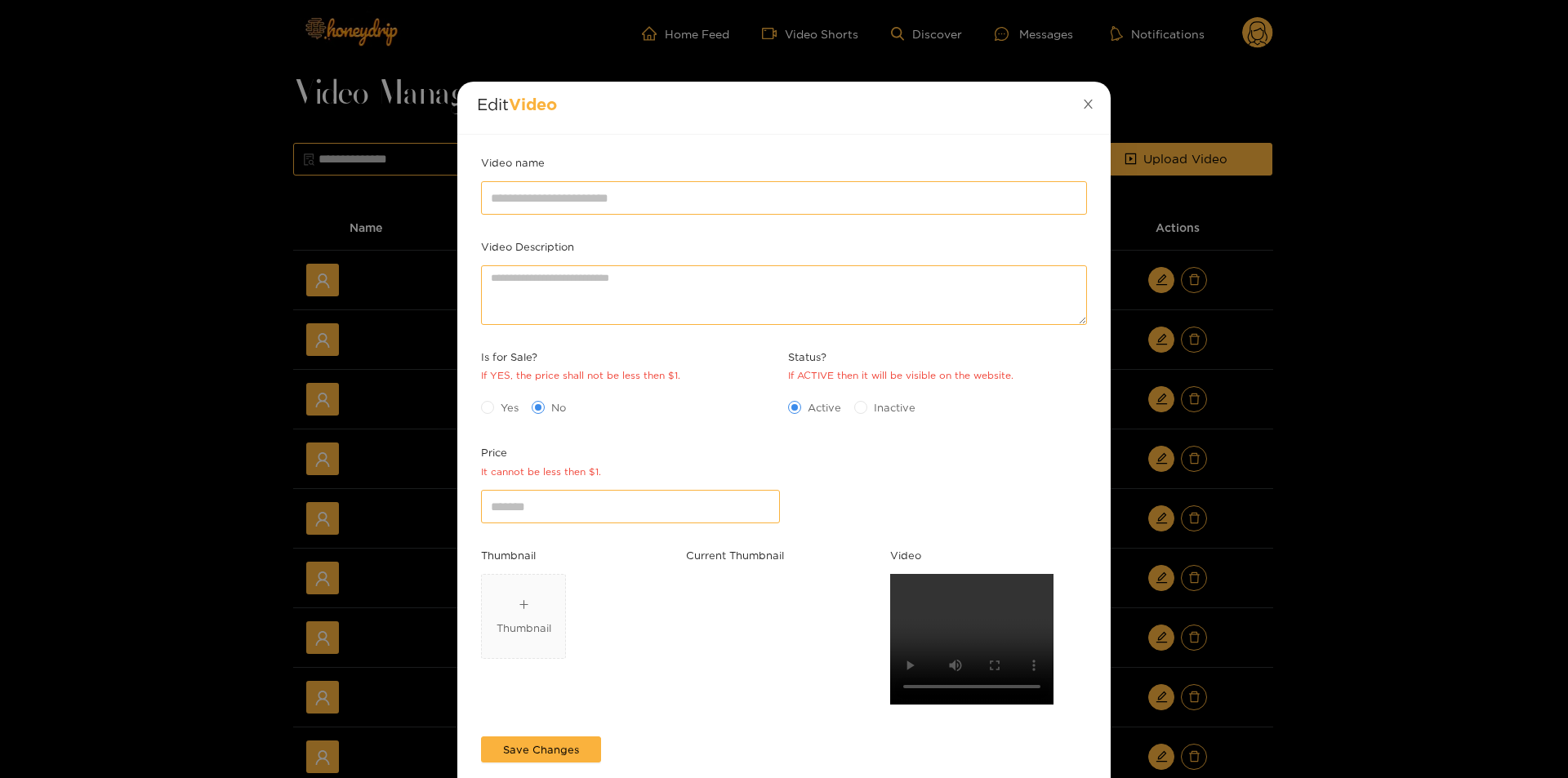
click at [1082, 105] on icon "close" at bounding box center [1088, 104] width 12 height 12
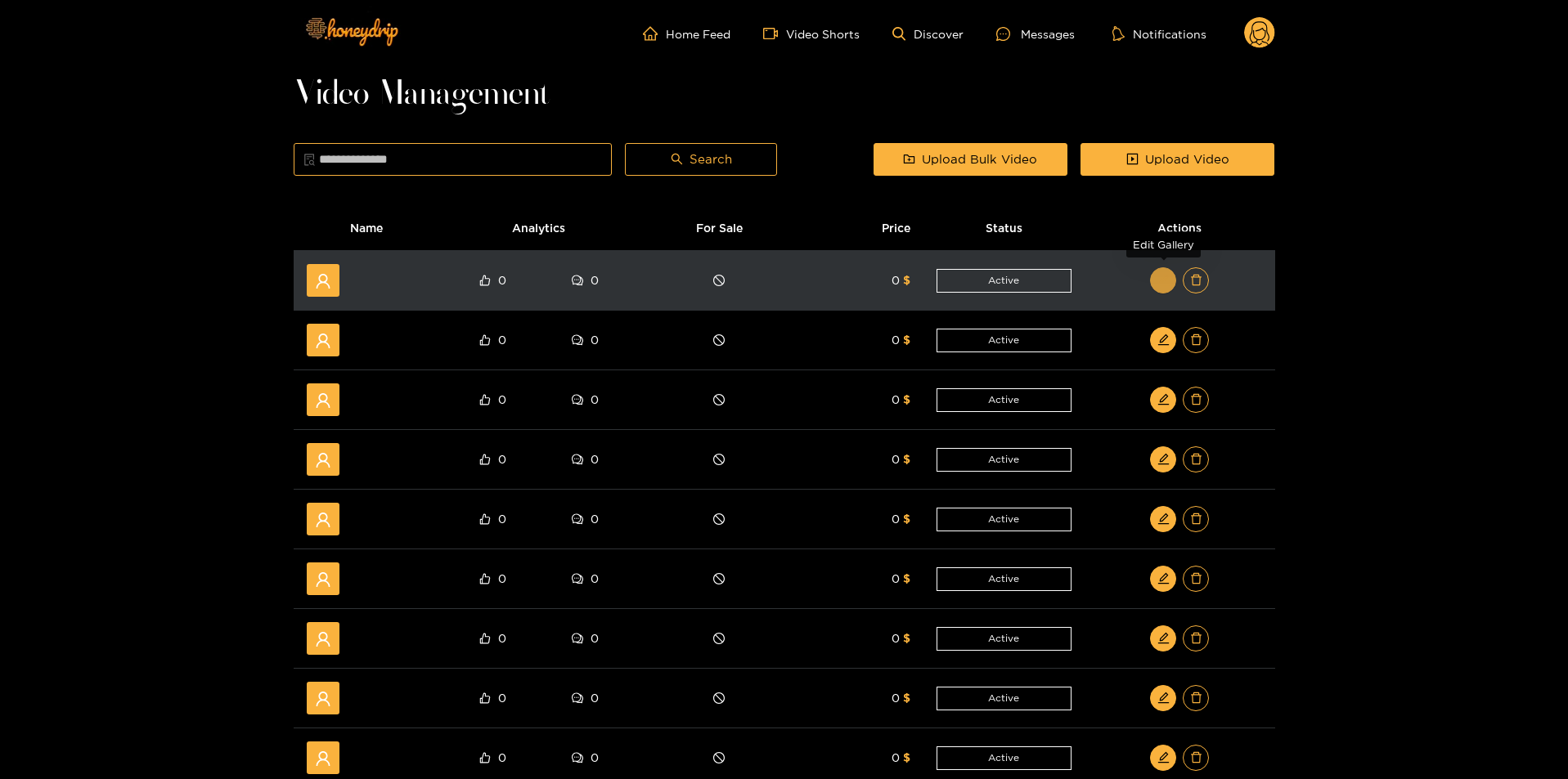
click at [1163, 278] on icon "edit" at bounding box center [1164, 280] width 12 height 12
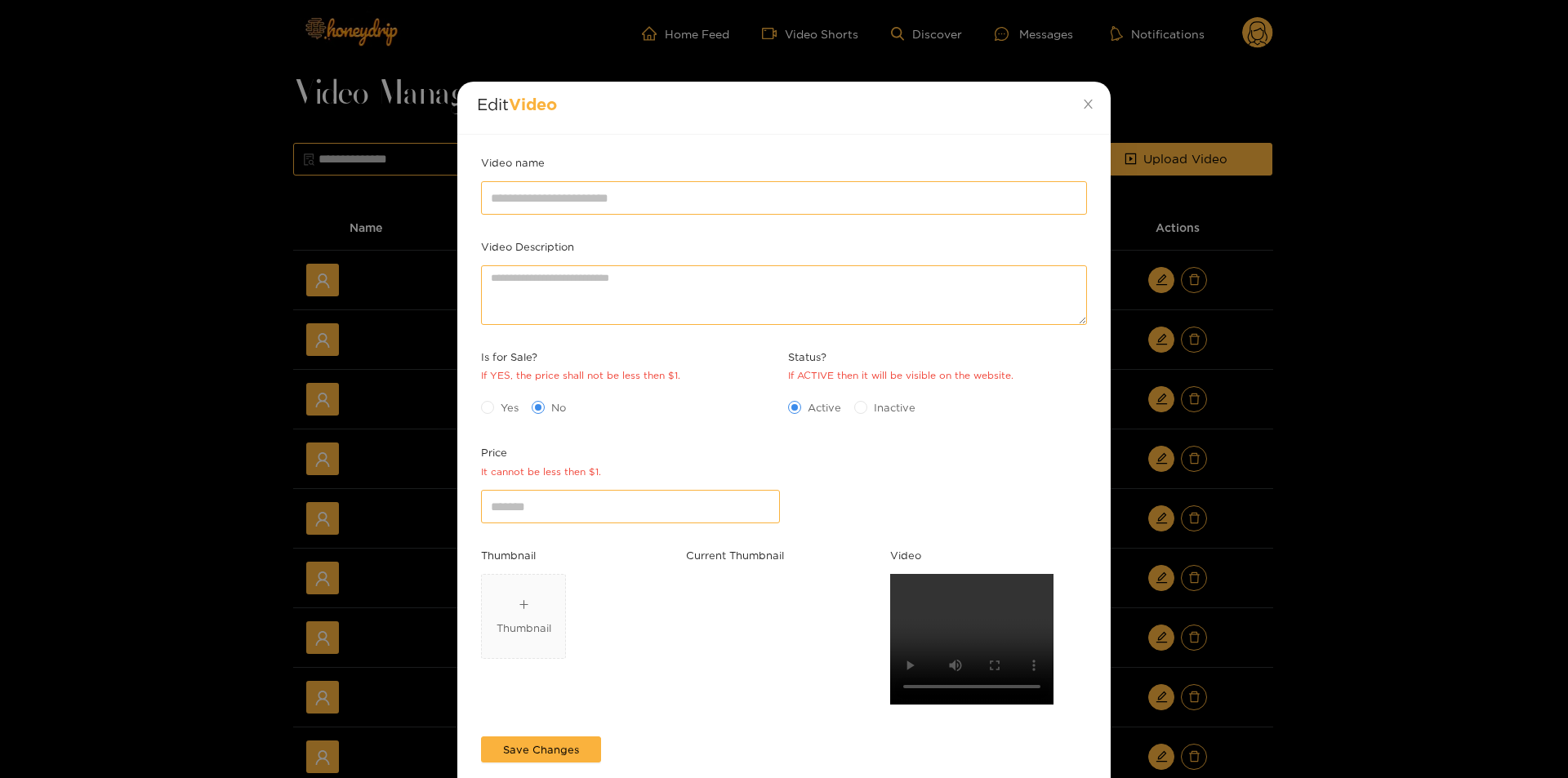
click at [1419, 527] on div "Edit Video Video name Video Description Is for Sale? If YES, the price shall no…" at bounding box center [784, 389] width 1568 height 778
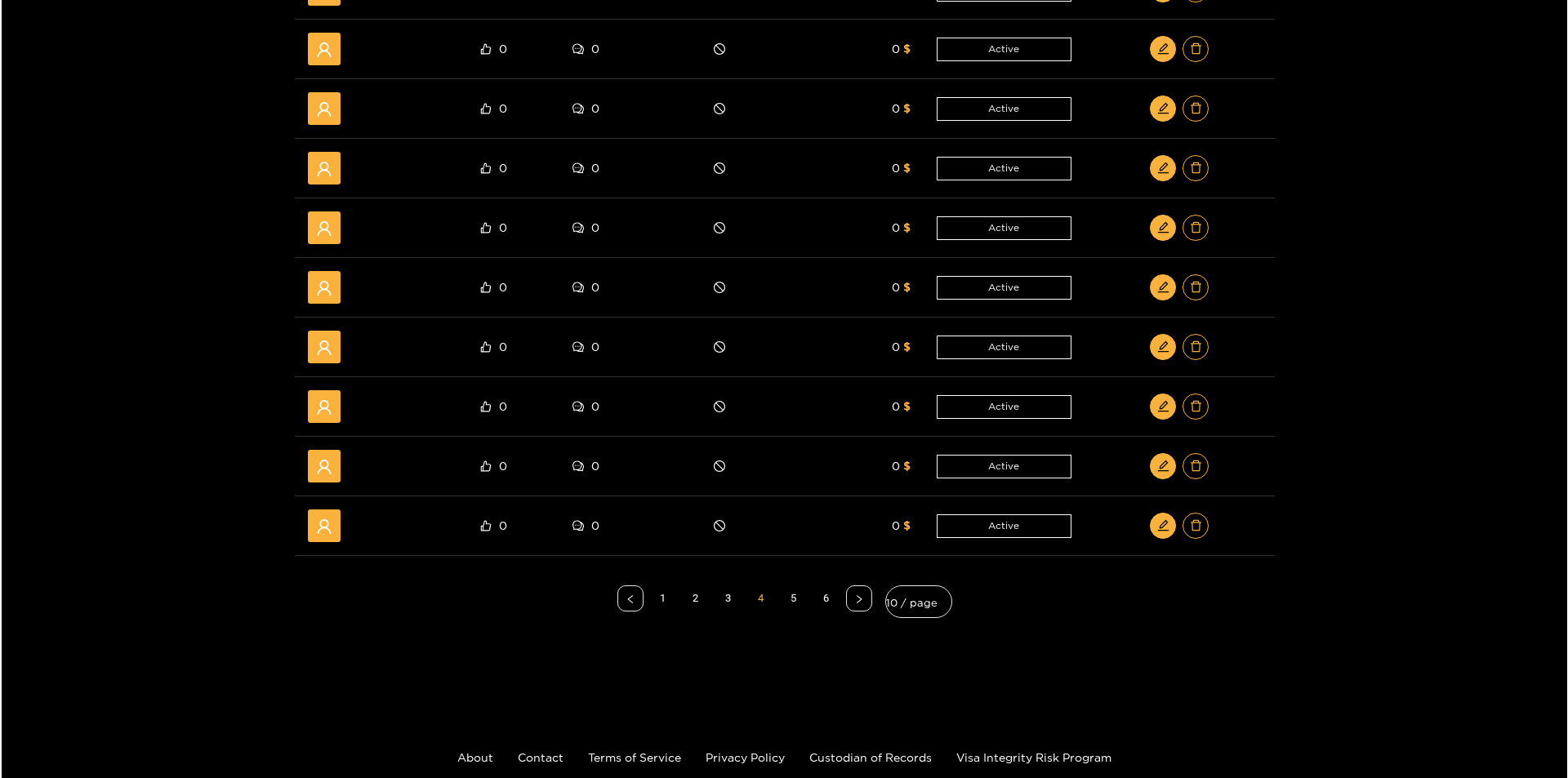
scroll to position [327, 0]
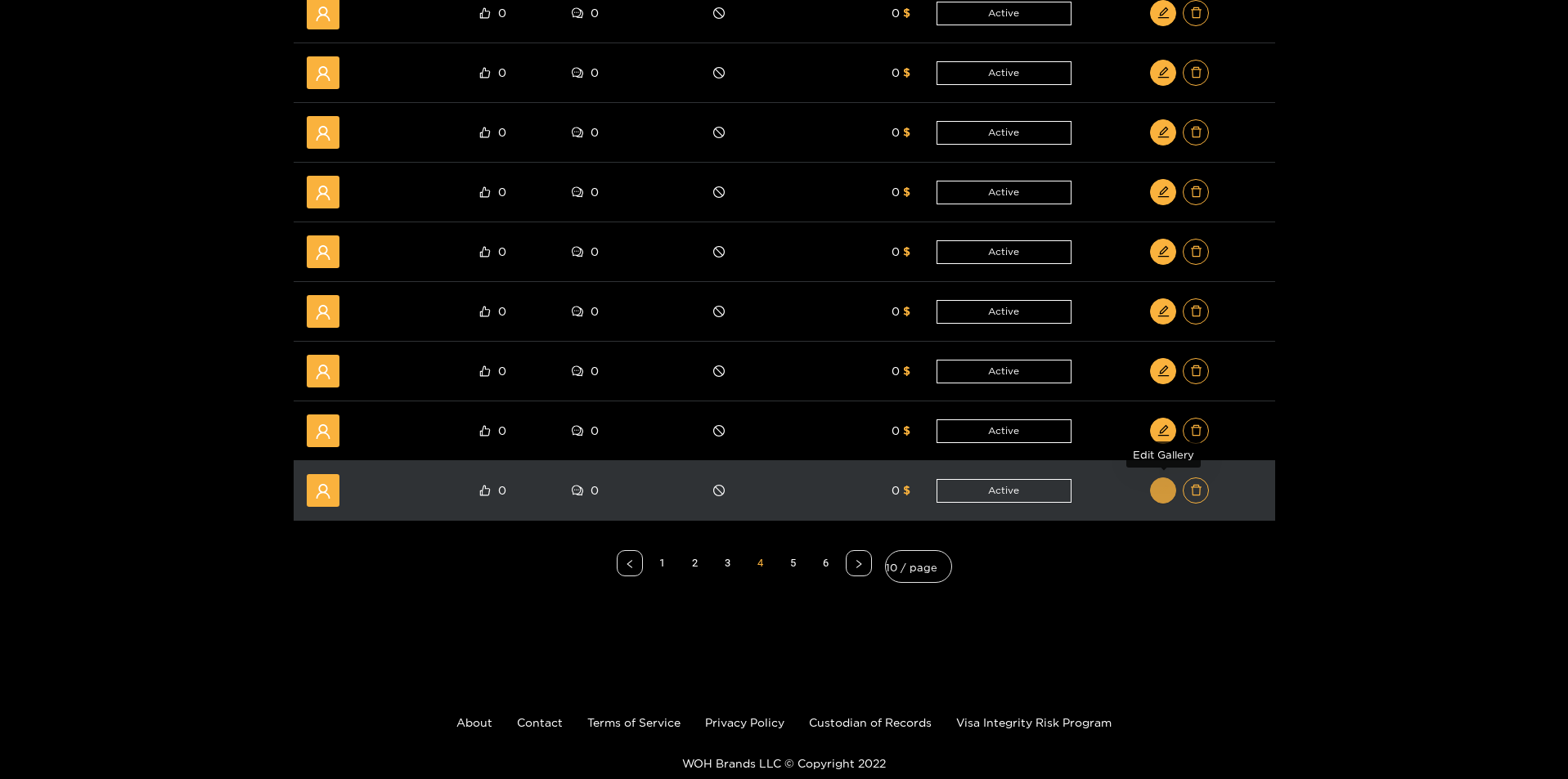
click at [1162, 493] on icon "edit" at bounding box center [1164, 490] width 12 height 12
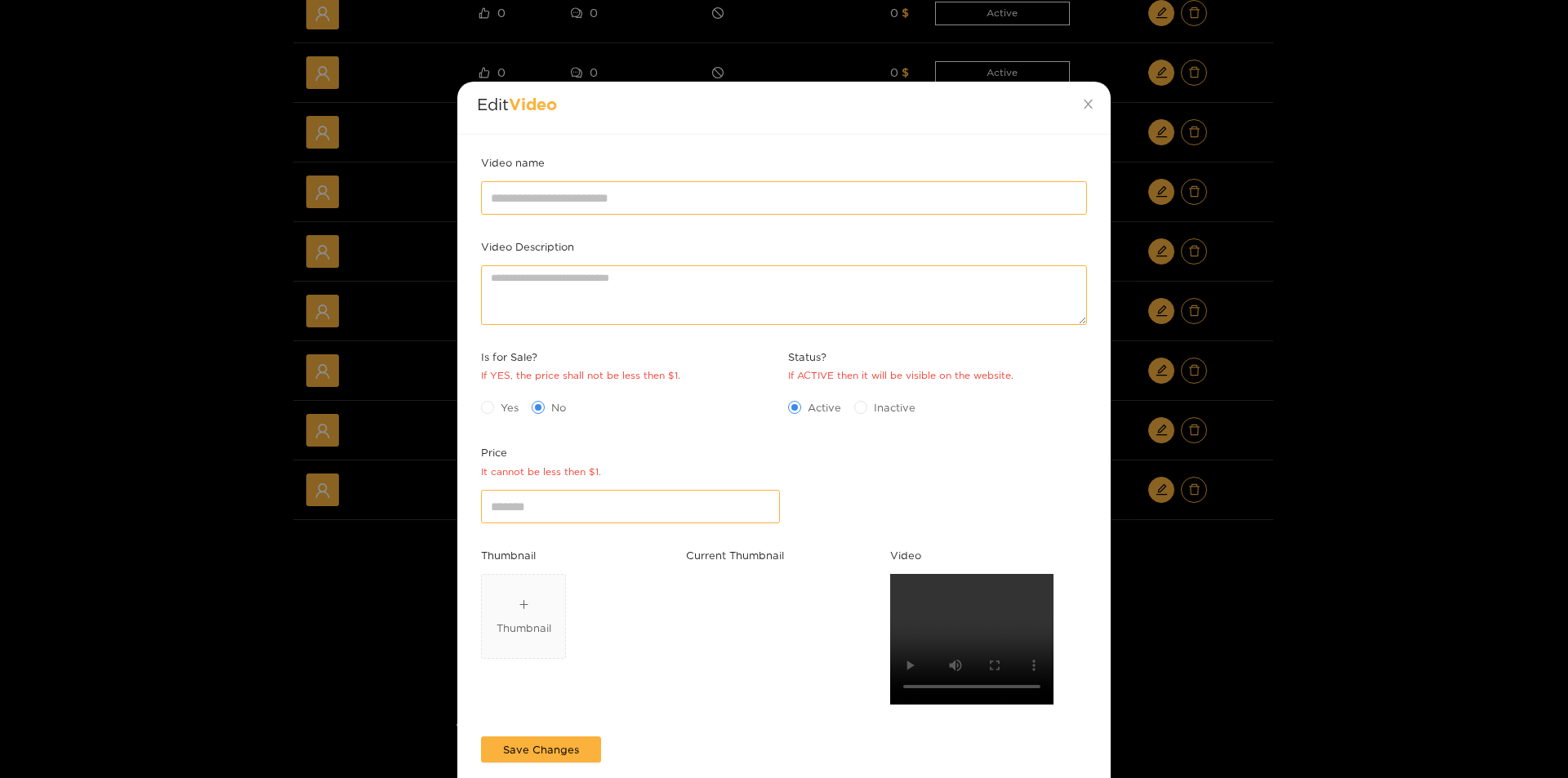
click at [1289, 532] on div "Edit Video Video name Video Description Is for Sale? If YES, the price shall no…" at bounding box center [784, 389] width 1568 height 778
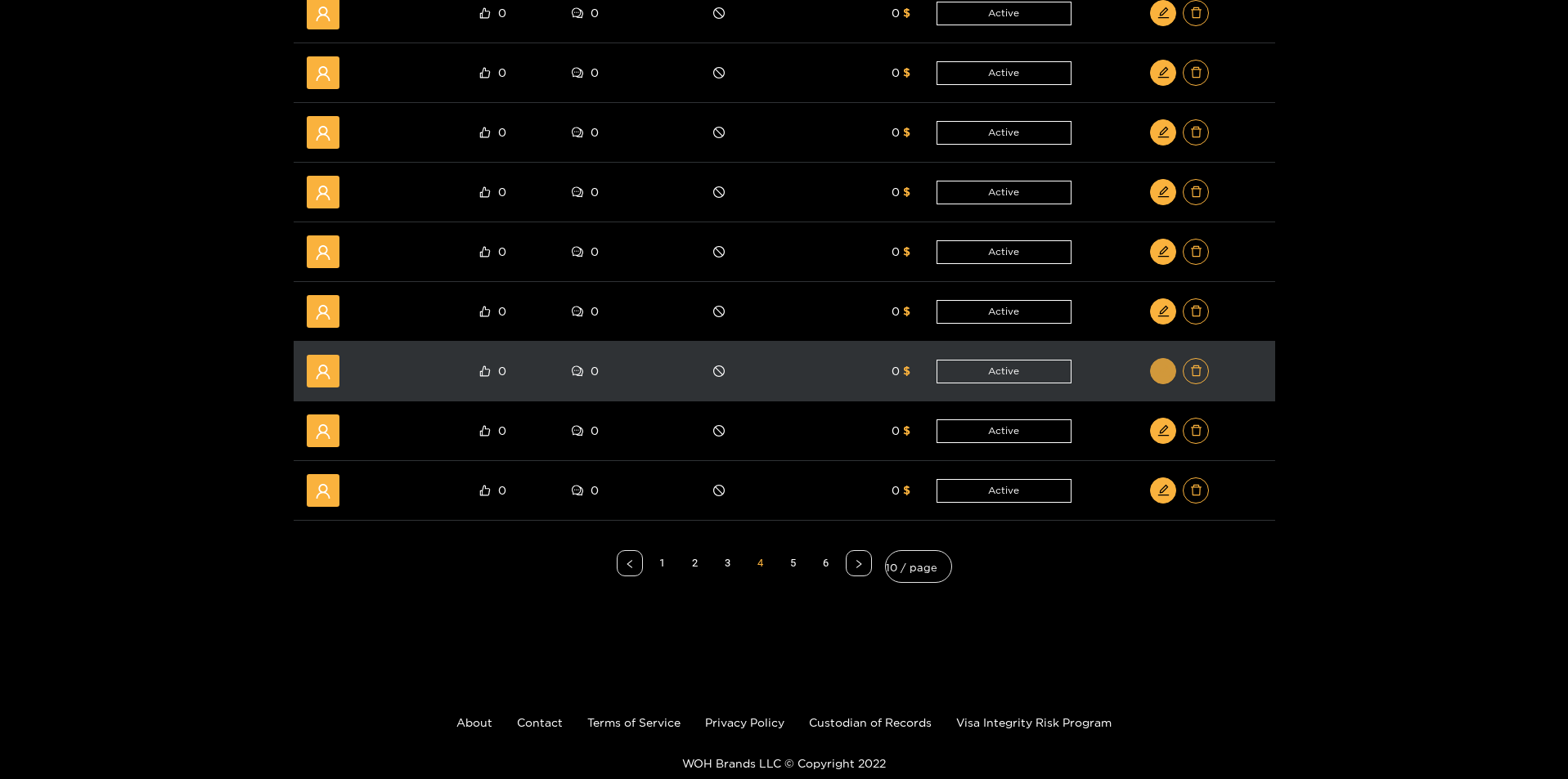
click at [1164, 371] on icon "edit" at bounding box center [1163, 371] width 10 height 10
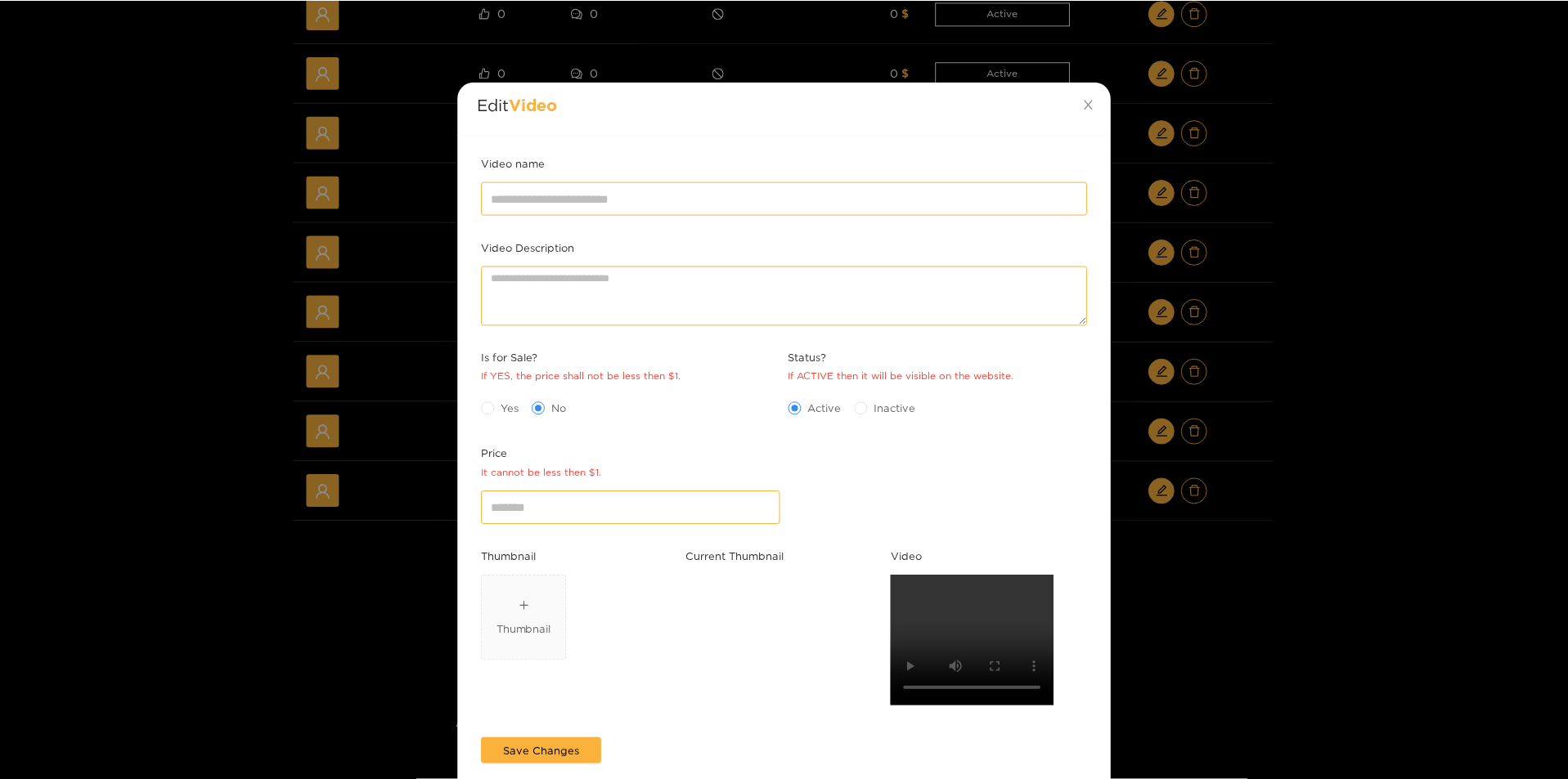
scroll to position [0, 0]
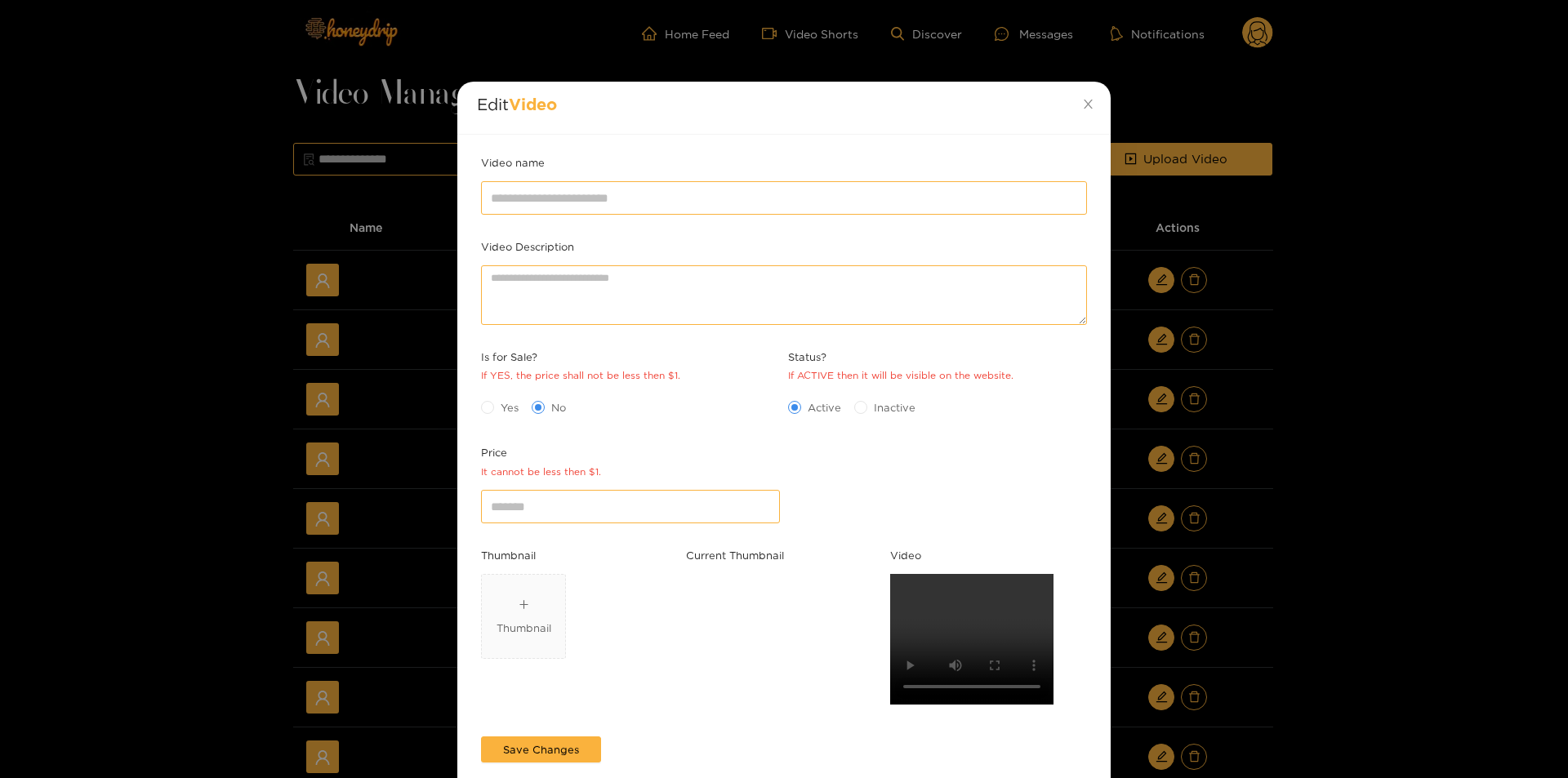
click at [1340, 521] on div "Edit Video Video name Video Description Is for Sale? If YES, the price shall no…" at bounding box center [784, 389] width 1568 height 778
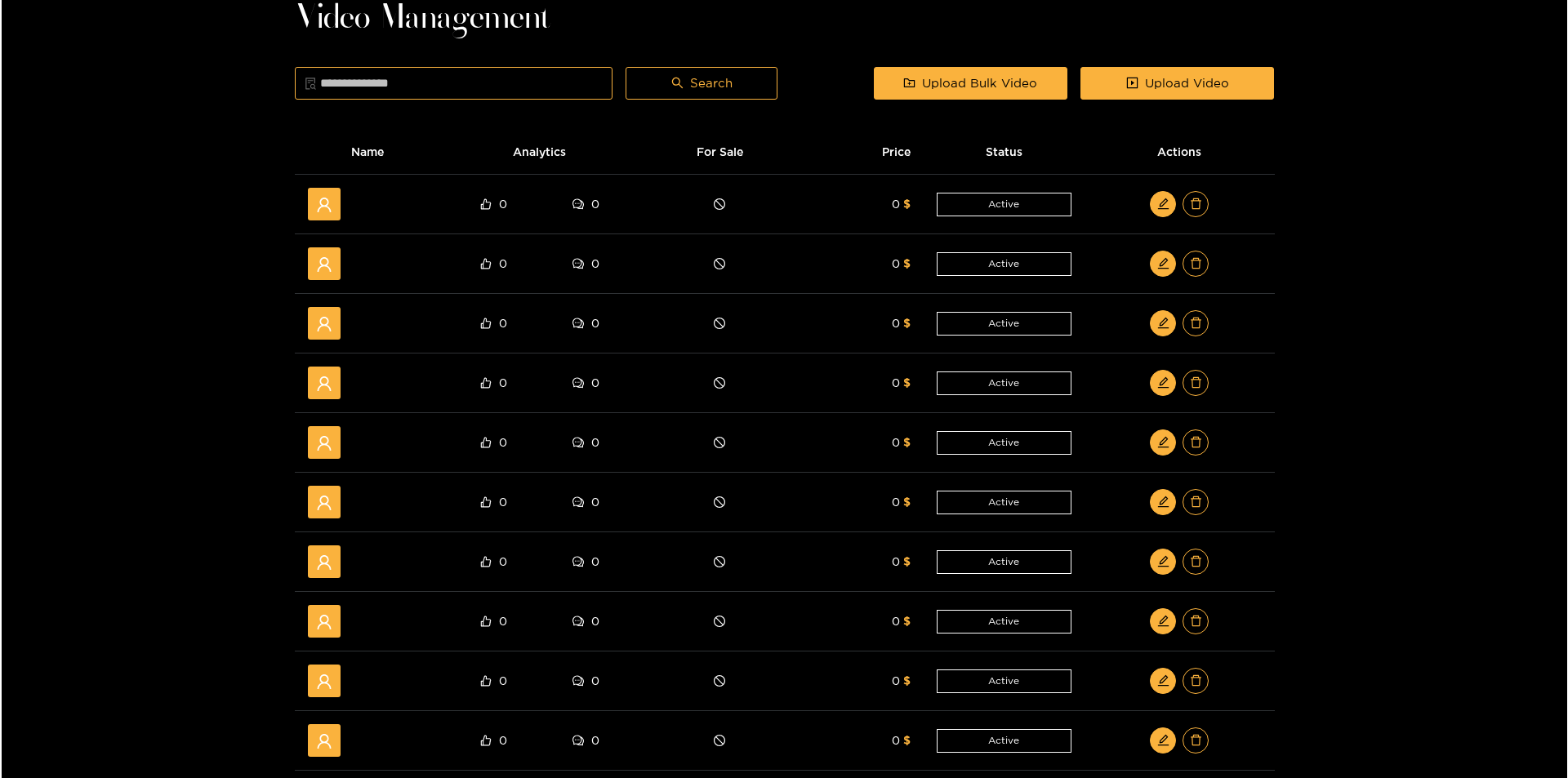
scroll to position [327, 0]
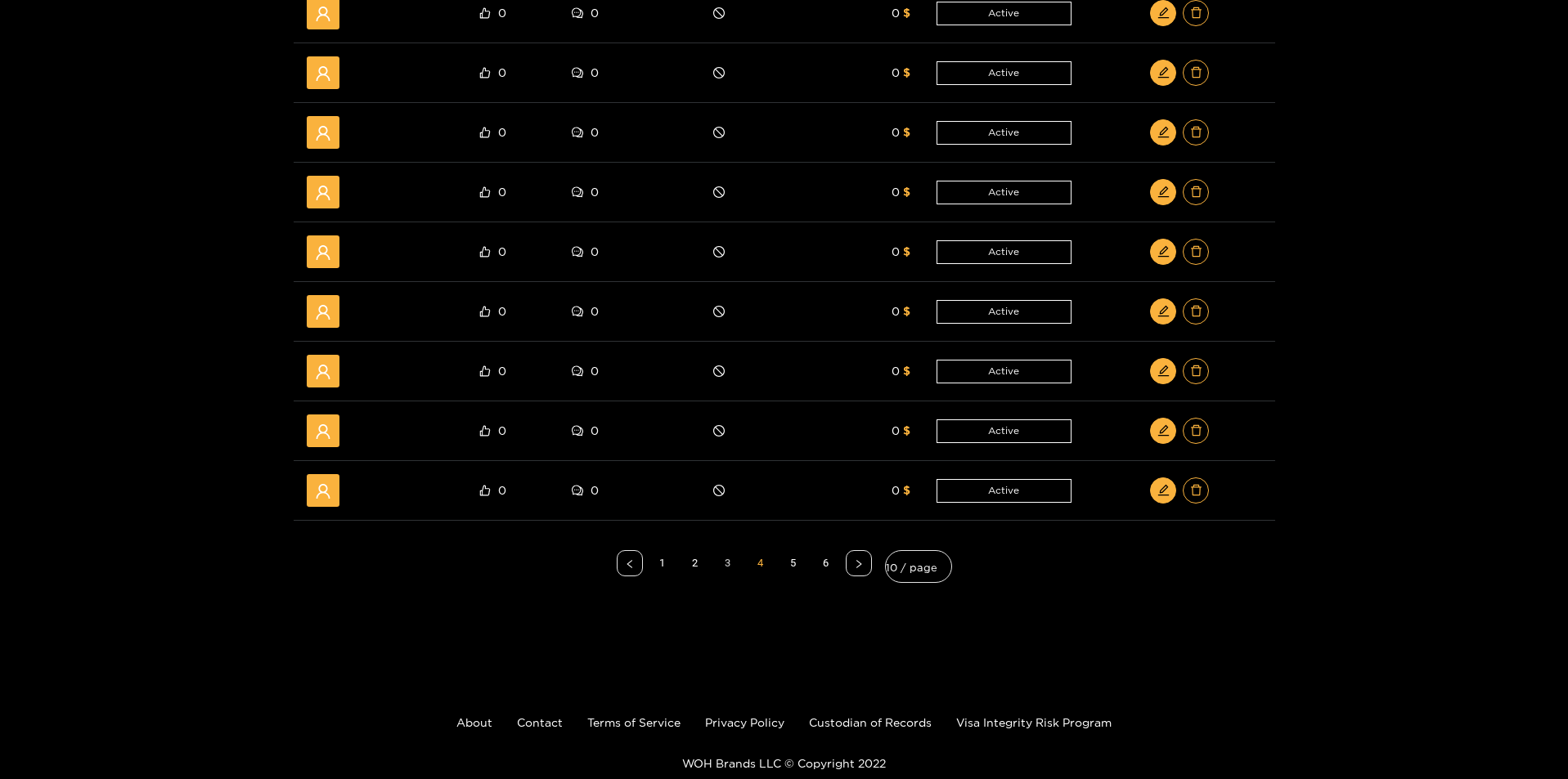
click at [726, 561] on link "3" at bounding box center [728, 563] width 24 height 24
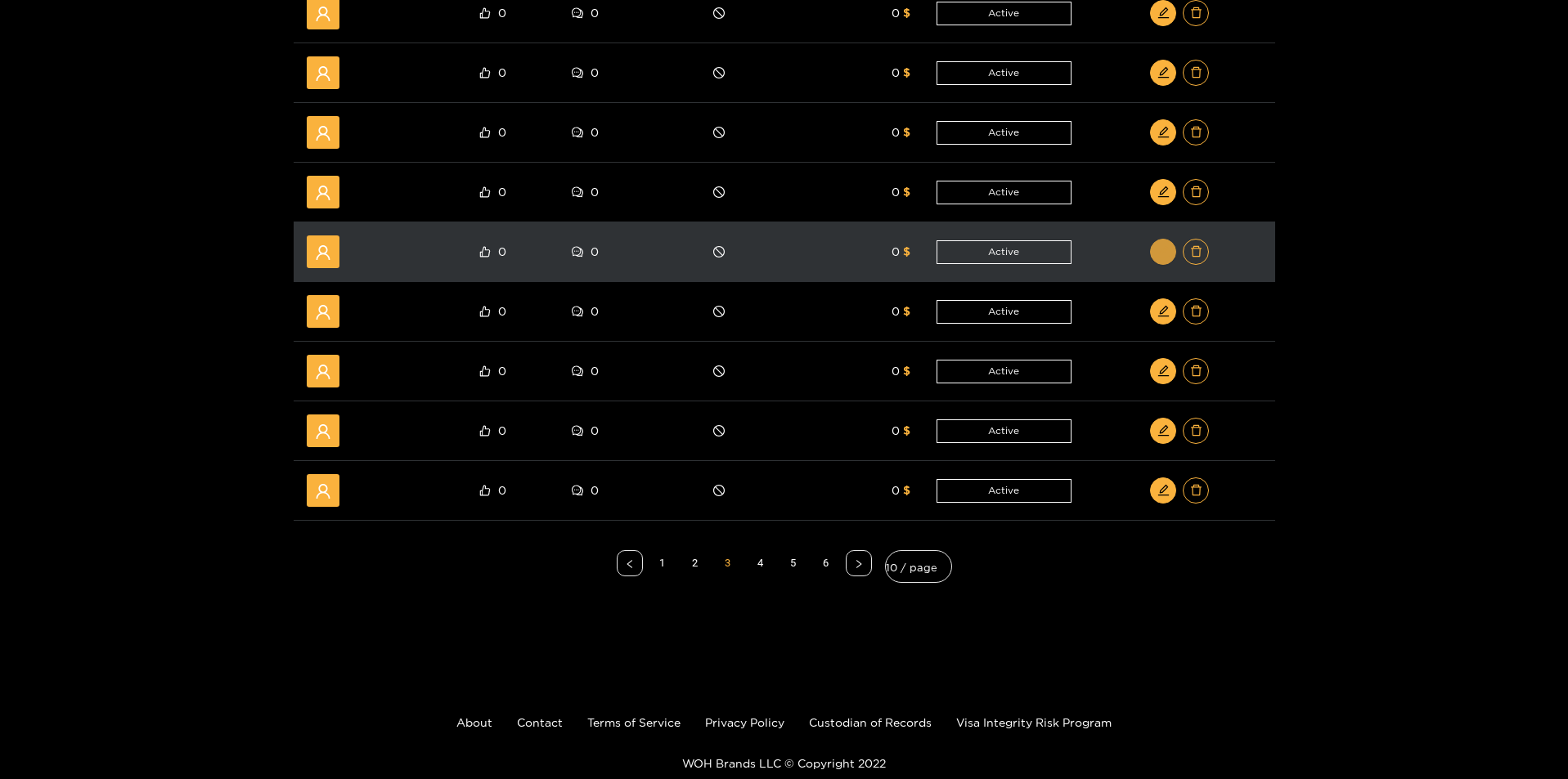
click at [1162, 256] on icon "edit" at bounding box center [1164, 252] width 12 height 12
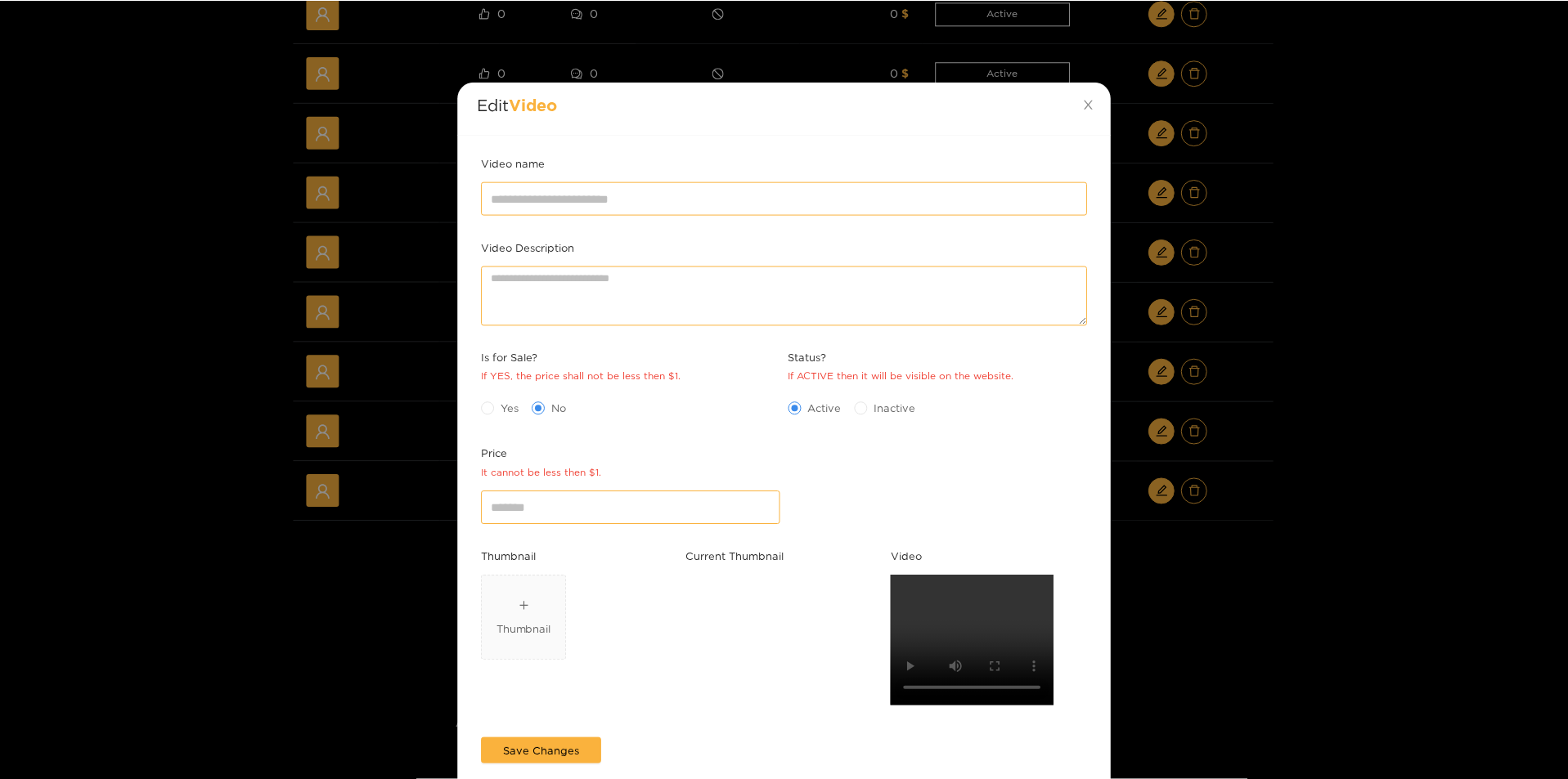
scroll to position [0, 0]
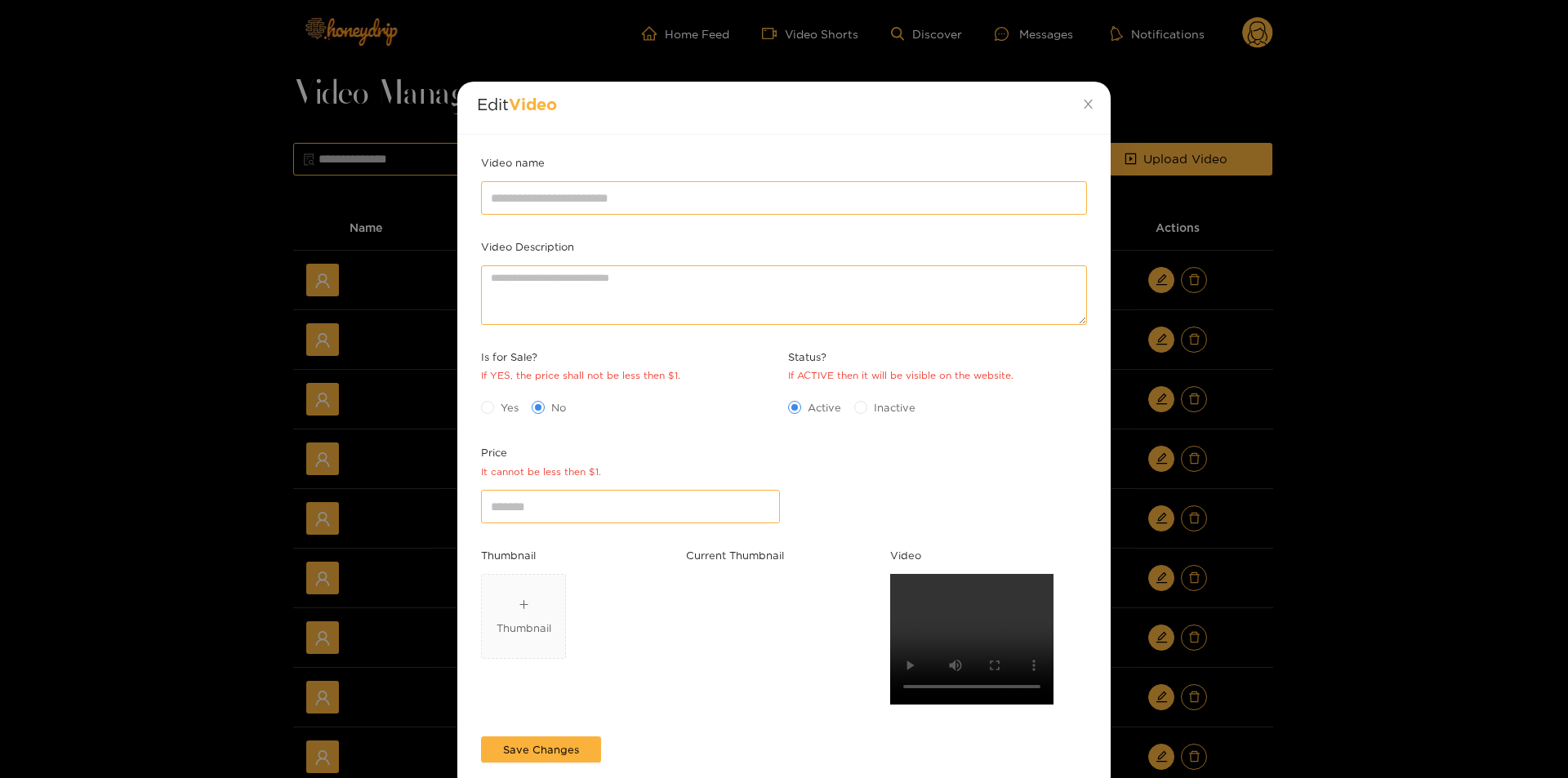
click at [1422, 448] on div "Edit Video Video name Video Description Is for Sale? If YES, the price shall no…" at bounding box center [784, 389] width 1568 height 778
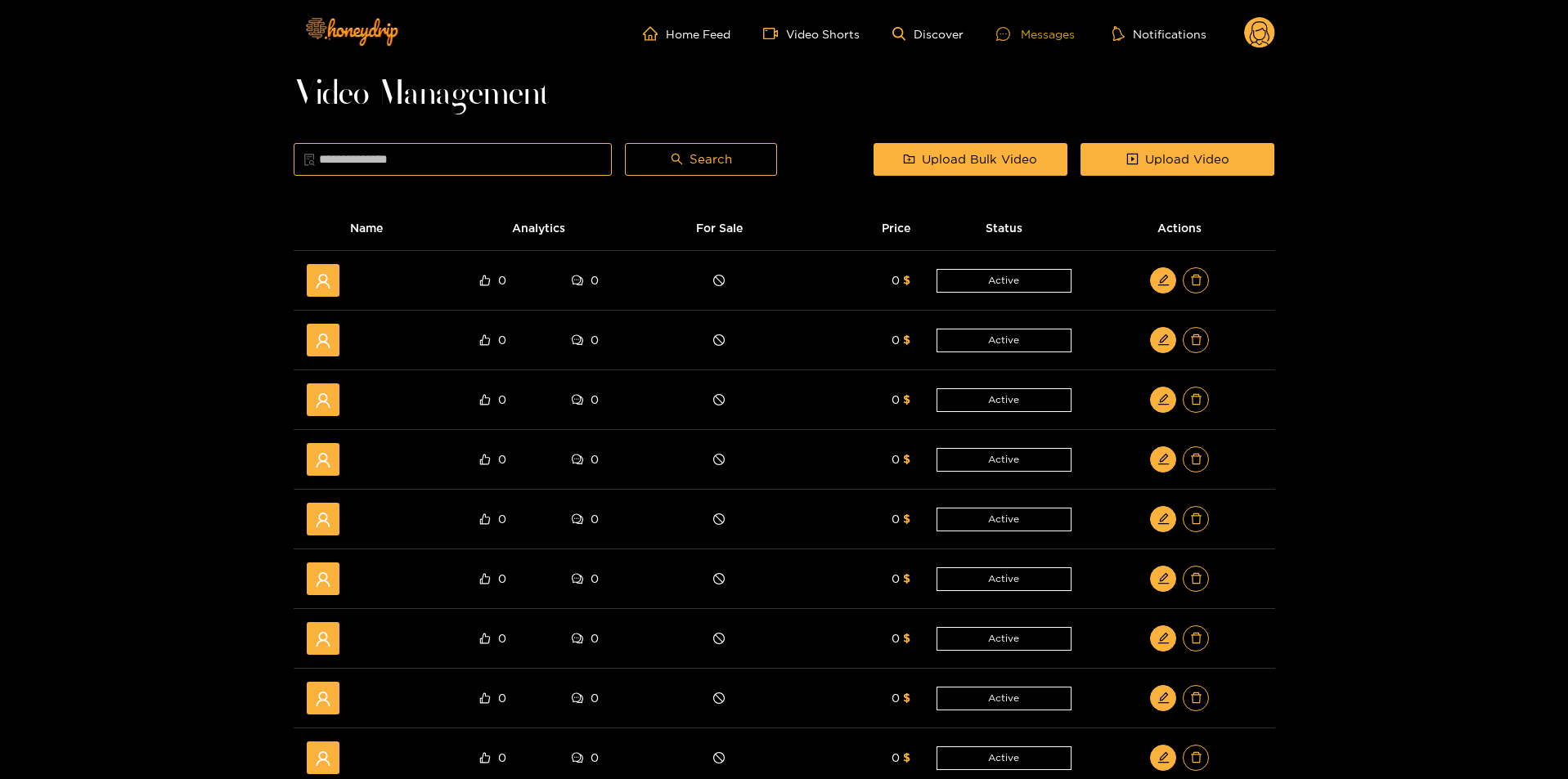
click at [1033, 31] on div "Messages" at bounding box center [1036, 34] width 79 height 19
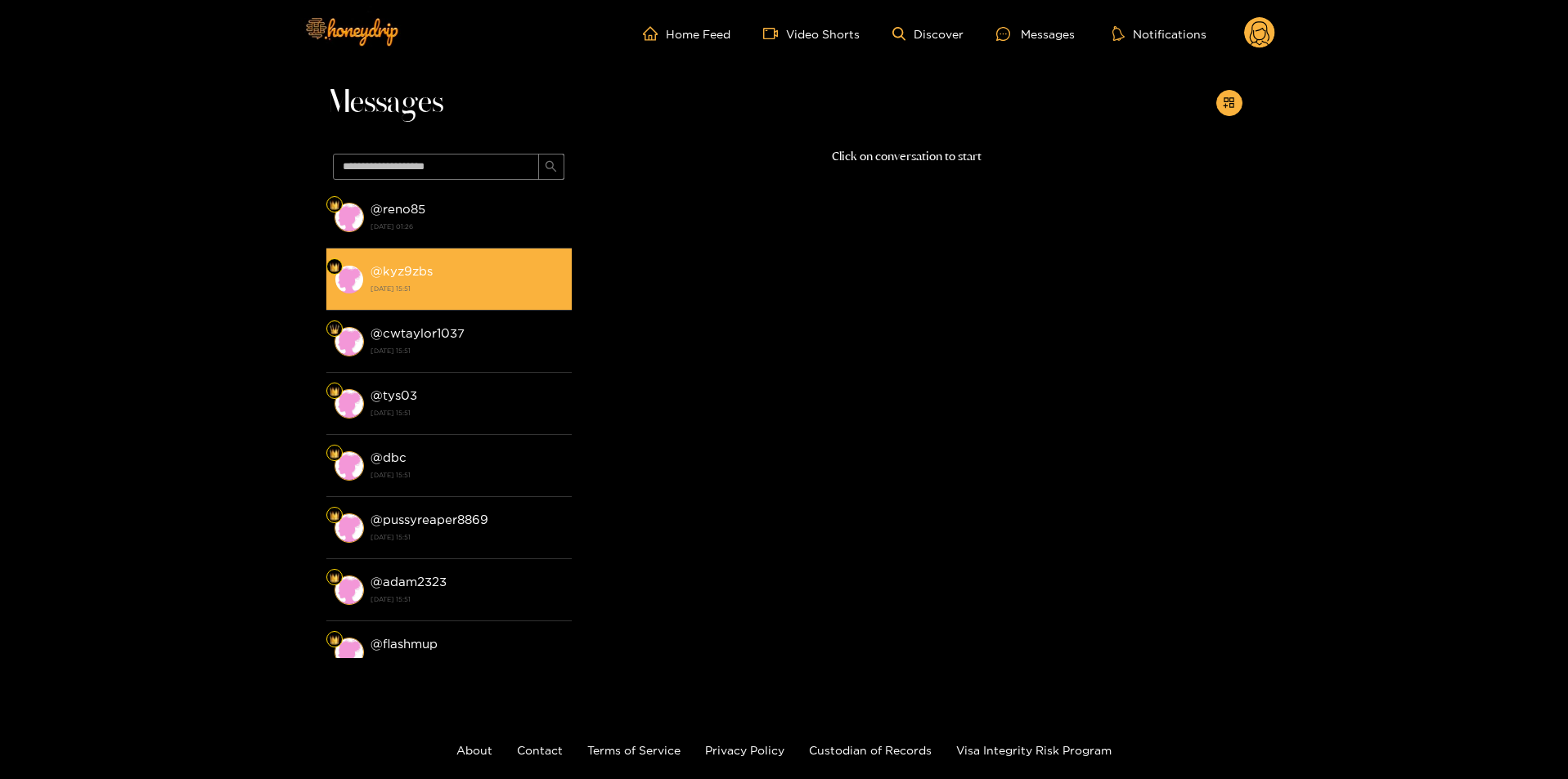
click at [432, 279] on div "@ kyz9zbs [DATE] 15:51" at bounding box center [466, 279] width 193 height 37
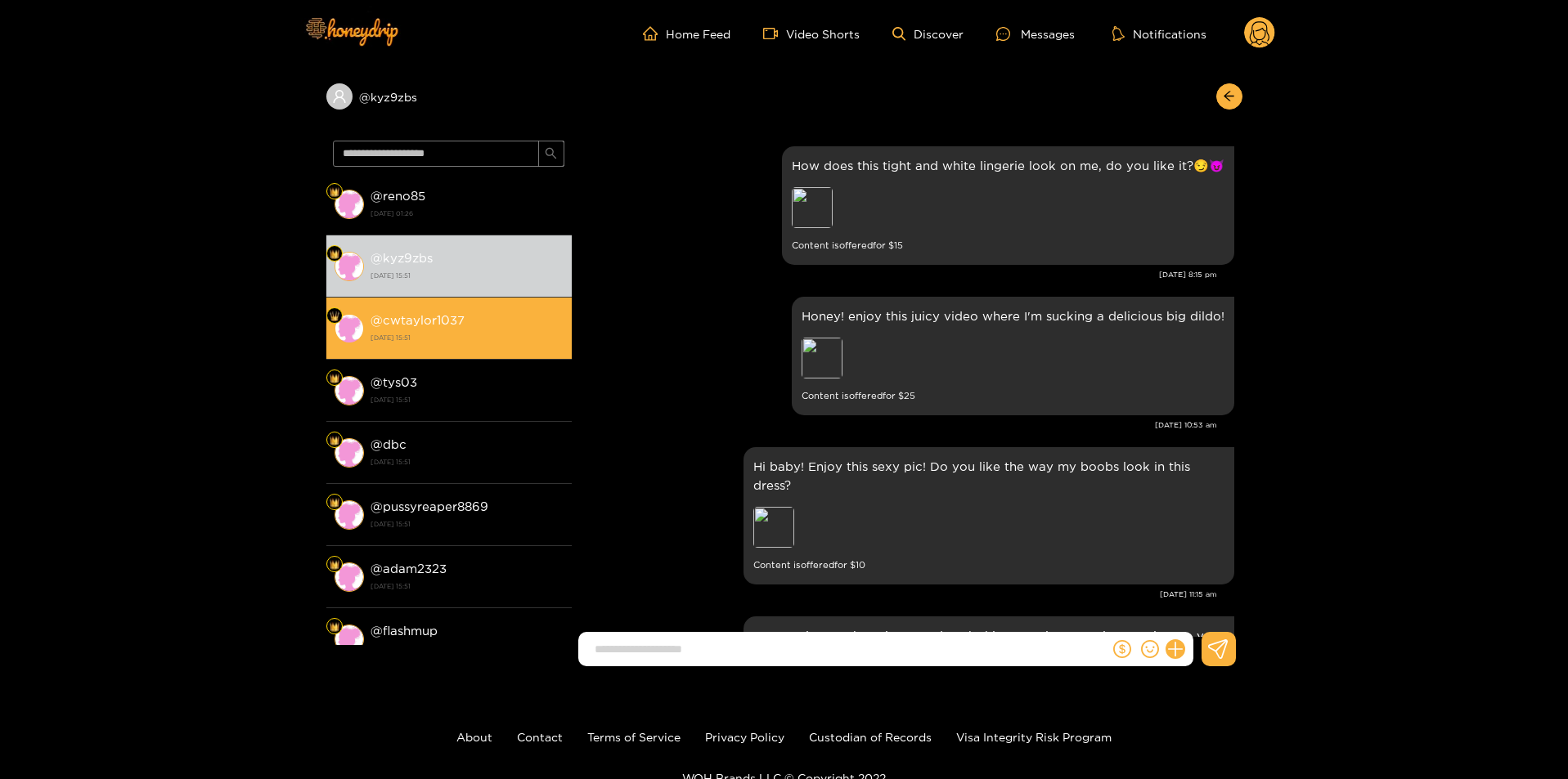
scroll to position [2729, 0]
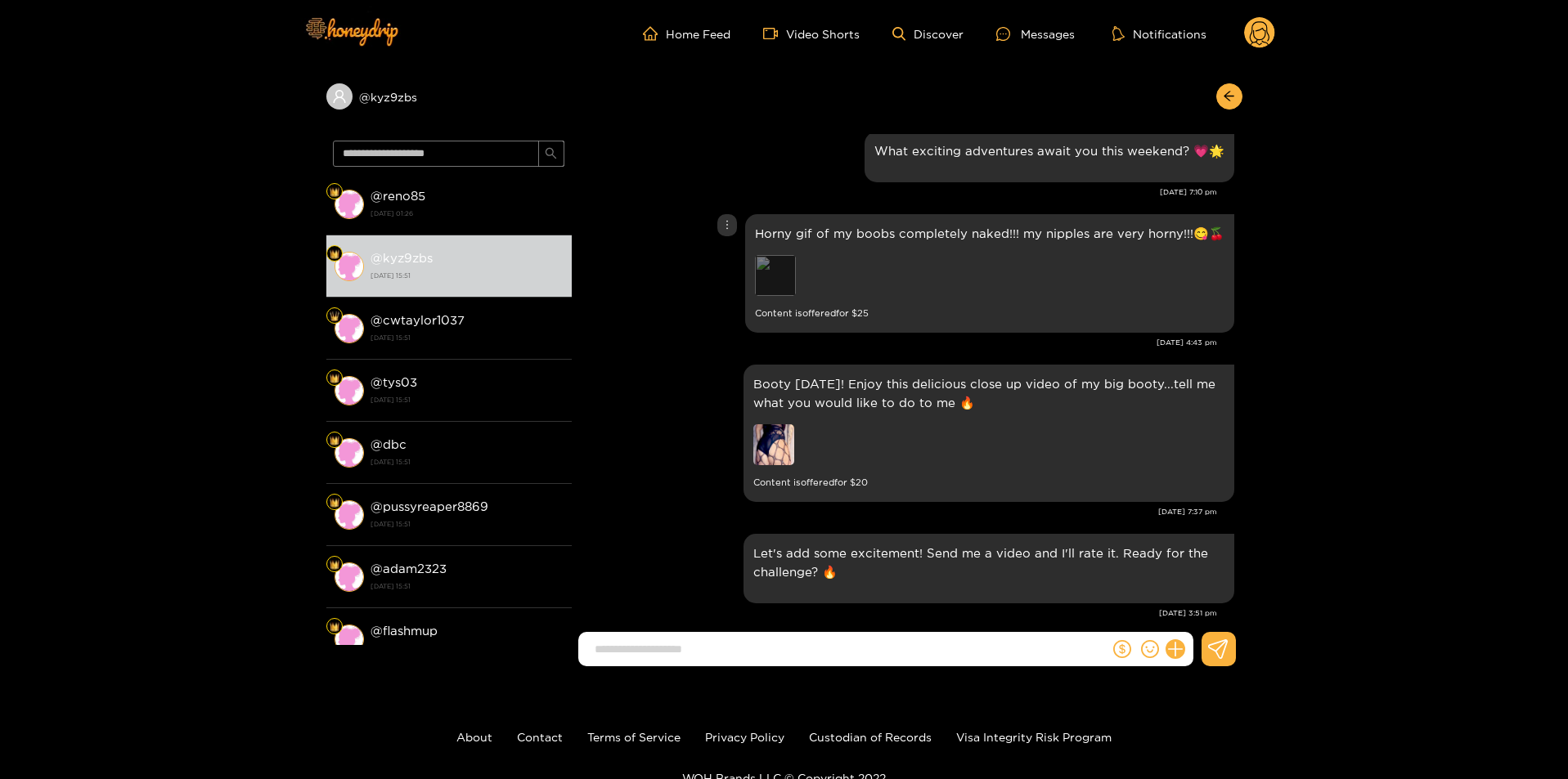
click at [770, 265] on div "Preview" at bounding box center [775, 275] width 41 height 41
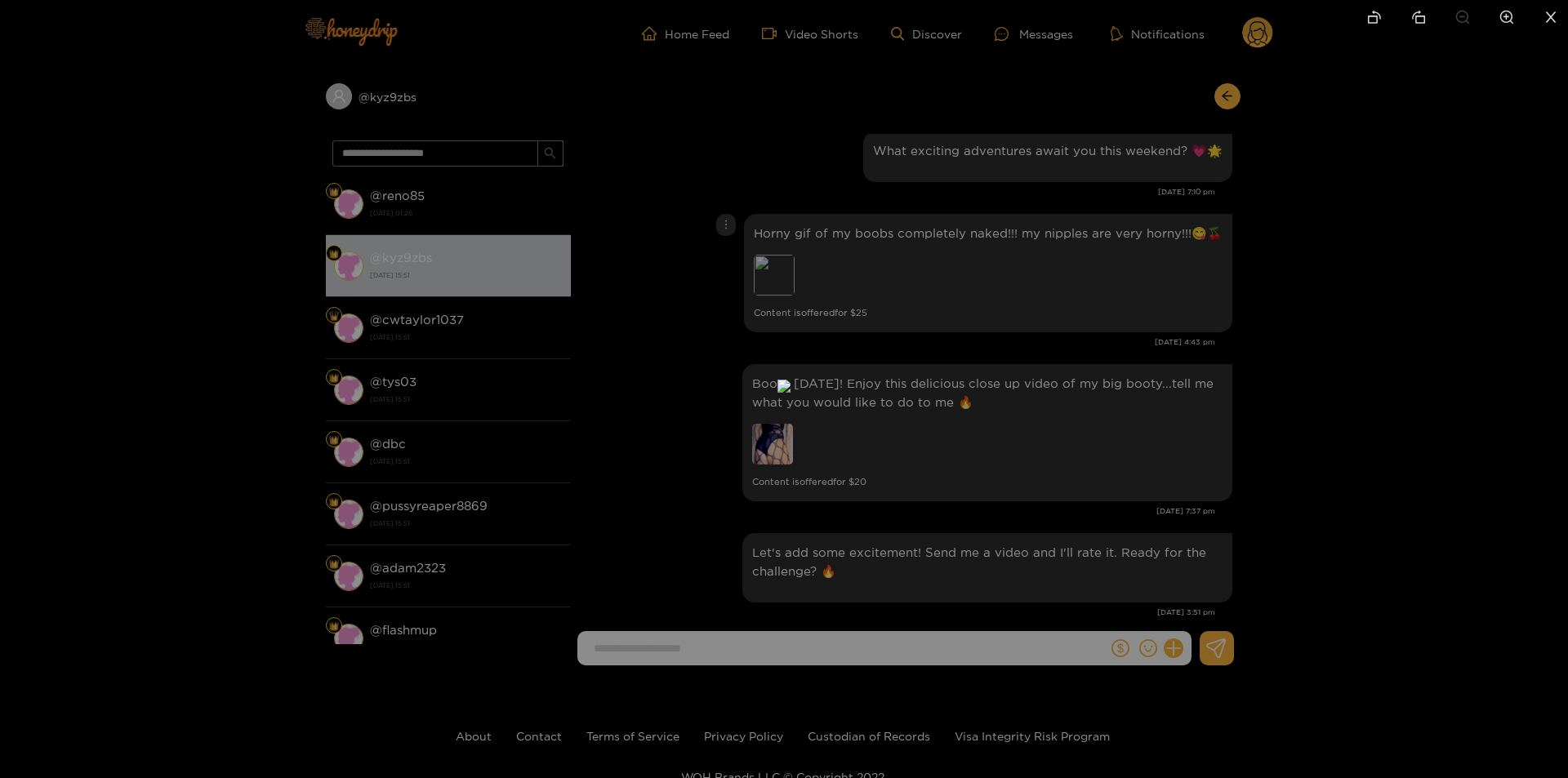
click at [623, 369] on div at bounding box center [784, 389] width 1568 height 778
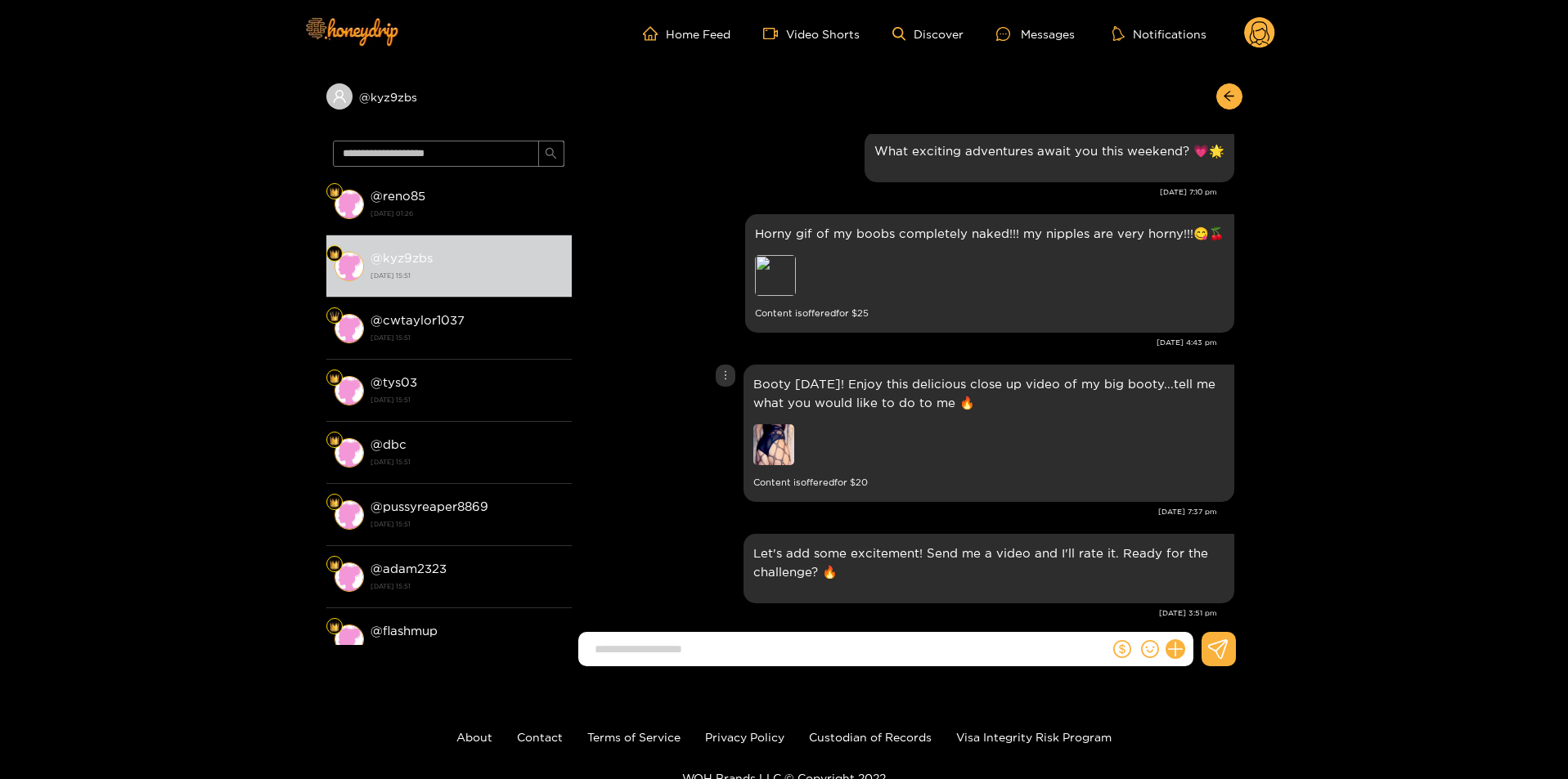
click at [770, 445] on img at bounding box center [773, 445] width 41 height 41
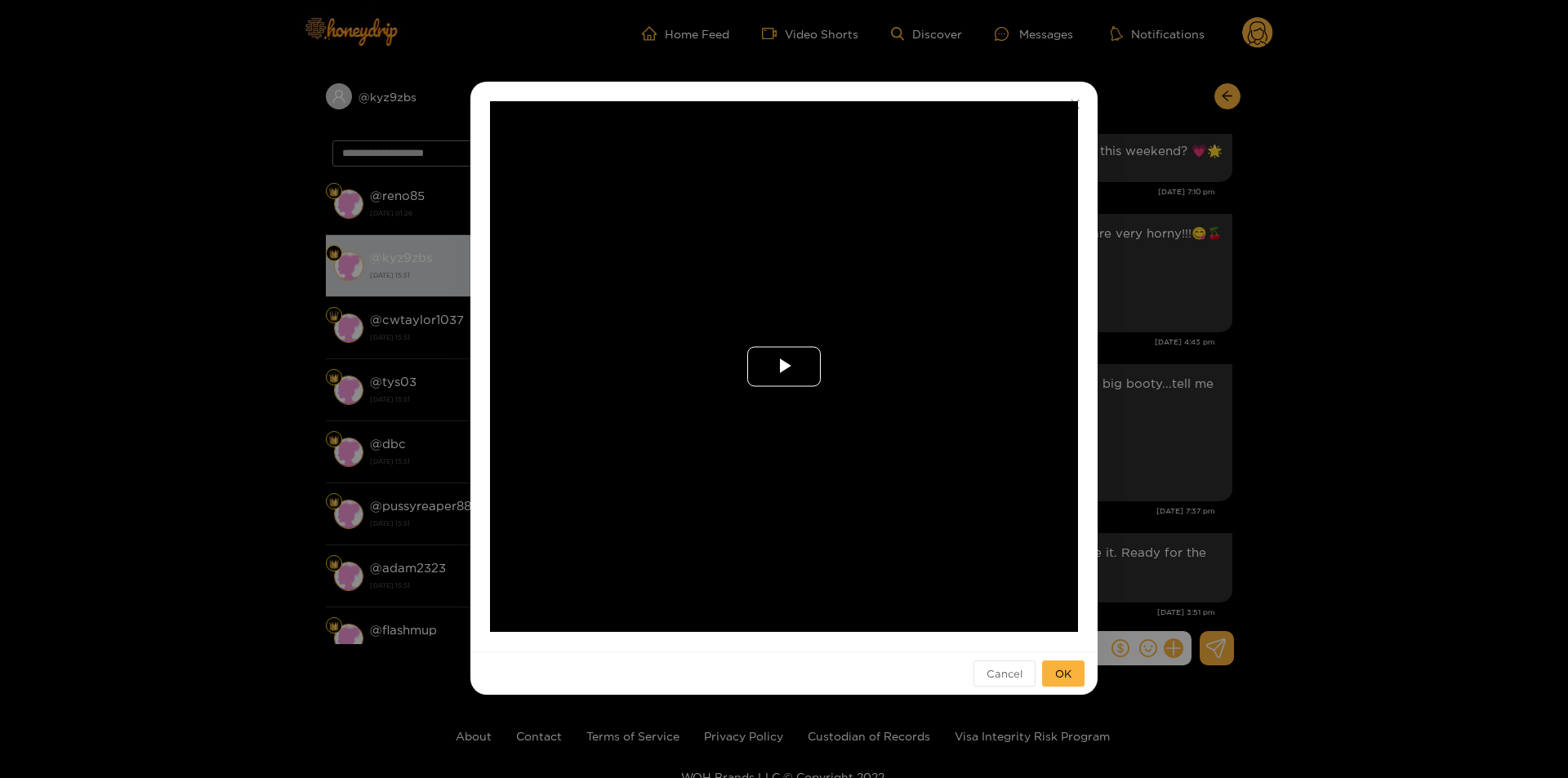
click at [784, 366] on span "Video Player" at bounding box center [784, 366] width 0 height 0
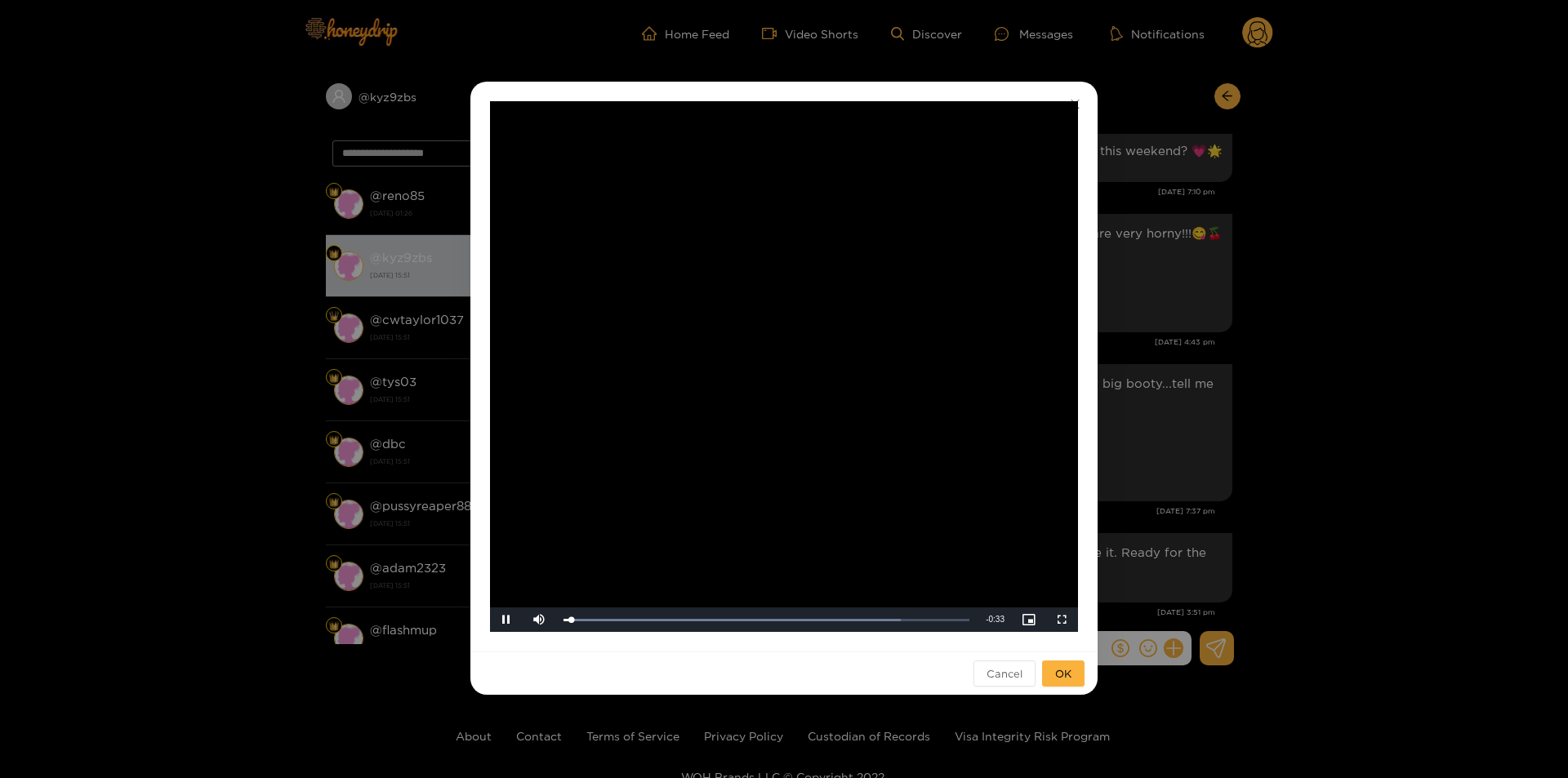
click at [1376, 571] on div "**********" at bounding box center [784, 389] width 1568 height 778
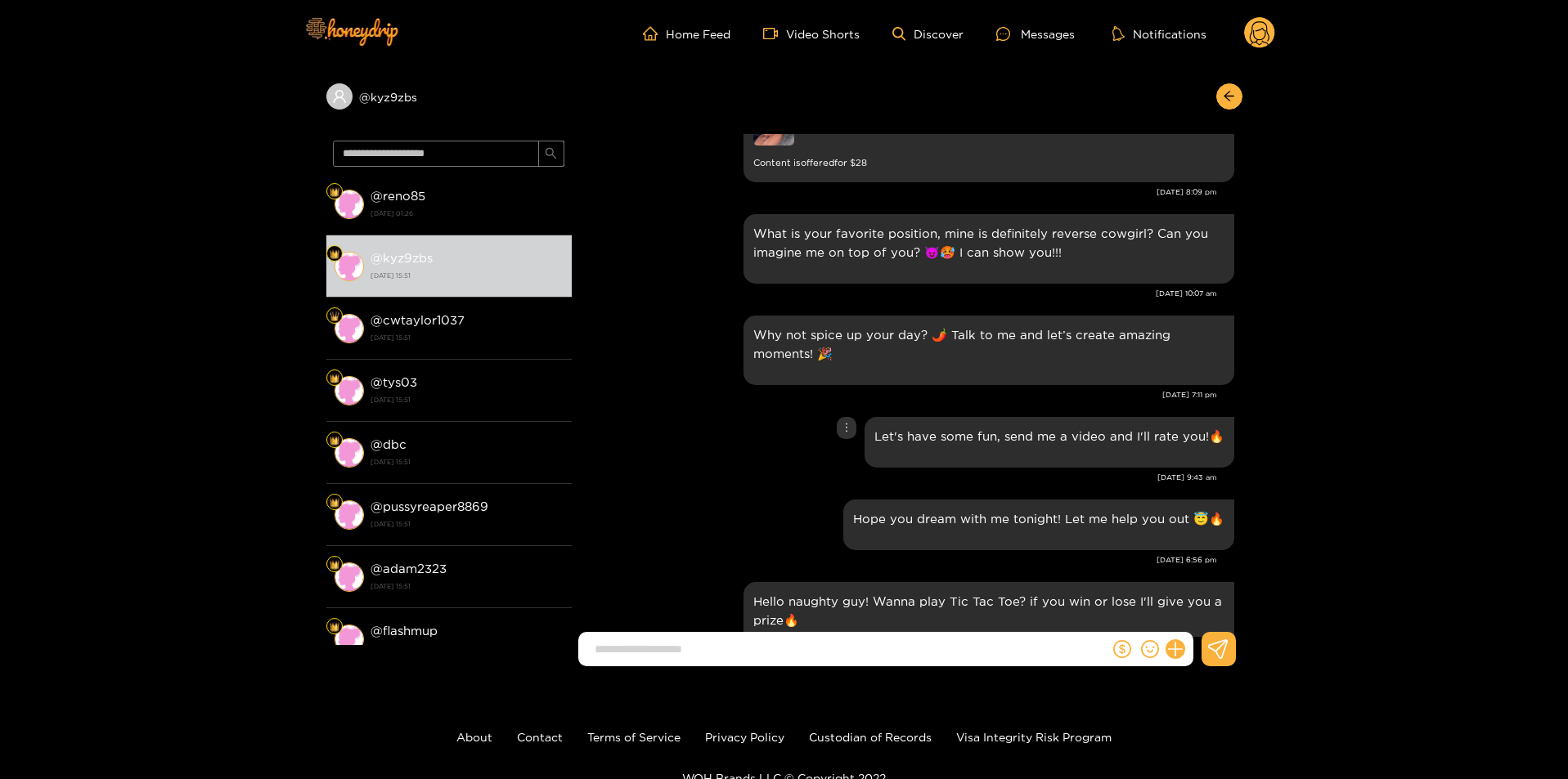
scroll to position [1584, 0]
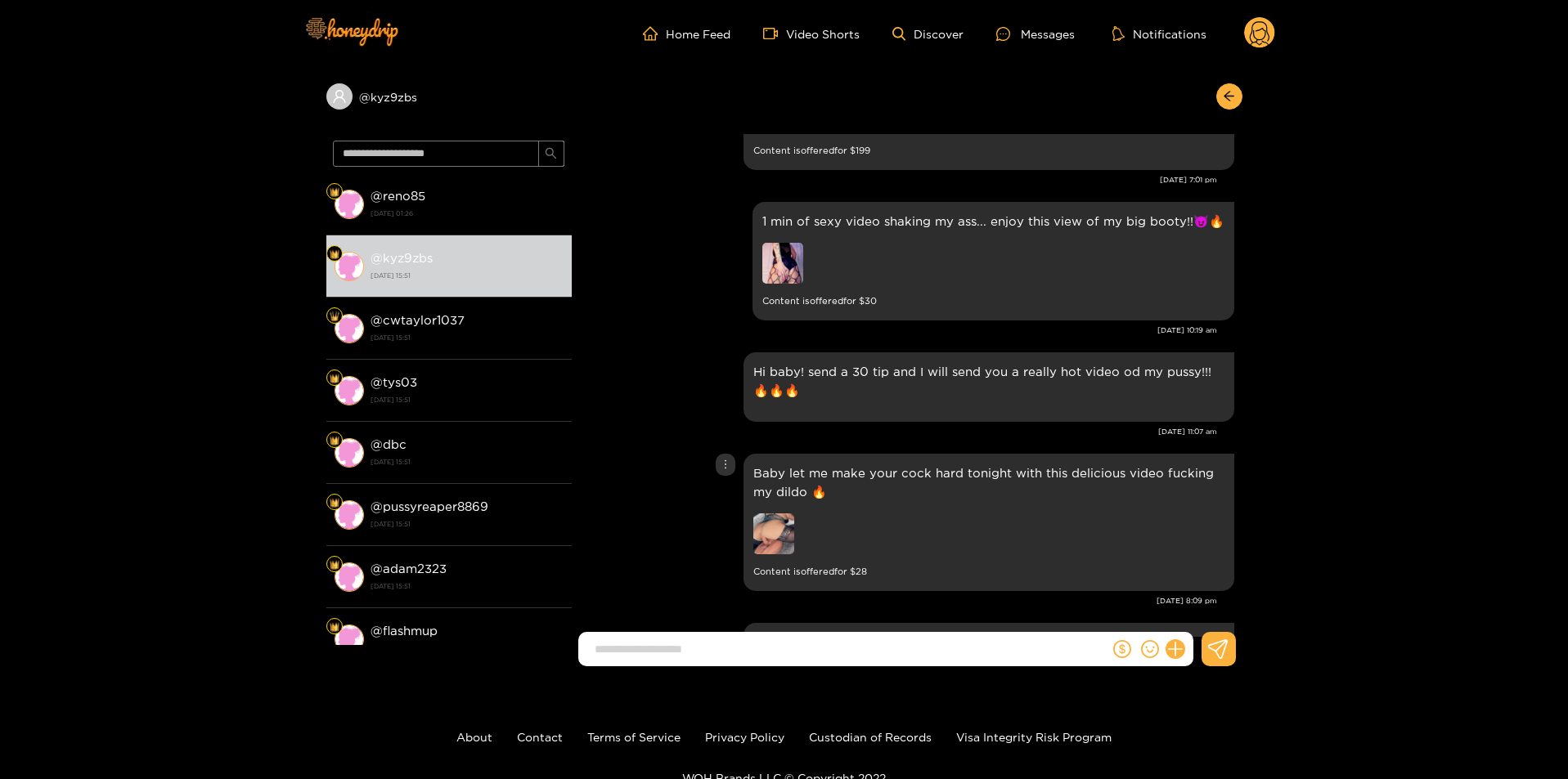
click at [758, 517] on img at bounding box center [773, 534] width 41 height 41
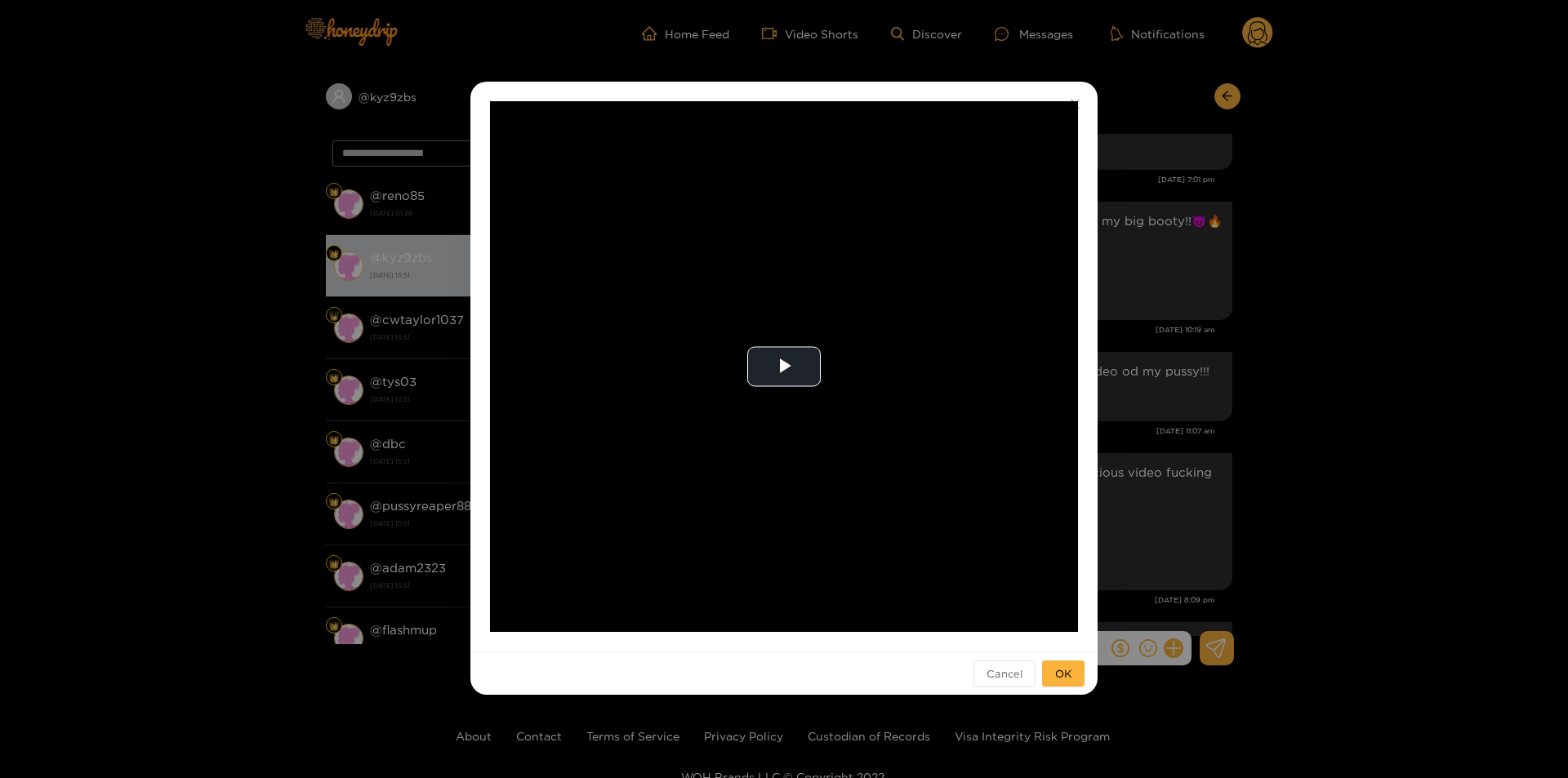
click at [1256, 416] on div "**********" at bounding box center [784, 389] width 1568 height 778
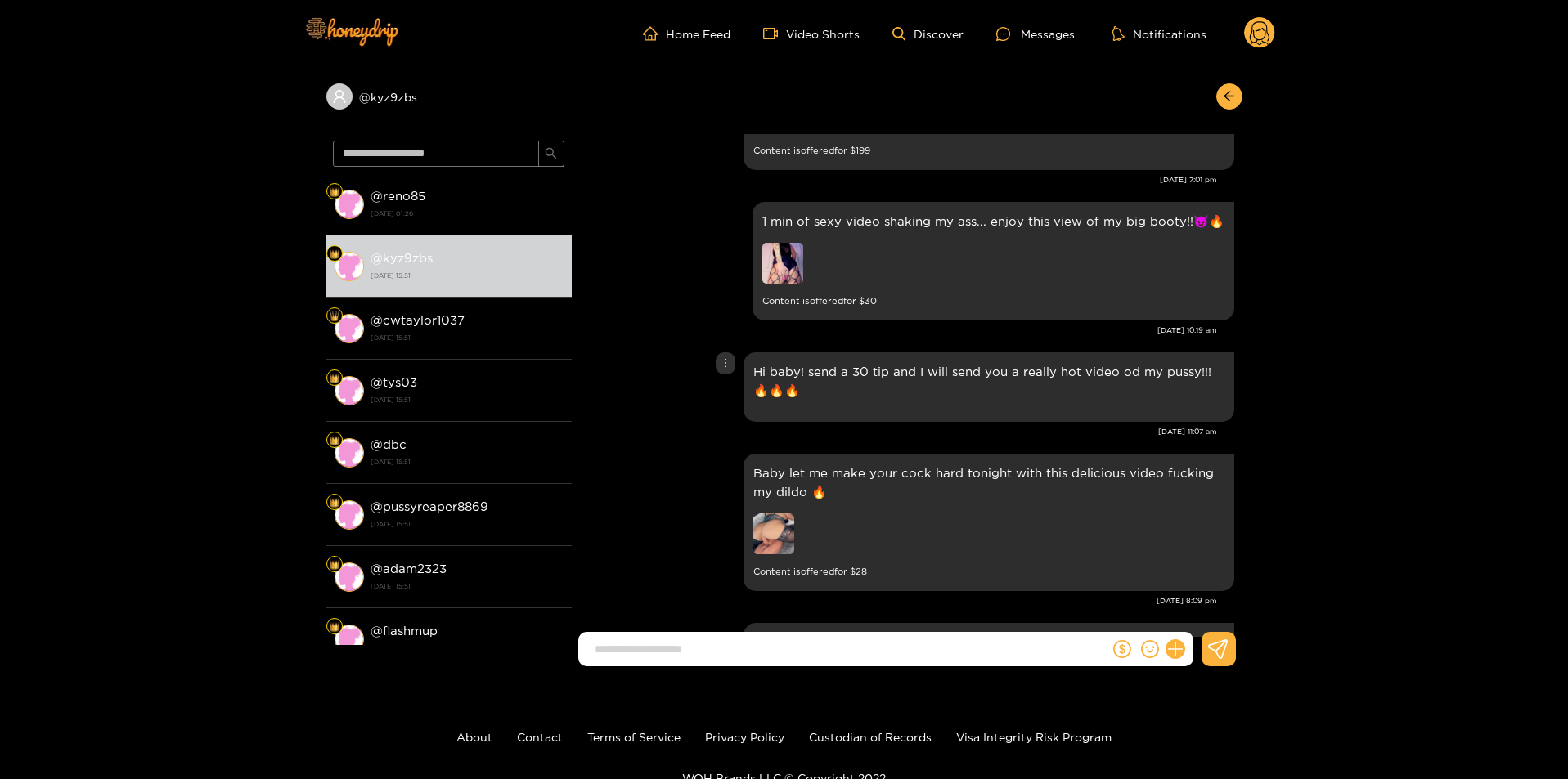
scroll to position [1257, 0]
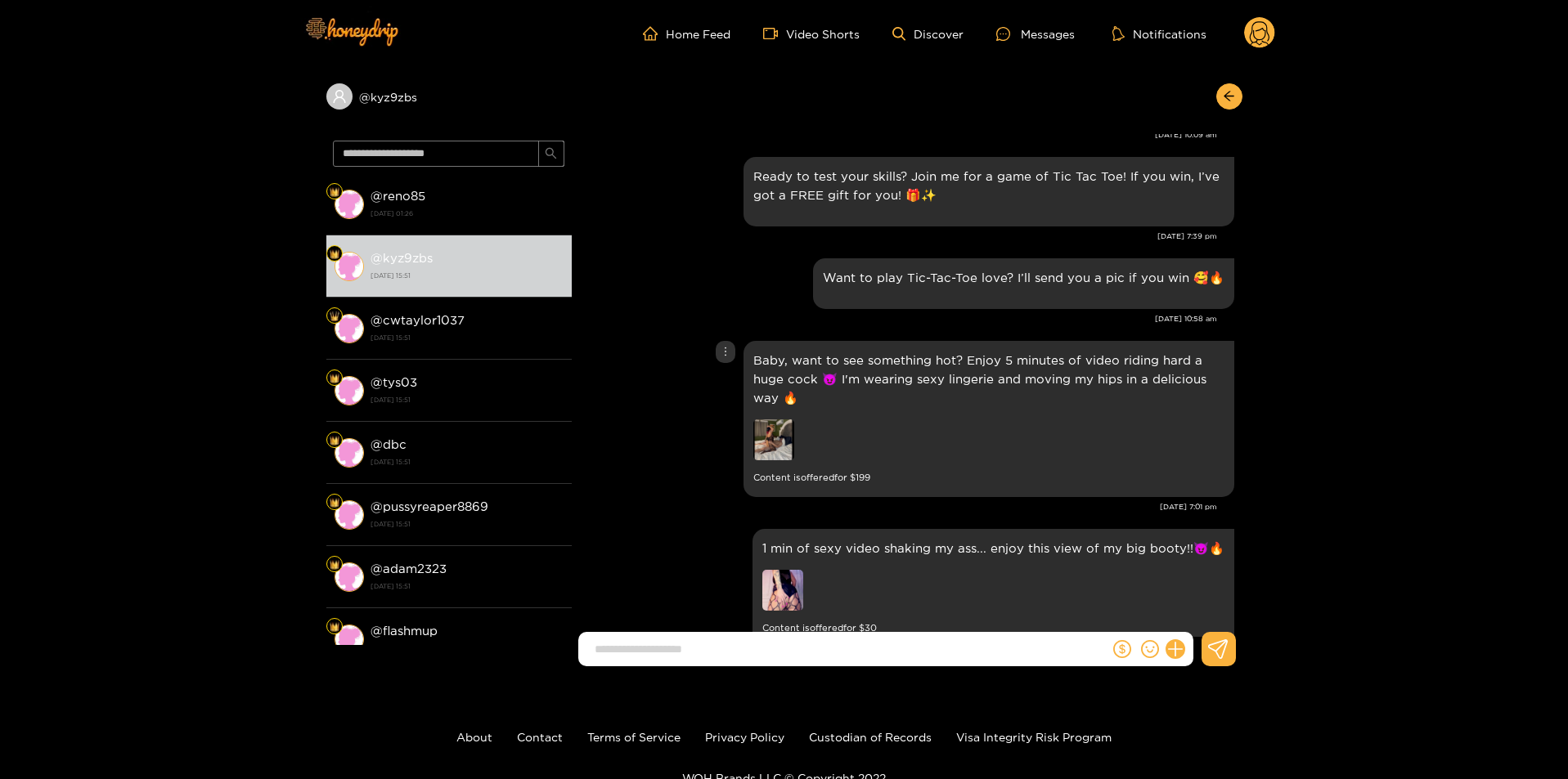
click at [772, 439] on img at bounding box center [773, 439] width 41 height 41
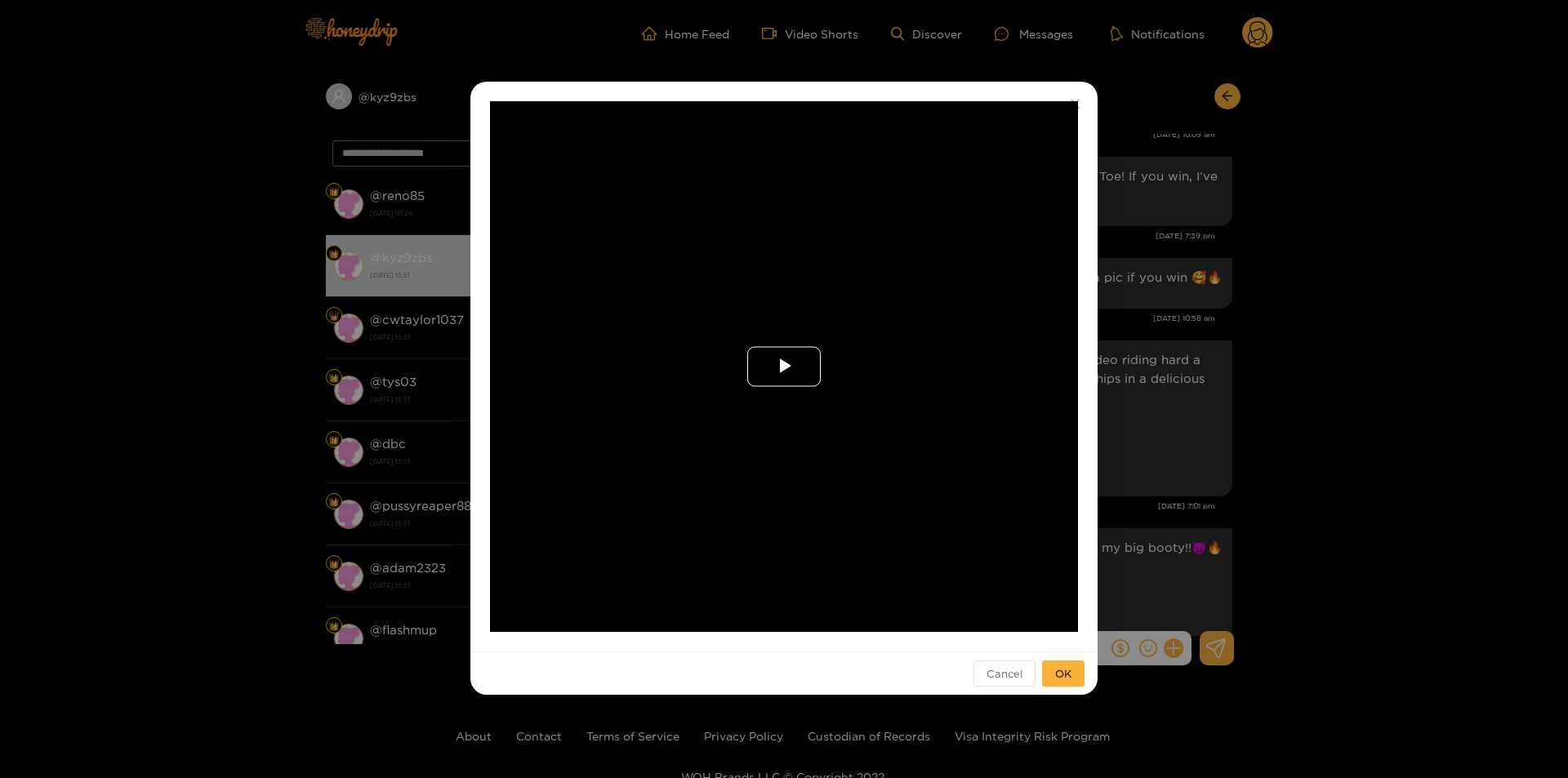
click at [784, 366] on span "Video Player" at bounding box center [784, 366] width 0 height 0
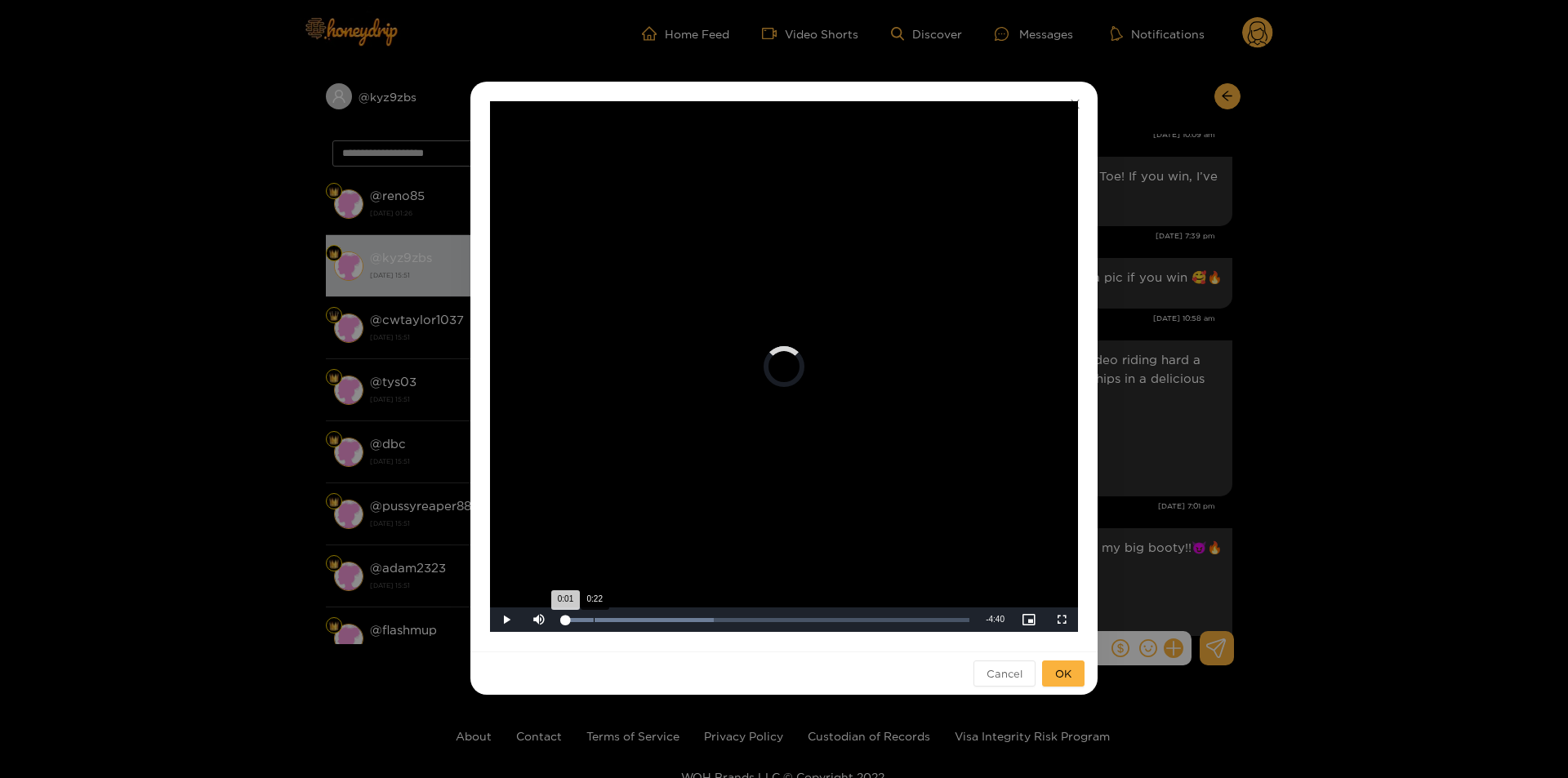
click at [594, 616] on div "Loaded : 37.07% 0:22 0:01" at bounding box center [767, 620] width 422 height 24
click at [651, 618] on div "Loaded : 58.26% 1:03 0:23" at bounding box center [766, 620] width 406 height 4
click at [754, 627] on div "Loaded : 60.91% 2:21 1:05" at bounding box center [767, 620] width 422 height 24
click at [793, 624] on div "Loaded : 66.21% 2:50 2:22" at bounding box center [767, 620] width 422 height 24
click at [1529, 533] on div "**********" at bounding box center [784, 389] width 1568 height 778
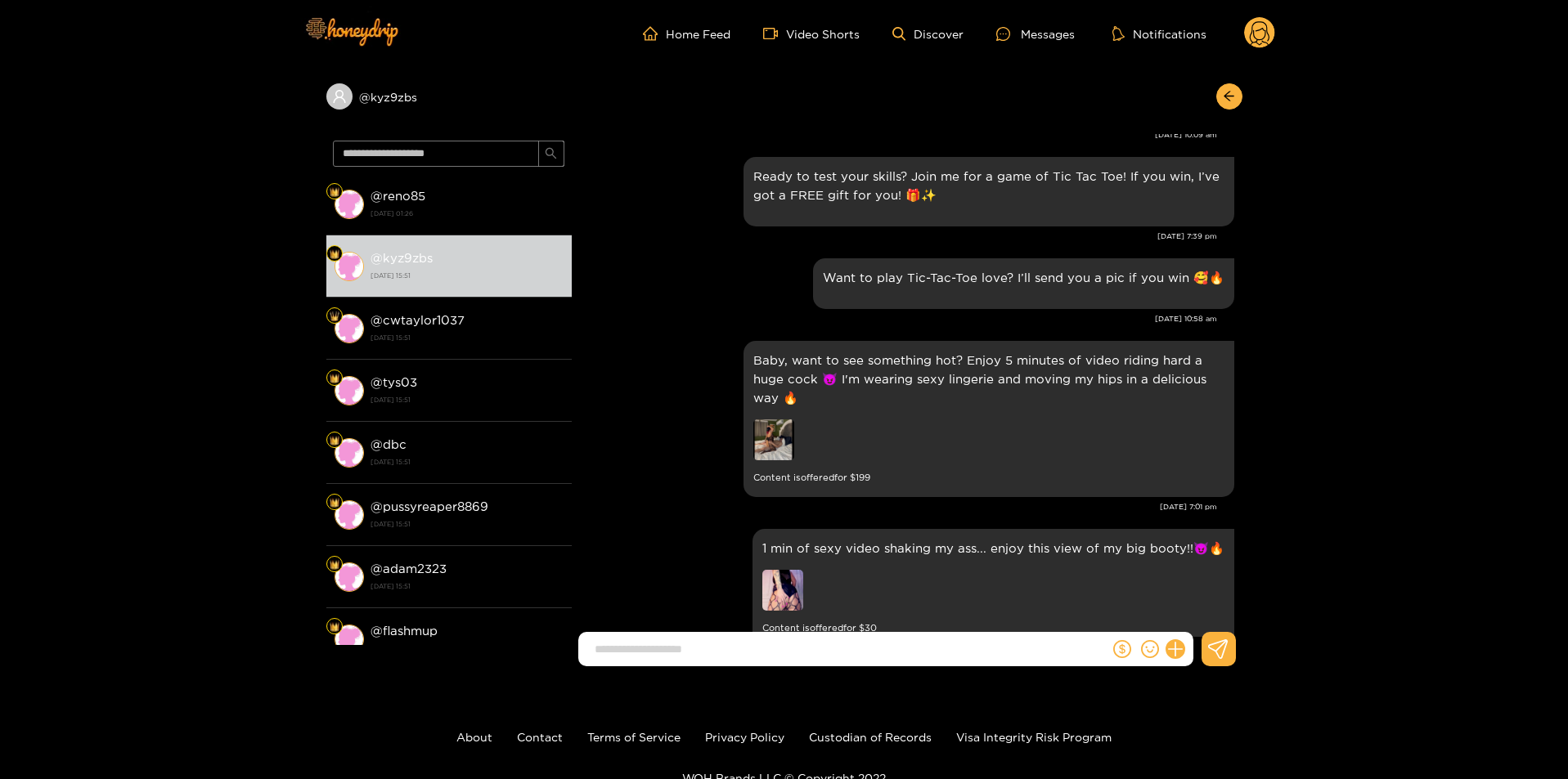
click at [1254, 29] on circle at bounding box center [1260, 33] width 31 height 31
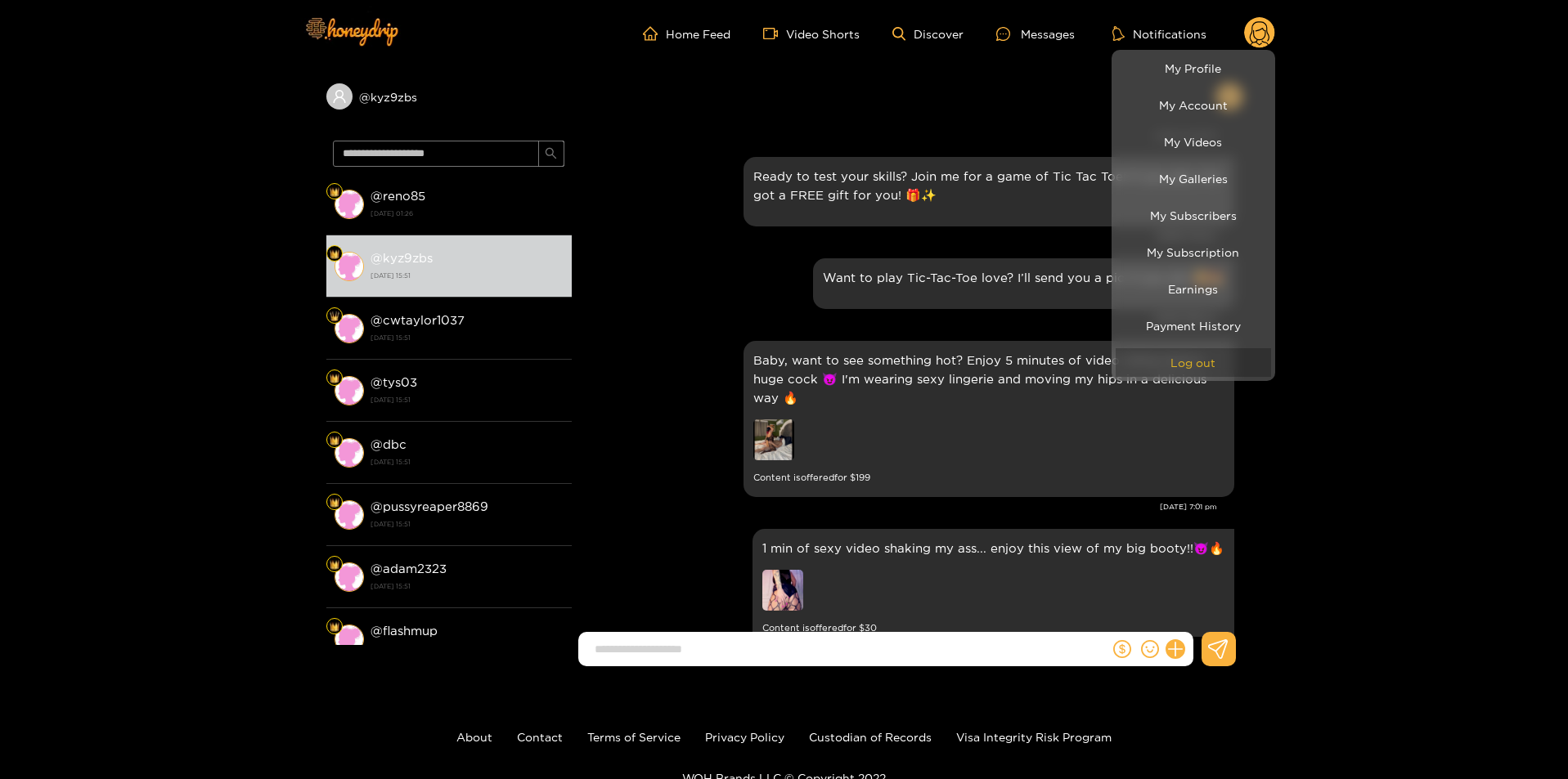
click at [1209, 367] on button "Log out" at bounding box center [1193, 362] width 155 height 29
